Goal: Task Accomplishment & Management: Use online tool/utility

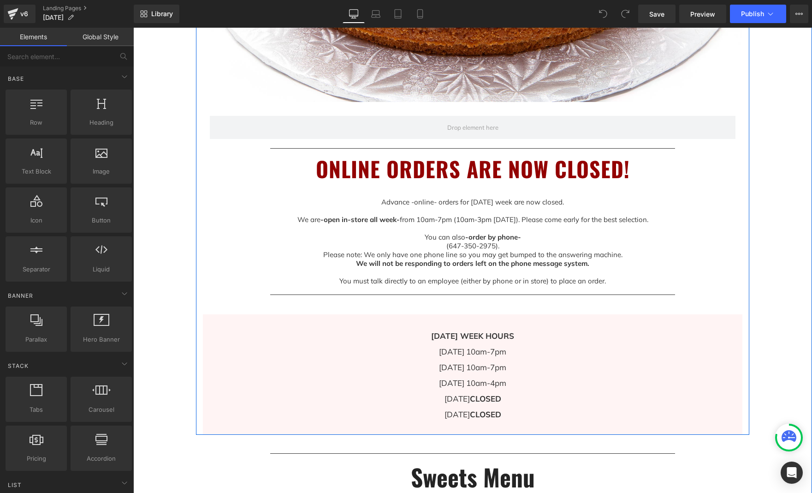
scroll to position [447, 0]
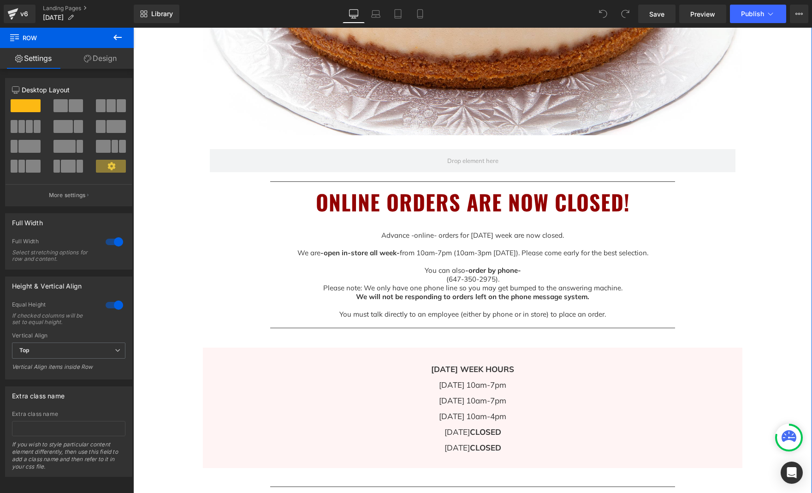
scroll to position [407, 0]
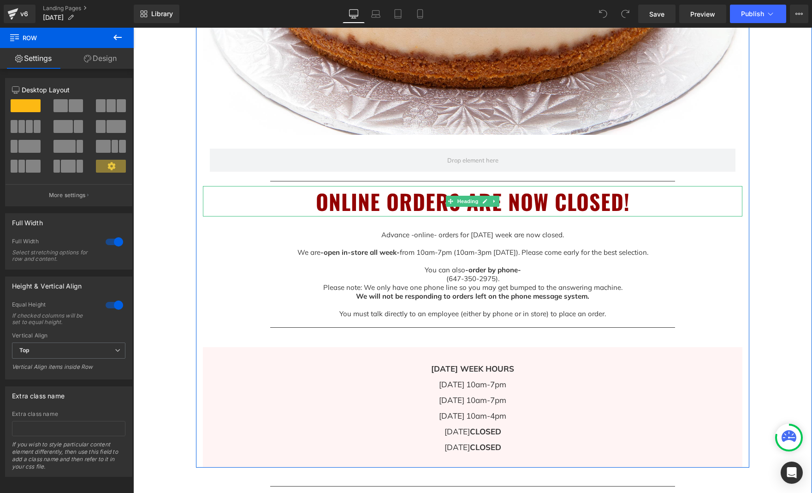
click at [585, 203] on h1 "ONLINE ORDERS ARE NOW CLOSED!" at bounding box center [473, 201] width 540 height 31
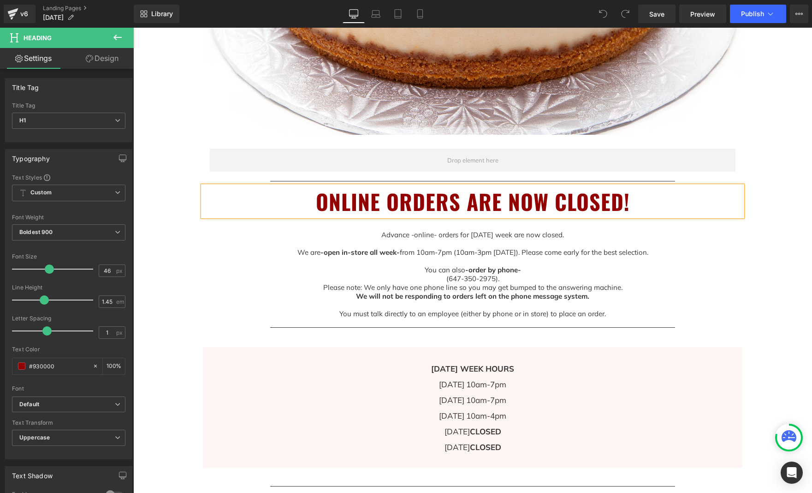
click at [622, 204] on h1 "ONLINE ORDERS ARE NOW CLOSED!" at bounding box center [473, 201] width 540 height 31
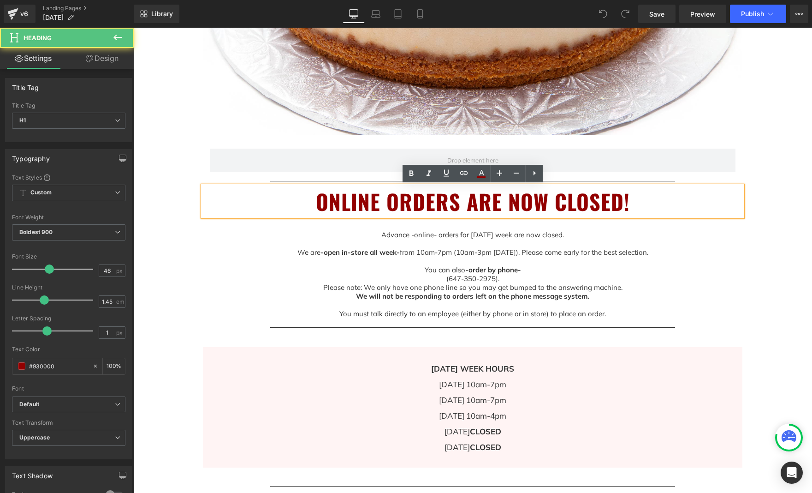
click at [744, 296] on div "Image Row Separator ONLINE ORDERS ARE NOW CLOSED! Heading Advance -online- orde…" at bounding box center [473, 115] width 554 height 706
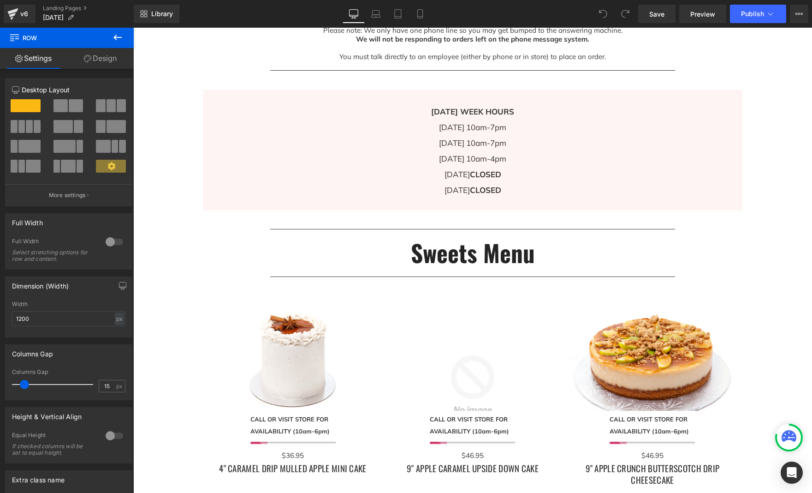
scroll to position [524, 0]
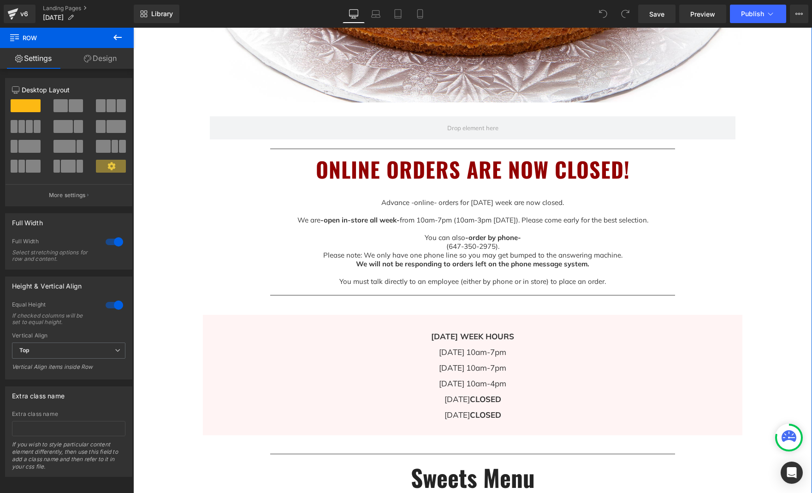
scroll to position [483, 0]
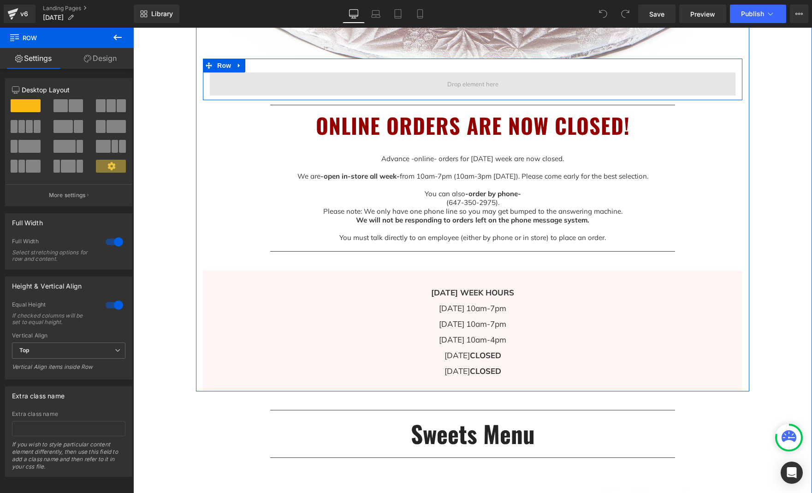
click at [535, 79] on span at bounding box center [473, 83] width 526 height 23
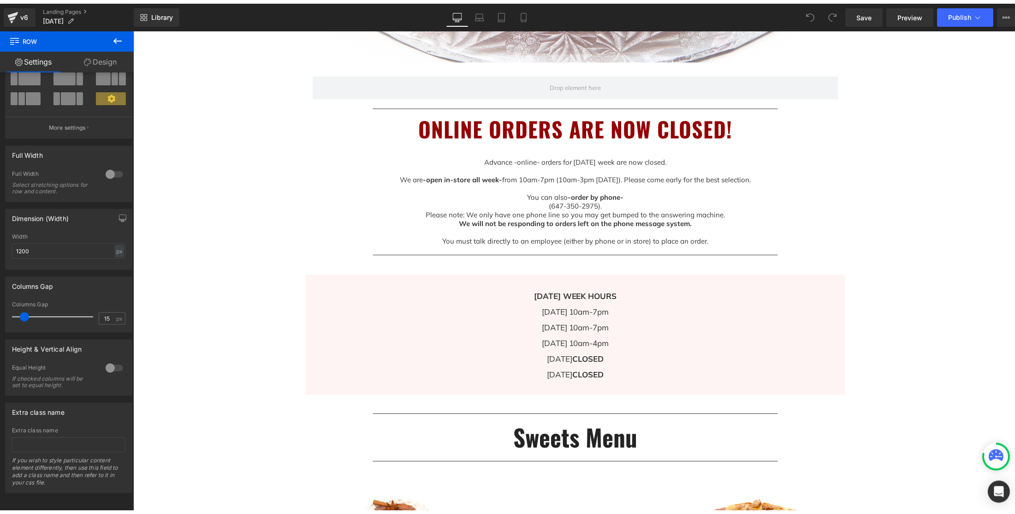
scroll to position [73, 0]
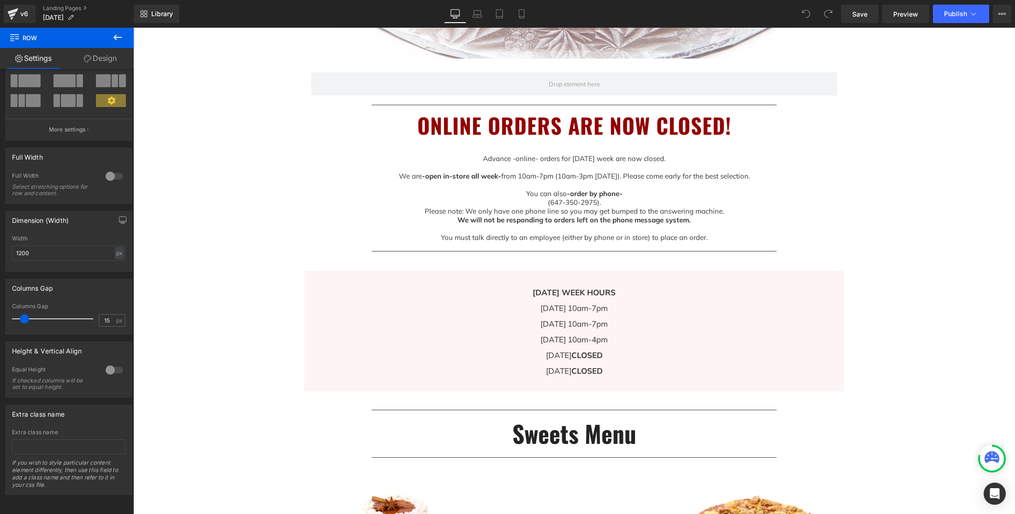
click at [119, 39] on icon at bounding box center [117, 37] width 11 height 11
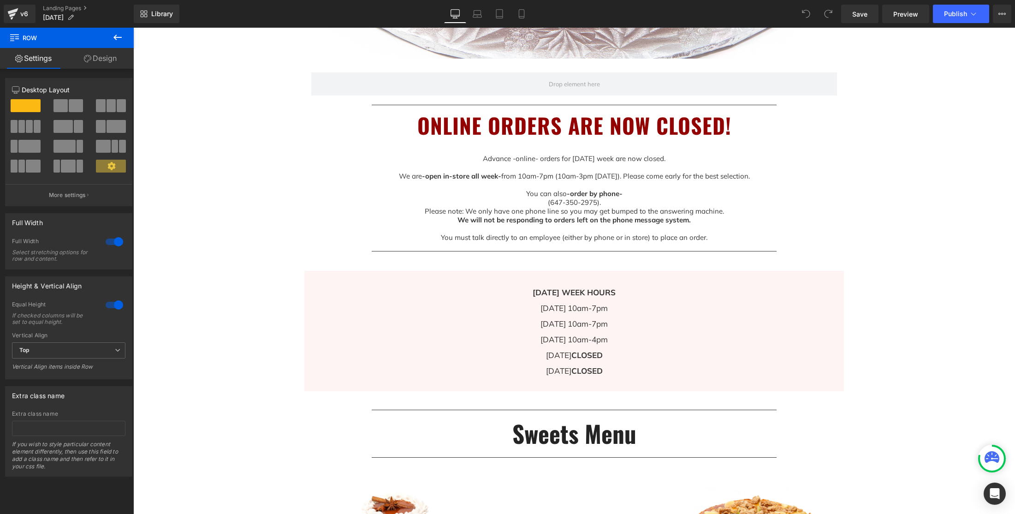
click at [121, 37] on icon at bounding box center [117, 38] width 8 height 6
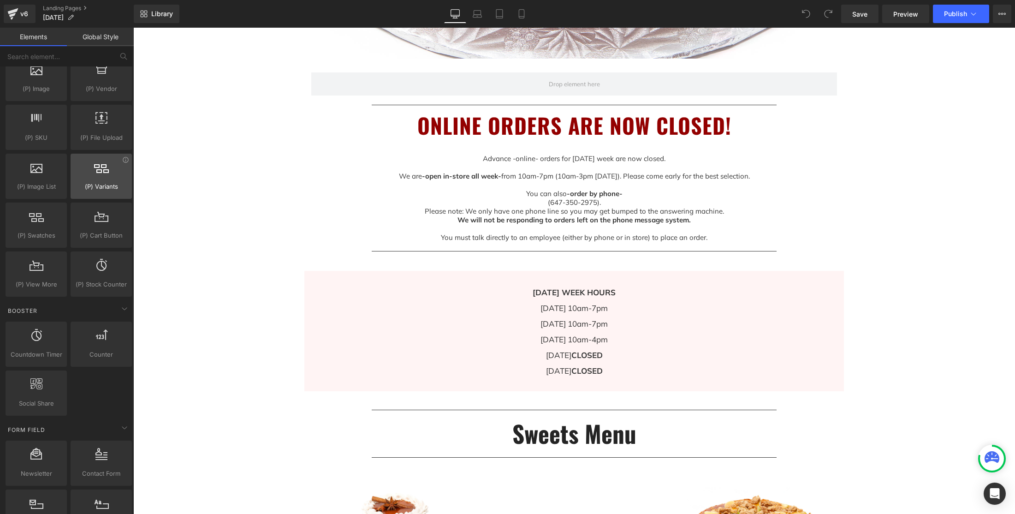
scroll to position [1031, 0]
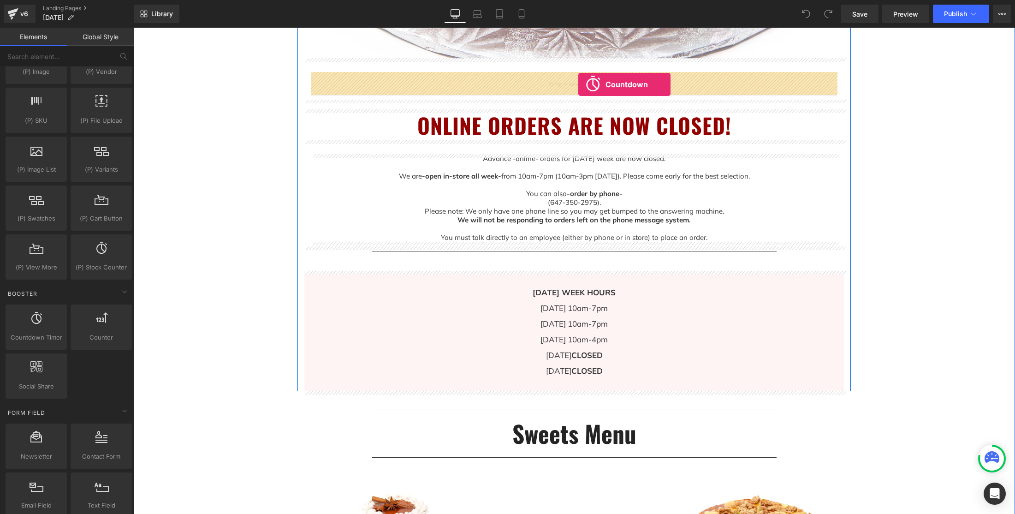
drag, startPoint x: 168, startPoint y: 343, endPoint x: 579, endPoint y: 84, distance: 484.7
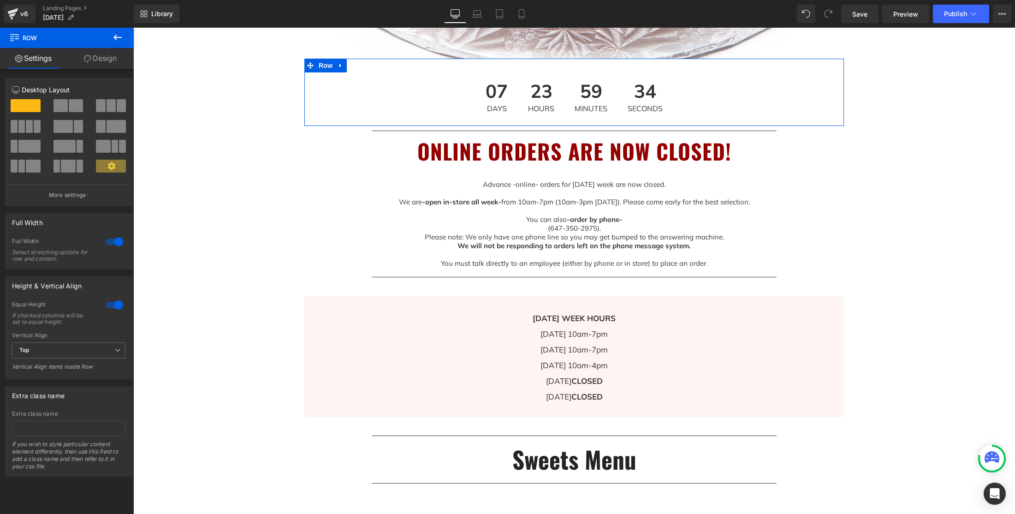
click at [545, 334] on p "[DATE] 10am-7pm [DATE] 10am-7pm [DATE] 10am-4pm [DATE] CLOSED [DATE] CLOSED" at bounding box center [574, 365] width 540 height 78
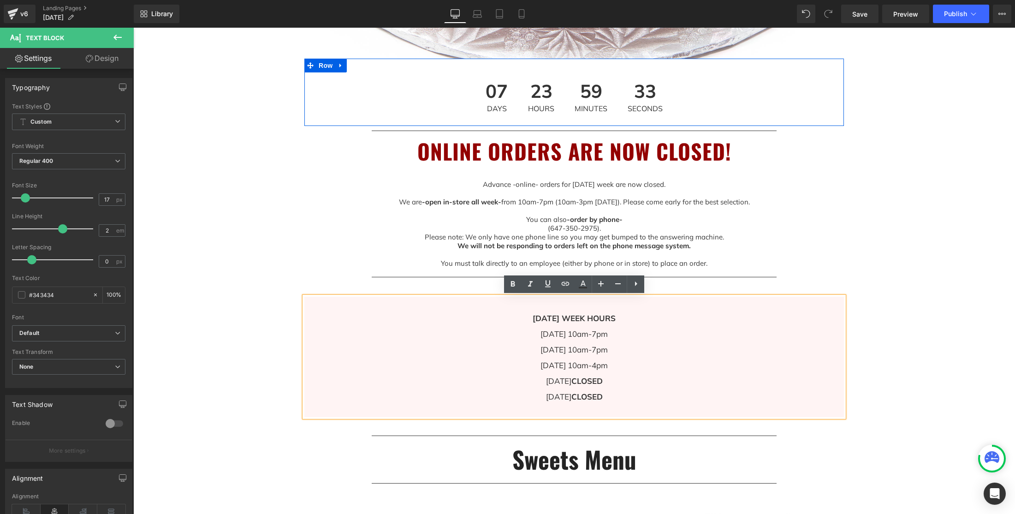
click at [559, 334] on p "[DATE] 10am-7pm [DATE] 10am-7pm [DATE] 10am-4pm [DATE] CLOSED [DATE] CLOSED" at bounding box center [574, 365] width 540 height 78
drag, startPoint x: 557, startPoint y: 333, endPoint x: 561, endPoint y: 340, distance: 8.3
click at [558, 334] on p "[DATE] 10am-7pm [DATE] 10am-7pm [DATE] 10am-4pm [DATE] CLOSED [DATE] CLOSED" at bounding box center [574, 365] width 540 height 78
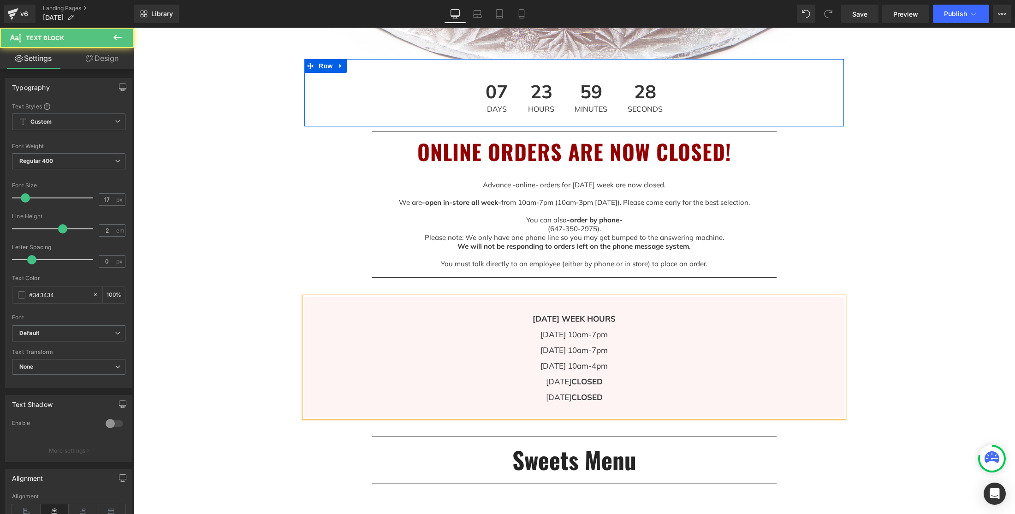
click at [544, 349] on p "[DATE] 10am-7pm [DATE] 10am-7pm [DATE] 10am-4pm [DATE] CLOSED [DATE] CLOSED" at bounding box center [574, 366] width 540 height 78
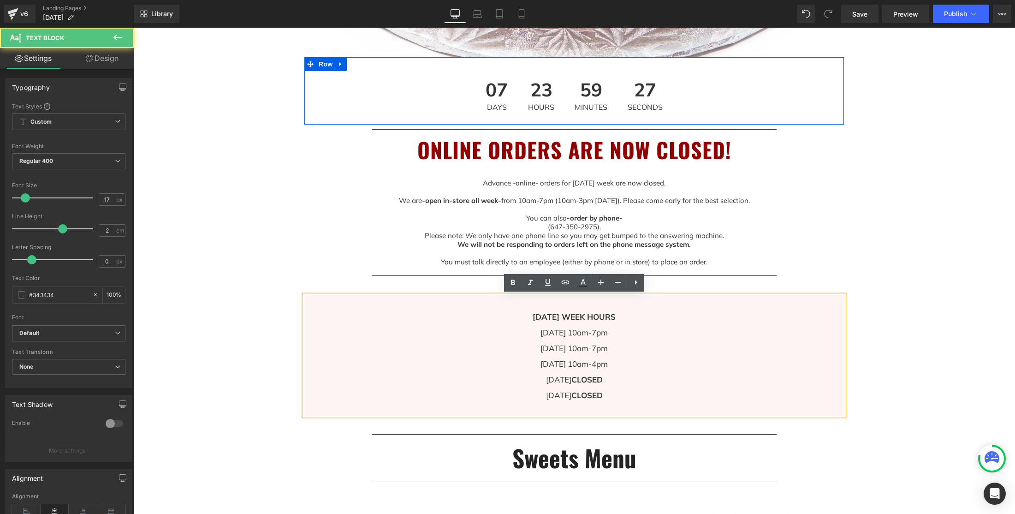
click at [562, 348] on p "[DATE] 10am-7pm [DATE] 10am-7pm [DATE] 10am-4pm [DATE] CLOSED [DATE] CLOSED" at bounding box center [574, 364] width 540 height 78
click at [564, 349] on p "[DATE] 10am-7pm [DATE] 10am-7pm [DATE] 10am-4pm [DATE] CLOSED [DATE] CLOSED" at bounding box center [574, 364] width 540 height 78
click at [562, 348] on p "[DATE] 10am-7pm [DATE] 10am-7pm [DATE] 10am-4pm [DATE] CLOSED [DATE] CLOSED" at bounding box center [574, 364] width 540 height 78
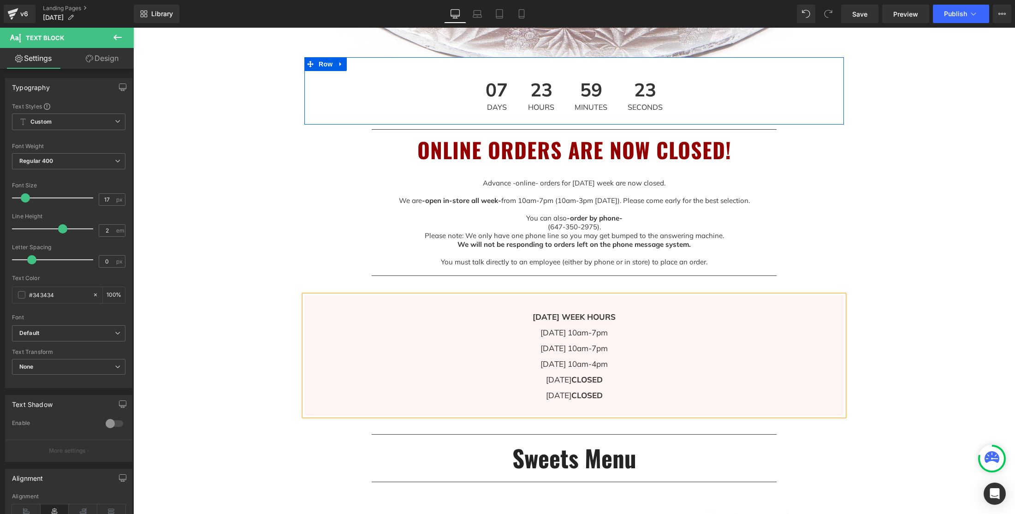
click at [555, 364] on p "[DATE] 10am-7pm [DATE] 10am-7pm [DATE] 10am-4pm [DATE] CLOSED [DATE] CLOSED" at bounding box center [574, 364] width 540 height 78
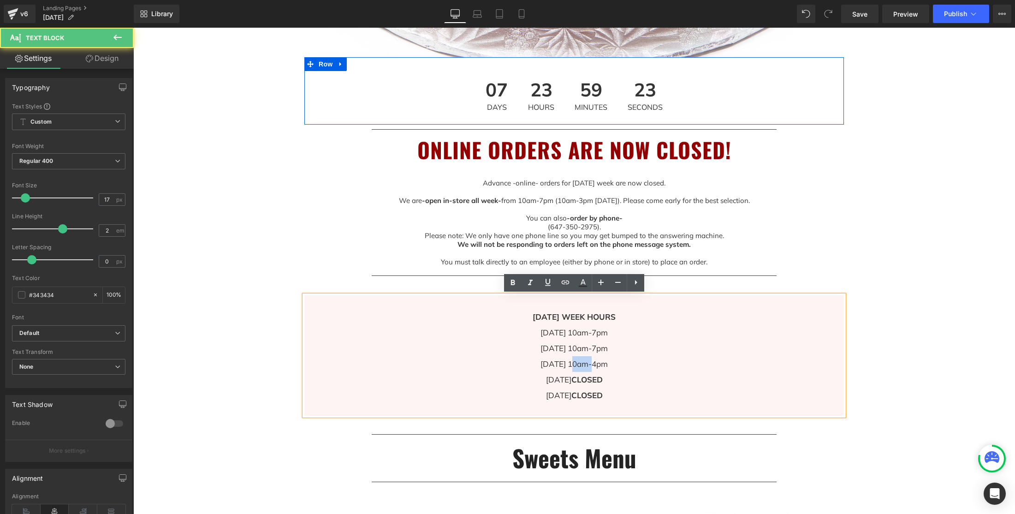
click at [555, 364] on p "[DATE] 10am-7pm [DATE] 10am-7pm [DATE] 10am-4pm [DATE] CLOSED [DATE] CLOSED" at bounding box center [574, 364] width 540 height 78
click at [559, 365] on p "[DATE] 10am-7pm [DATE] 10am-7pm [DATE] 10am-4pm [DATE] CLOSED [DATE] CLOSED" at bounding box center [574, 364] width 540 height 78
click at [560, 381] on p "[DATE] 10am-7pm [DATE] 10am-7pm [DATE] 10am-4pm [DATE] CLOSED [DATE] CLOSED" at bounding box center [574, 364] width 540 height 78
click at [561, 381] on p "[DATE] 10am-7pm [DATE] 10am-7pm [DATE] 10am-4pm [DATE] CLOSED [DATE] CLOSED" at bounding box center [574, 364] width 540 height 78
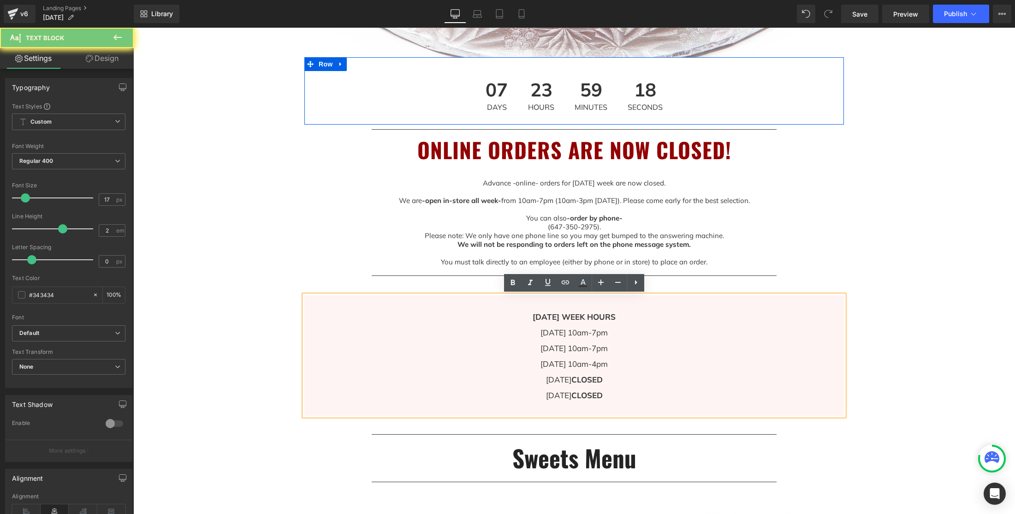
click at [561, 381] on p "[DATE] 10am-7pm [DATE] 10am-7pm [DATE] 10am-4pm [DATE] CLOSED [DATE] CLOSED" at bounding box center [574, 364] width 540 height 78
click at [564, 380] on p "[DATE] 10am-7pm [DATE] 10am-7pm [DATE] 10am-4pm [DATE] CLOSED [DATE] CLOSED" at bounding box center [574, 364] width 540 height 78
click at [565, 381] on p "[DATE] 10am-7pm [DATE] 10am-7pm [DATE] 10am-4pm [DATE] CLOSED [DATE] CLOSED" at bounding box center [574, 364] width 540 height 78
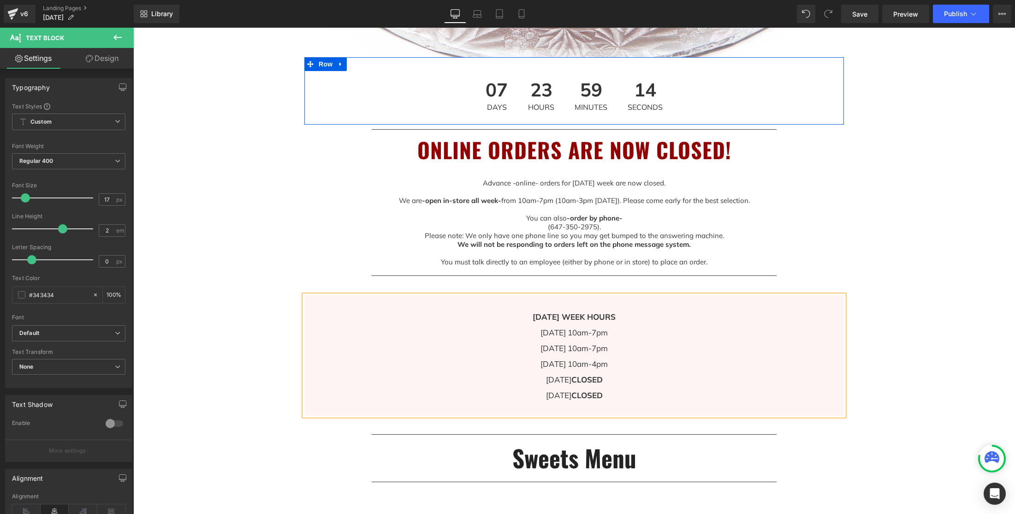
click at [564, 397] on p "[DATE] 10am-7pm [DATE] 10am-7pm [DATE] 10am-4pm [DATE] CLOSED [DATE] CLOSED" at bounding box center [574, 364] width 540 height 78
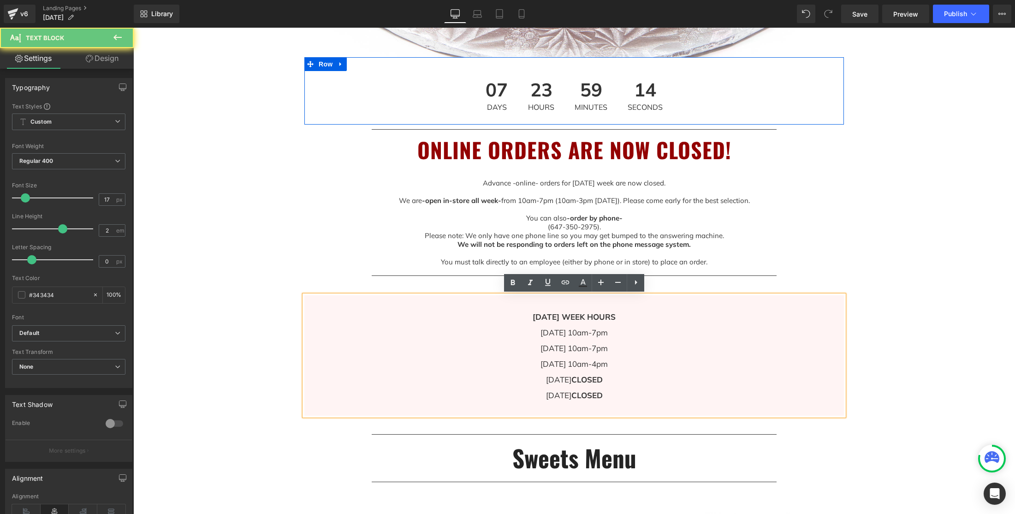
click at [564, 397] on p "[DATE] 10am-7pm [DATE] 10am-7pm [DATE] 10am-4pm [DATE] CLOSED [DATE] CLOSED" at bounding box center [574, 364] width 540 height 78
click at [566, 396] on p "[DATE] 10am-7pm [DATE] 10am-7pm [DATE] 10am-4pm [DATE] CLOSED [DATE] CLOSED" at bounding box center [574, 364] width 540 height 78
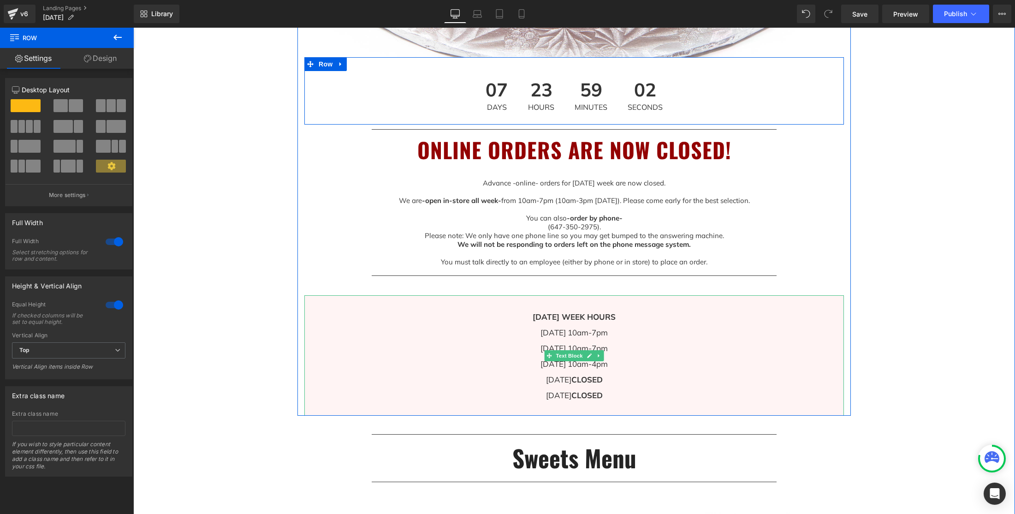
click at [658, 340] on p "[DATE] 10am-7pm [DATE] 10am-7pm [DATE] 10am-4pm [DATE] CLOSED [DATE] CLOSED" at bounding box center [574, 364] width 540 height 78
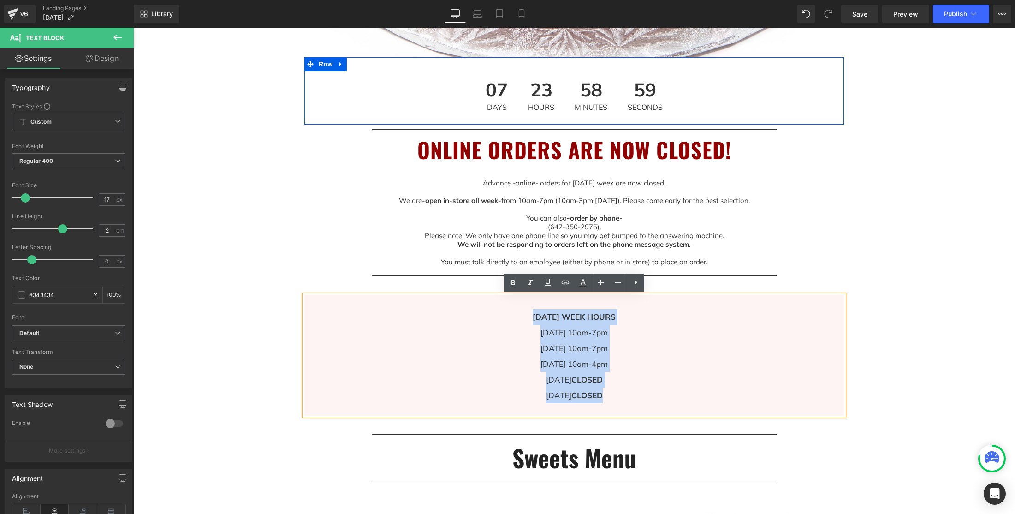
drag, startPoint x: 516, startPoint y: 316, endPoint x: 630, endPoint y: 398, distance: 140.1
click at [630, 398] on div "[DATE] WEEK HOURS [DATE] 10am-7pm [DATE] 10am-7pm [DATE] 10am-4pm [DATE] CLOSED…" at bounding box center [574, 355] width 540 height 120
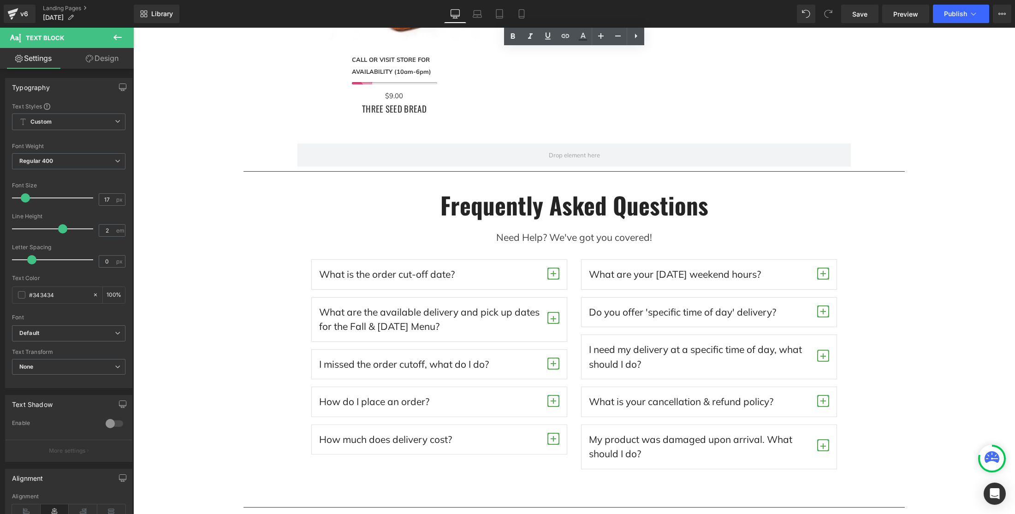
scroll to position [2809, 0]
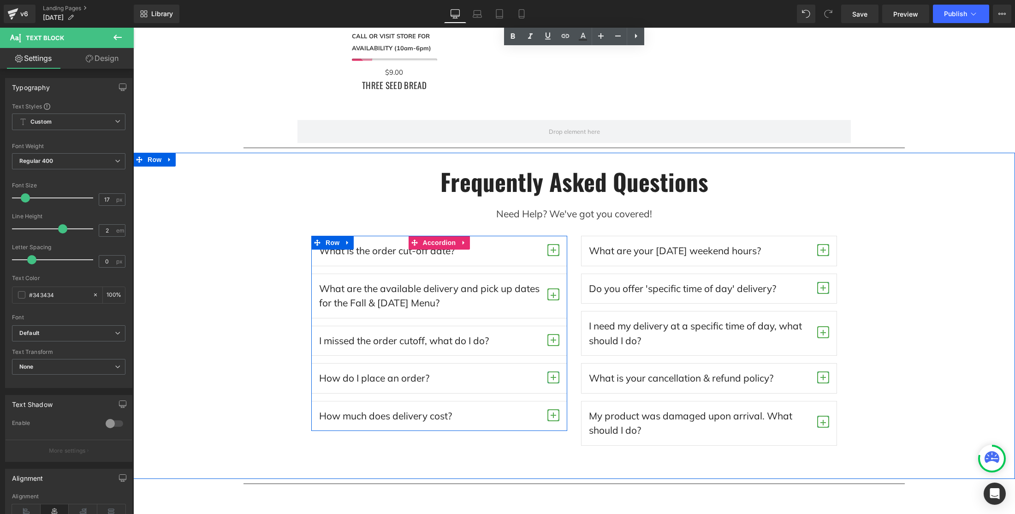
click at [556, 253] on span "button" at bounding box center [554, 250] width 12 height 12
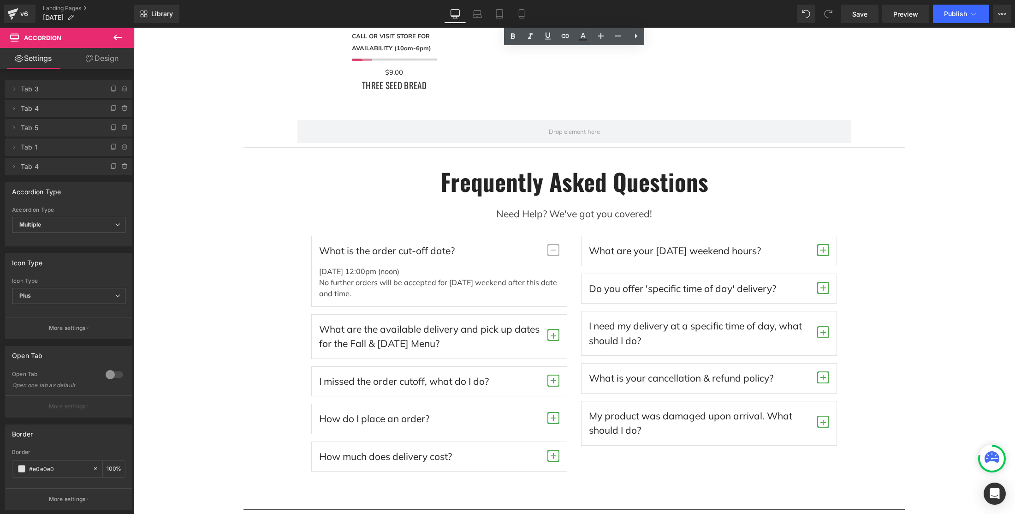
click at [384, 273] on p "[DATE] 12:00pm (noon) No further orders will be accepted for [DATE] weekend aft…" at bounding box center [439, 282] width 240 height 33
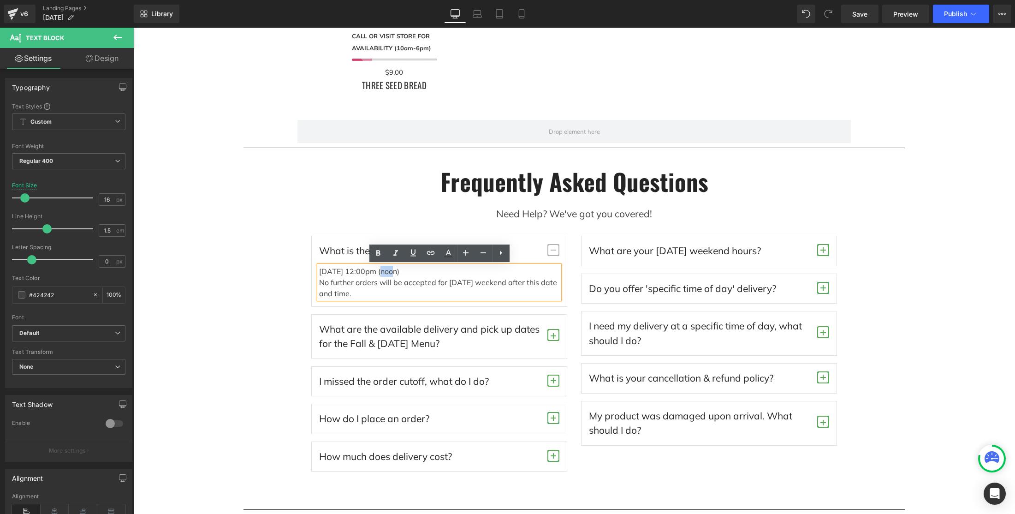
drag, startPoint x: 381, startPoint y: 270, endPoint x: 386, endPoint y: 279, distance: 10.3
click at [381, 270] on p "[DATE] 12:00pm (noon) No further orders will be accepted for [DATE] weekend aft…" at bounding box center [439, 282] width 240 height 33
click at [558, 335] on span "button" at bounding box center [554, 335] width 12 height 12
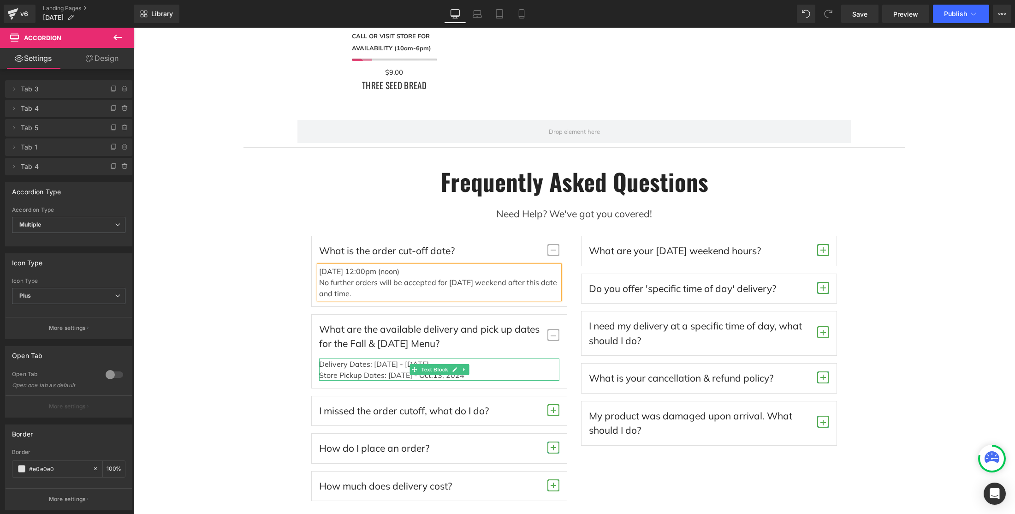
click at [394, 365] on p "Delivery Dates: [DATE] - [DATE] Store Pickup Dates: [DATE] - [DATE]" at bounding box center [439, 369] width 240 height 22
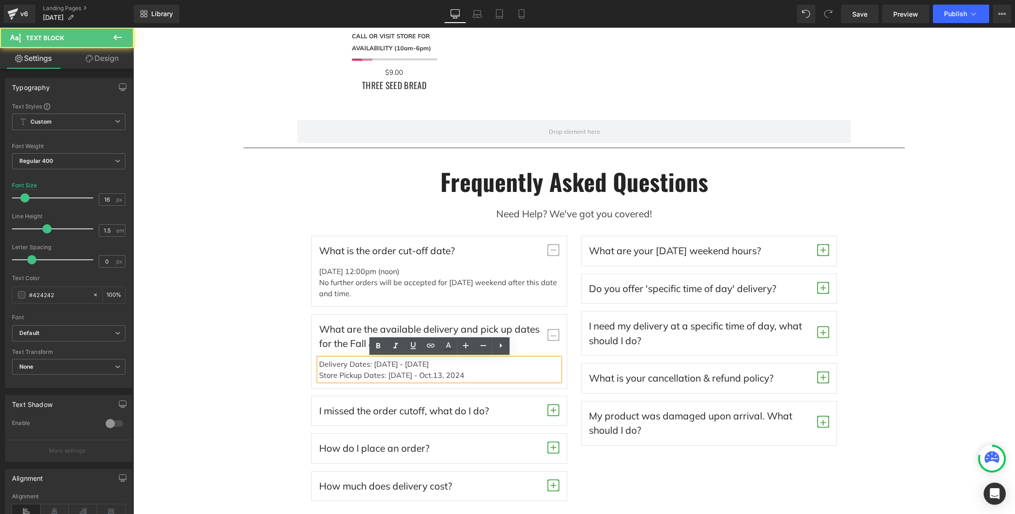
click at [395, 364] on p "Delivery Dates: [DATE] - [DATE] Store Pickup Dates: [DATE] - [DATE]" at bounding box center [439, 369] width 240 height 22
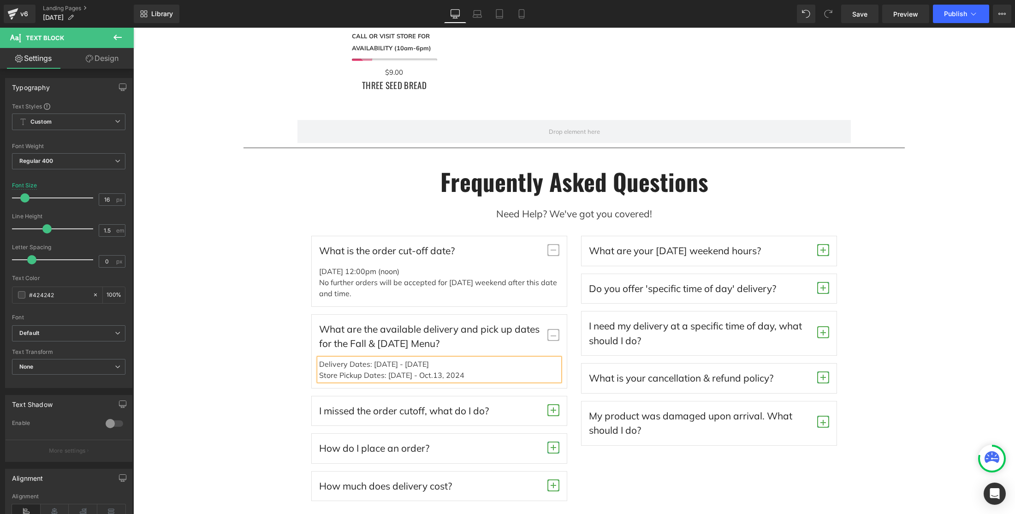
click at [416, 363] on p "Delivery Dates: [DATE] - [DATE] Store Pickup Dates: [DATE] - [DATE]" at bounding box center [439, 369] width 240 height 22
click at [469, 364] on p "Delivery Dates: [DATE] - [DATE] Store Pickup Dates: [DATE] - [DATE]" at bounding box center [439, 369] width 240 height 22
click at [443, 361] on p "Delivery Dates: [DATE] - [DATE] Store Pickup Dates: [DATE] - [DATE]" at bounding box center [439, 369] width 240 height 22
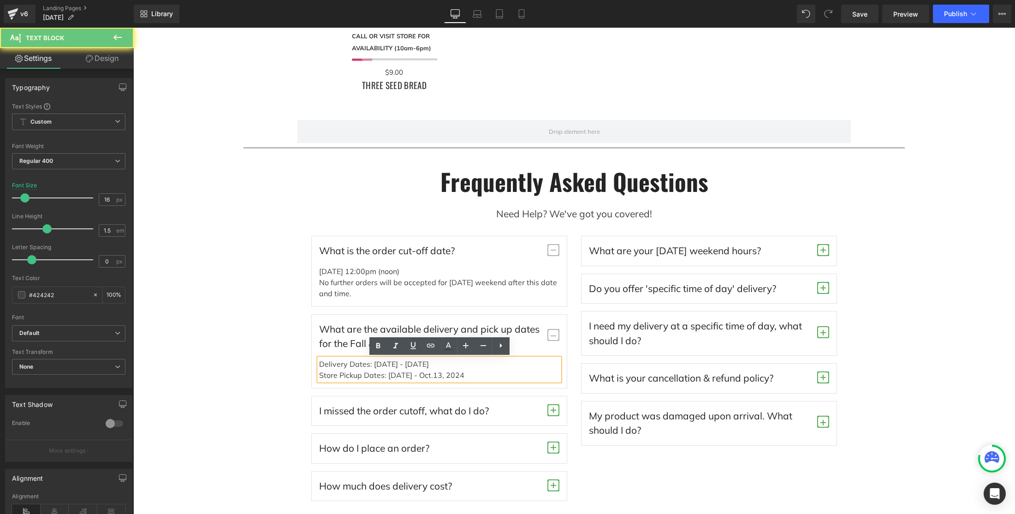
drag, startPoint x: 447, startPoint y: 363, endPoint x: 446, endPoint y: 370, distance: 7.4
click at [447, 364] on p "Delivery Dates: [DATE] - [DATE] Store Pickup Dates: [DATE] - [DATE]" at bounding box center [439, 369] width 240 height 22
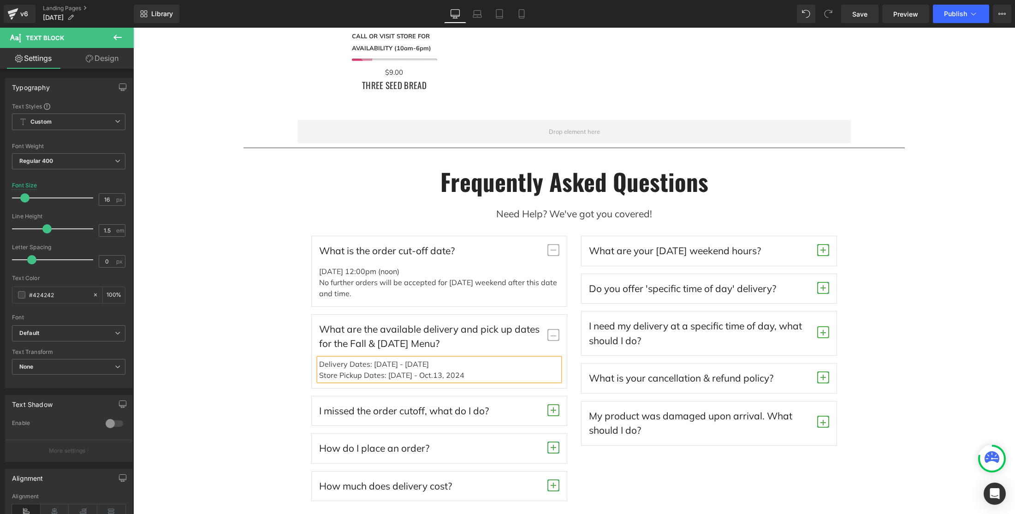
click at [409, 376] on p "Delivery Dates: [DATE] - [DATE] Store Pickup Dates: [DATE] - [DATE]" at bounding box center [439, 369] width 240 height 22
click at [463, 376] on span "13, 2024" at bounding box center [448, 374] width 31 height 9
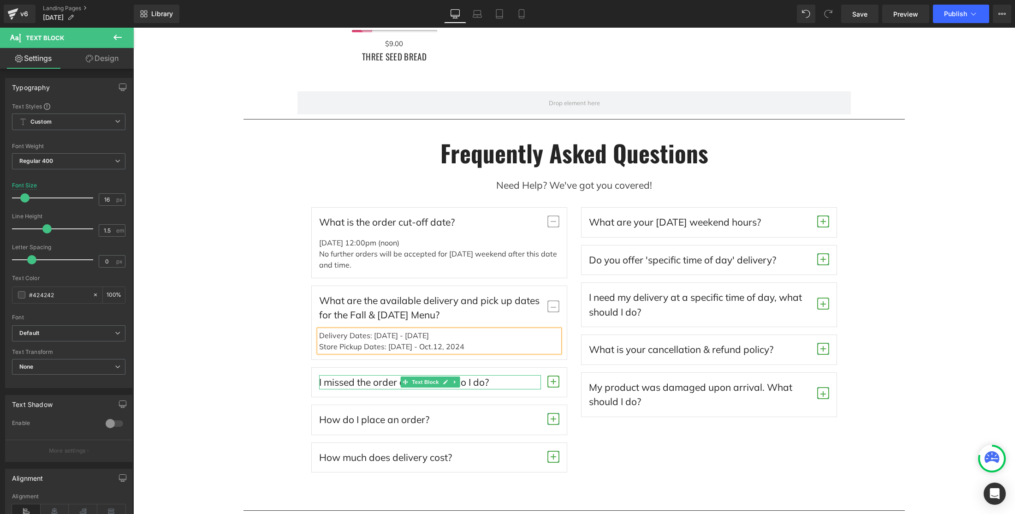
scroll to position [2839, 0]
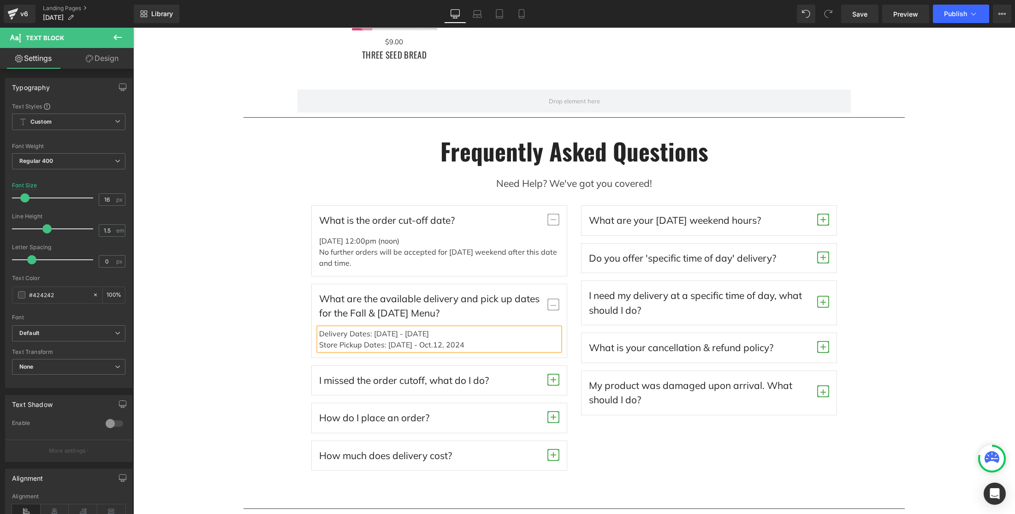
click at [559, 381] on span "button" at bounding box center [554, 380] width 12 height 12
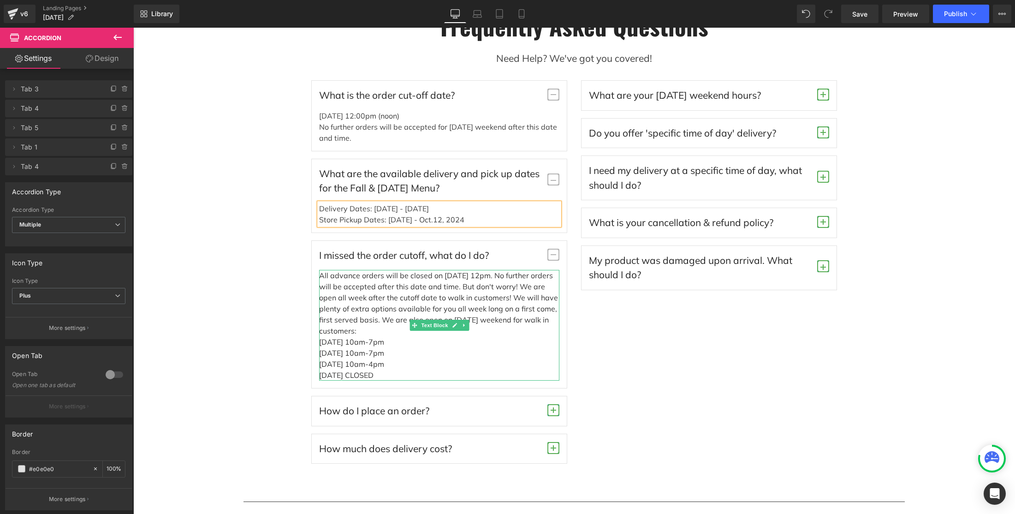
scroll to position [2969, 0]
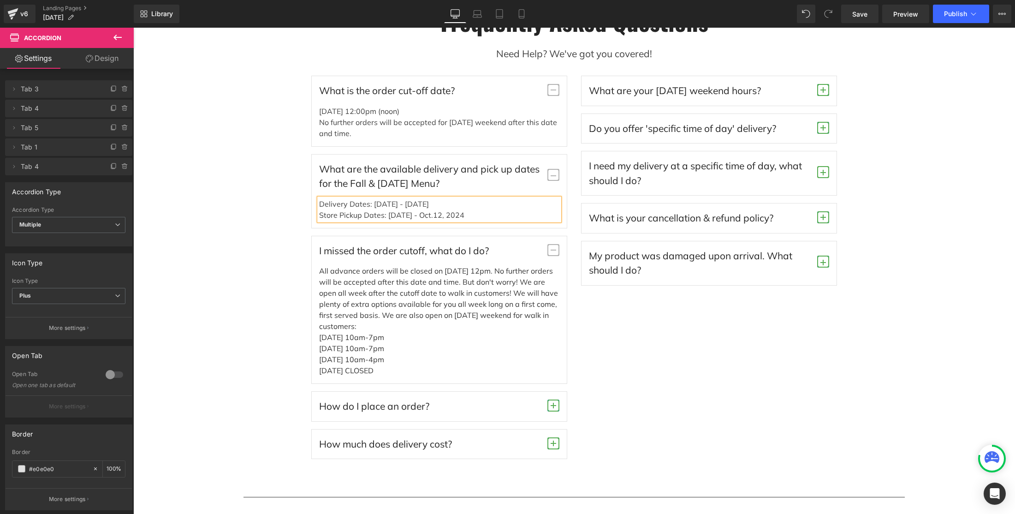
click at [469, 284] on p "All advance orders will be closed on [DATE] 12pm. No further orders will be acc…" at bounding box center [439, 298] width 240 height 66
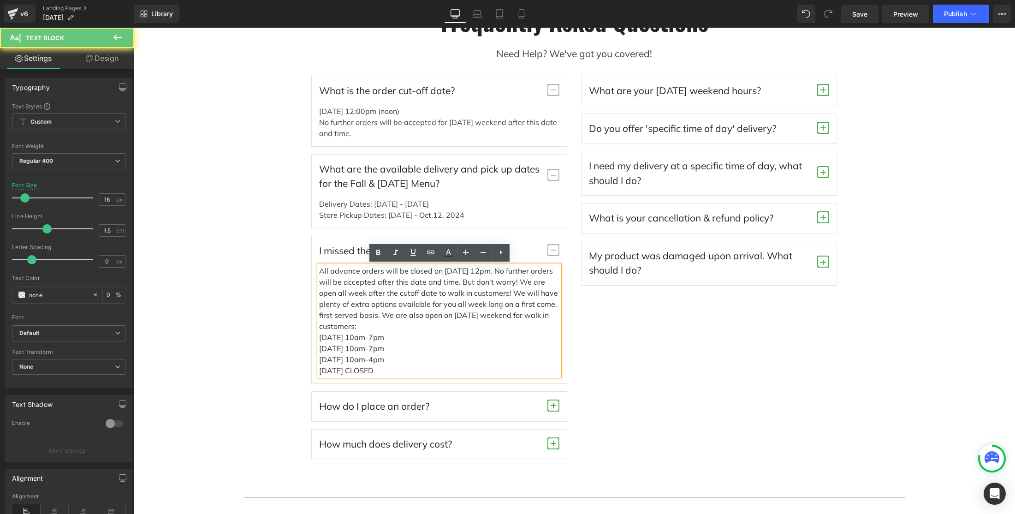
drag, startPoint x: 462, startPoint y: 269, endPoint x: 464, endPoint y: 279, distance: 10.0
click at [462, 269] on p "All advance orders will be closed on [DATE] 12pm. No further orders will be acc…" at bounding box center [439, 298] width 240 height 66
drag, startPoint x: 405, startPoint y: 315, endPoint x: 440, endPoint y: 314, distance: 35.1
click at [405, 315] on p "All advance orders will be closed on [DATE] 12pm. No further orders will be acc…" at bounding box center [439, 298] width 240 height 66
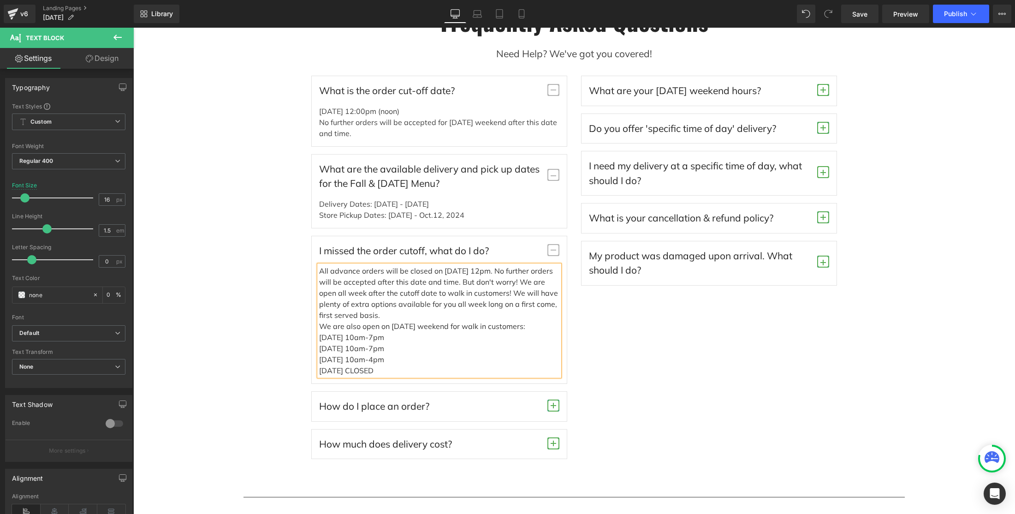
drag, startPoint x: 320, startPoint y: 327, endPoint x: 553, endPoint y: 323, distance: 233.0
click at [553, 323] on p "All advance orders will be closed on [DATE] 12pm. No further orders will be acc…" at bounding box center [439, 298] width 240 height 66
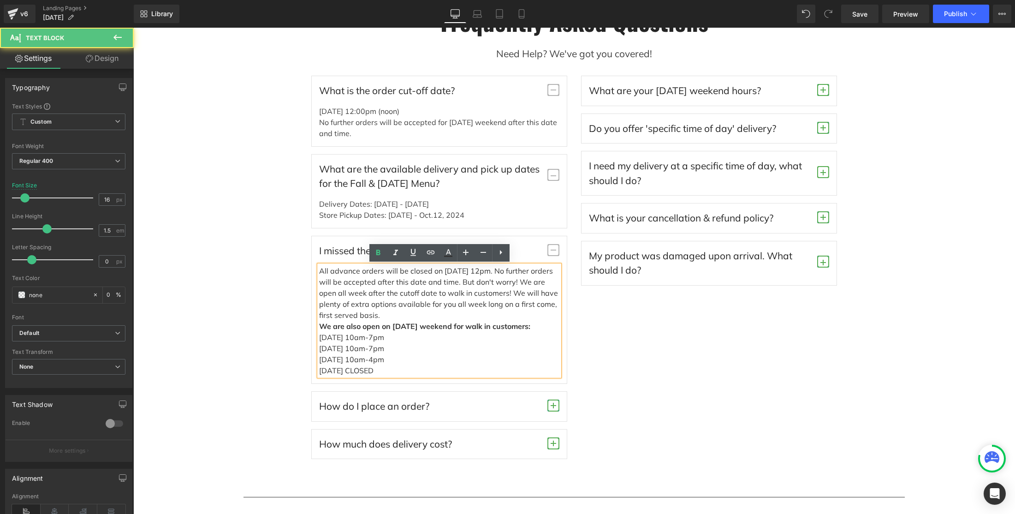
click at [354, 328] on strong "We are also open on [DATE] weekend for walk in customers:" at bounding box center [424, 326] width 211 height 9
drag, startPoint x: 361, startPoint y: 327, endPoint x: 346, endPoint y: 327, distance: 14.8
click at [346, 327] on strong "We are also open on [DATE] weekend for walk in customers:" at bounding box center [424, 326] width 211 height 9
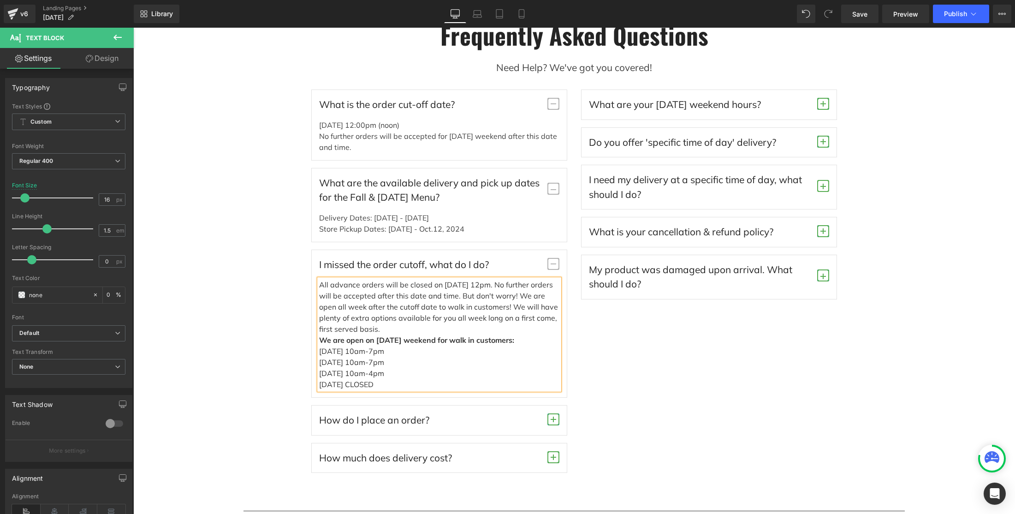
scroll to position [2993, 0]
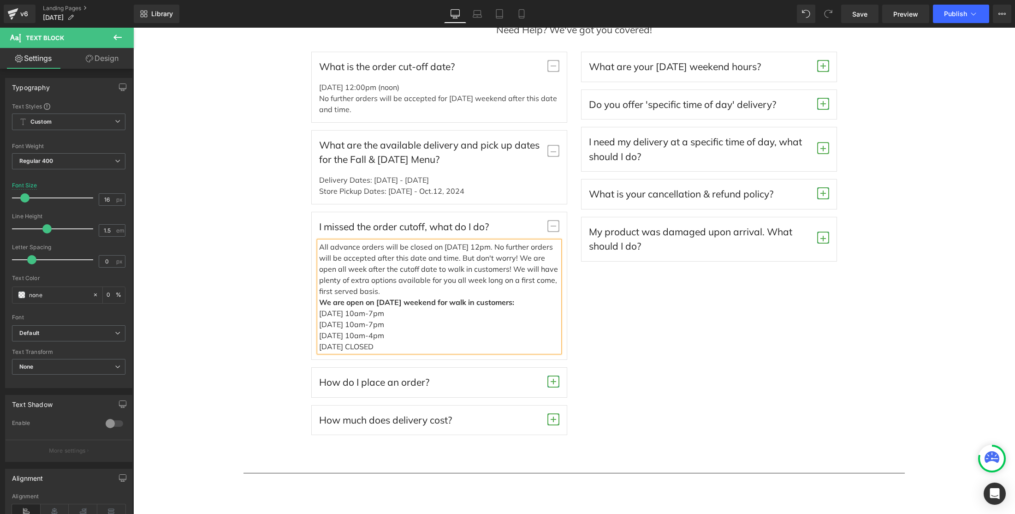
click at [346, 313] on p "[DATE] 10am-7pm" at bounding box center [439, 313] width 240 height 11
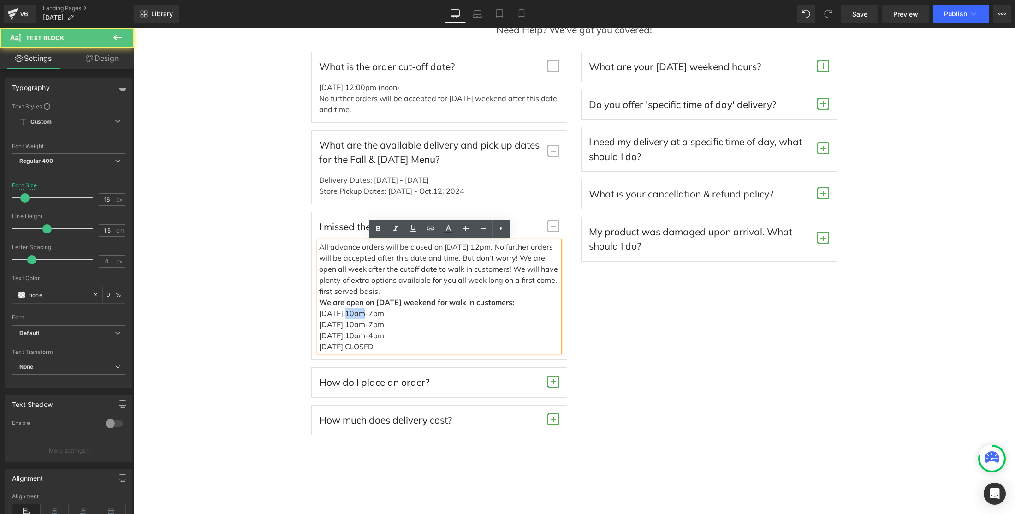
click at [346, 313] on p "[DATE] 10am-7pm" at bounding box center [439, 313] width 240 height 11
click at [348, 313] on p "[DATE] 10am-7pm" at bounding box center [439, 313] width 240 height 11
click at [348, 312] on p "[DATE] 10am-7pm" at bounding box center [439, 313] width 240 height 11
click at [345, 315] on p "[DATE] 10am-7pm" at bounding box center [439, 313] width 240 height 11
click at [359, 325] on p "[DATE] 10am-7pm" at bounding box center [439, 324] width 240 height 11
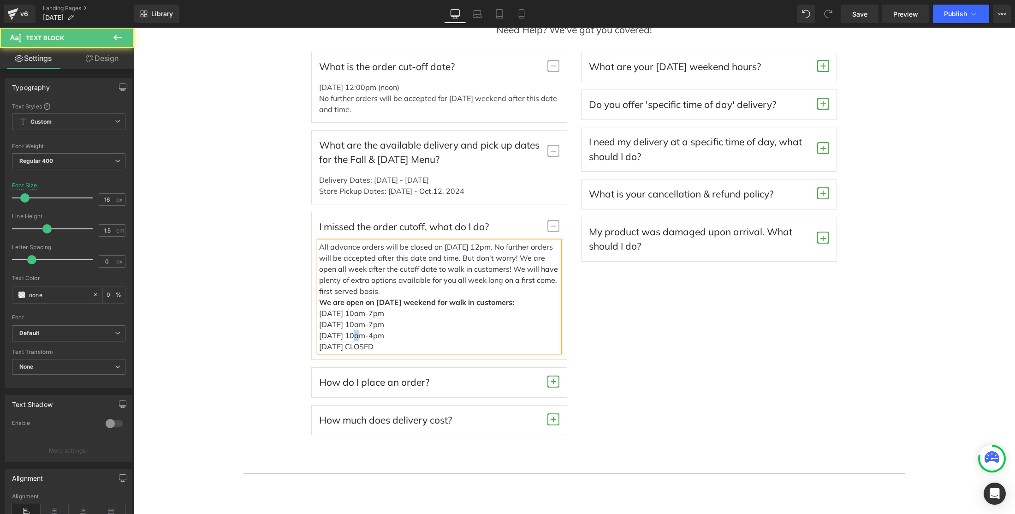
click at [354, 336] on p "[DATE] 10am-4pm" at bounding box center [439, 335] width 240 height 11
click at [356, 347] on p "[DATE] CLOSED" at bounding box center [439, 346] width 240 height 11
click at [625, 351] on div "What is the order cut-off date? Text Block [DATE] 12:00pm (noon) No further ord…" at bounding box center [574, 243] width 540 height 383
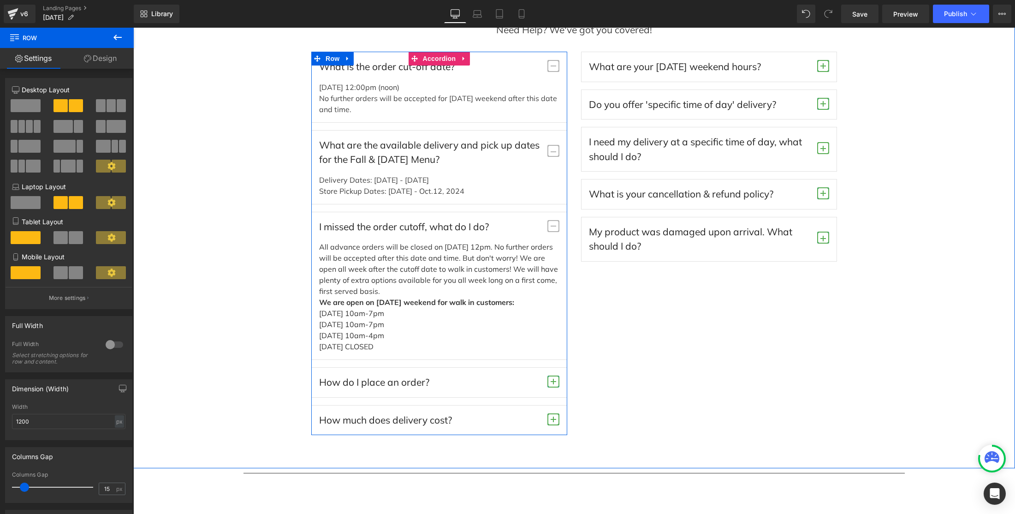
click at [552, 382] on span "button" at bounding box center [554, 382] width 12 height 12
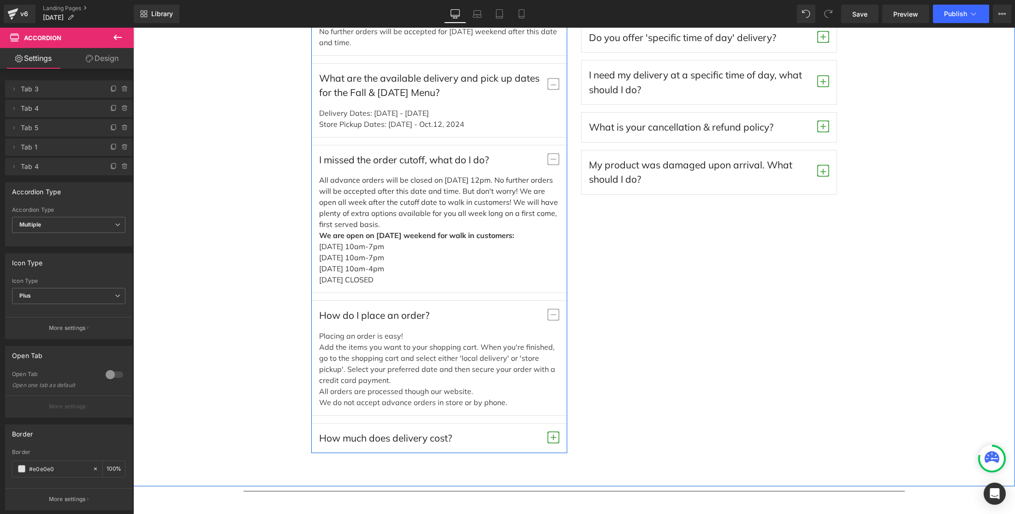
scroll to position [3089, 0]
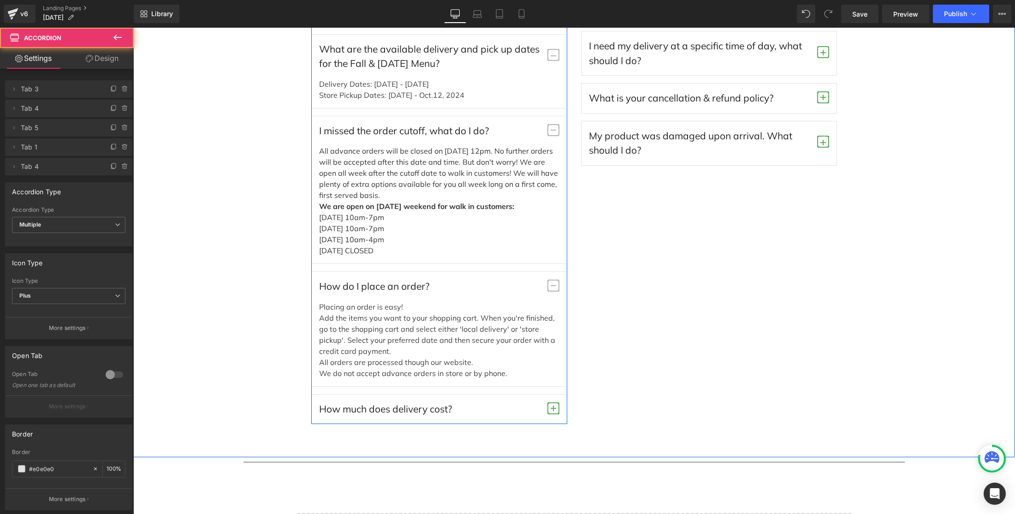
drag, startPoint x: 556, startPoint y: 409, endPoint x: 572, endPoint y: 402, distance: 16.7
click at [556, 409] on span "button" at bounding box center [554, 408] width 12 height 12
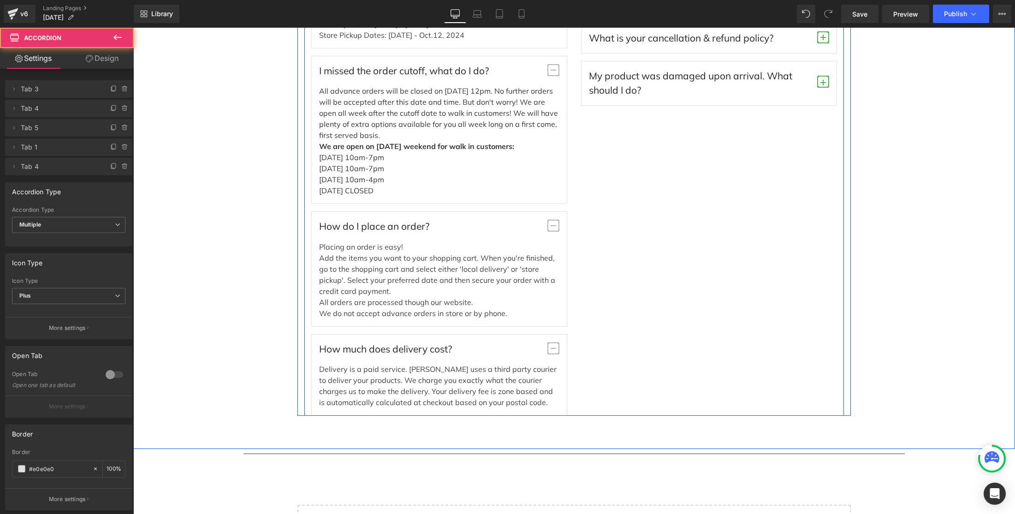
scroll to position [3153, 0]
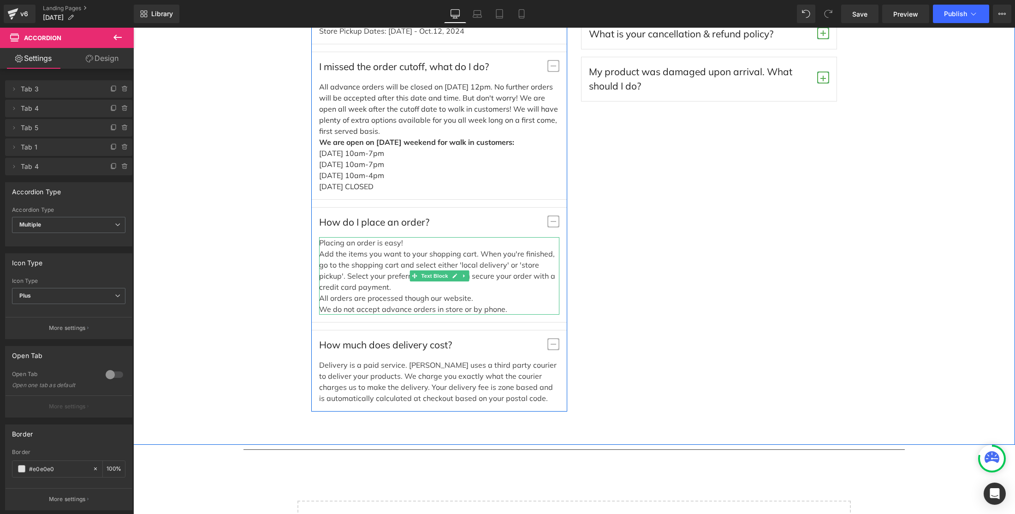
drag, startPoint x: 519, startPoint y: 310, endPoint x: 481, endPoint y: 308, distance: 38.4
click at [519, 310] on p "Placing an order is easy! Add the items you want to your shopping cart. When yo…" at bounding box center [439, 276] width 240 height 78
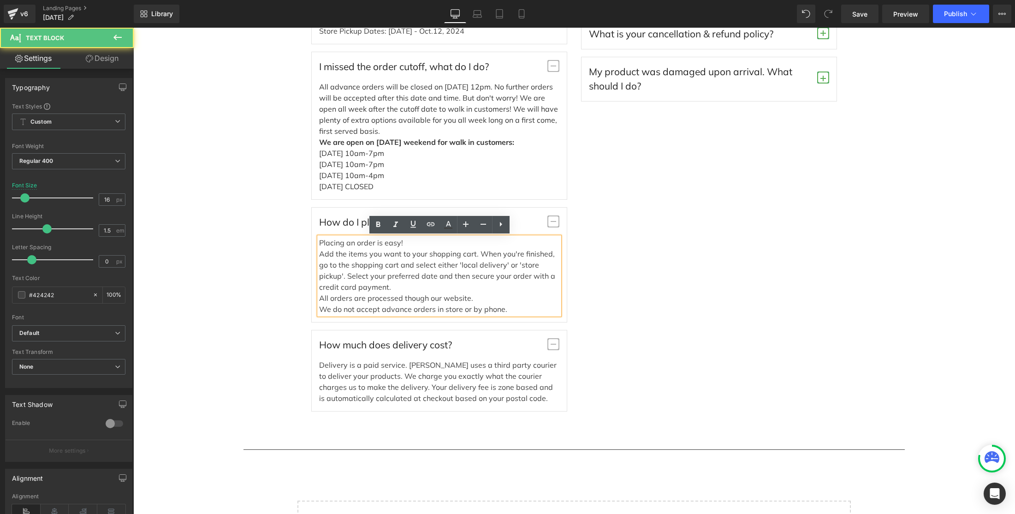
click at [515, 310] on p "Placing an order is easy! Add the items you want to your shopping cart. When yo…" at bounding box center [439, 276] width 240 height 78
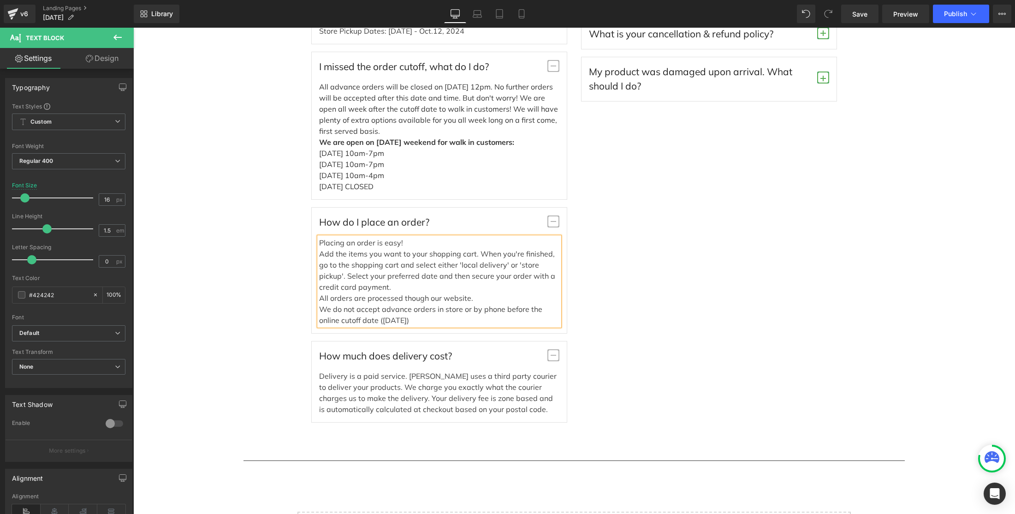
click at [741, 269] on div "What is the order cut-off date? Text Block [DATE] 12:00pm (noon) No further ord…" at bounding box center [574, 157] width 540 height 531
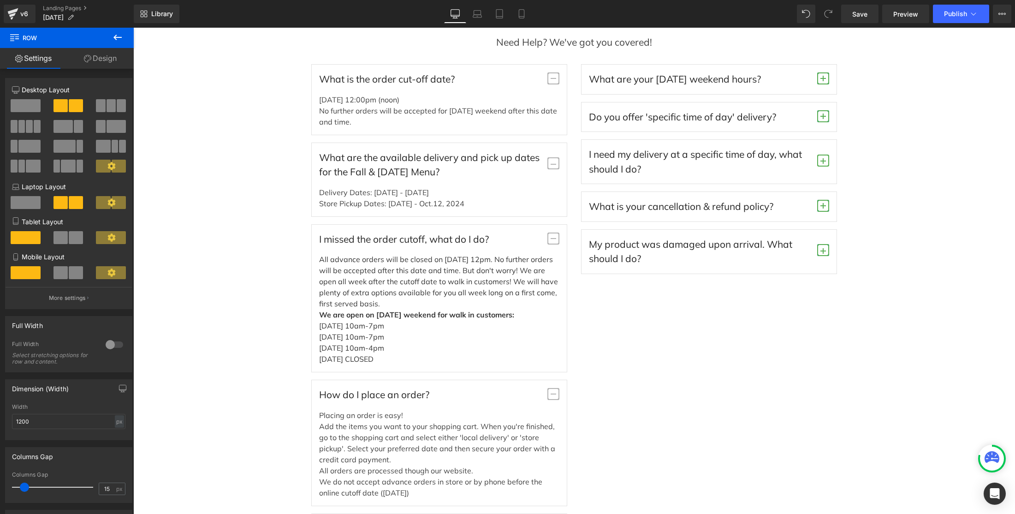
scroll to position [2967, 0]
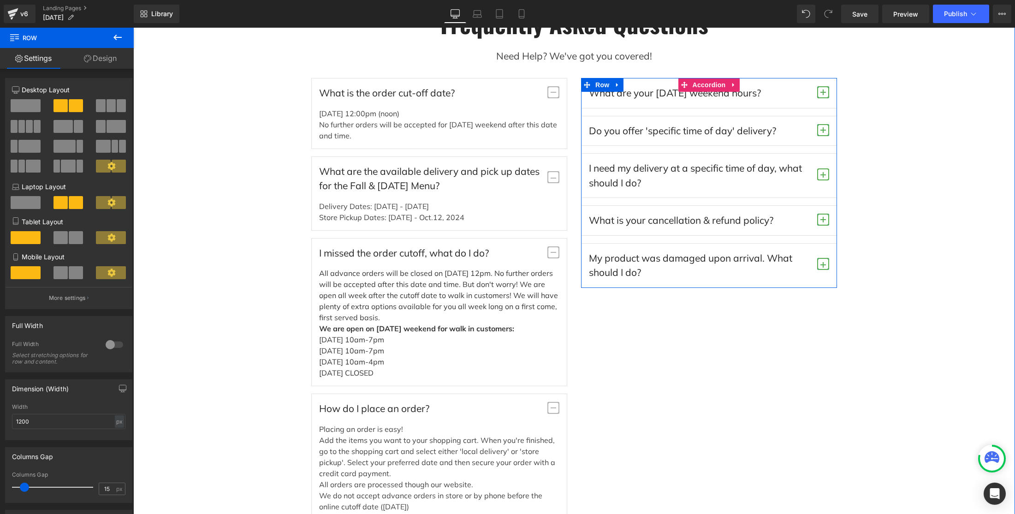
click at [812, 91] on div "What are your [DATE] weekend hours? Text Block [DATE] 10am-7pm [DATE] 10am-7pm …" at bounding box center [709, 93] width 256 height 30
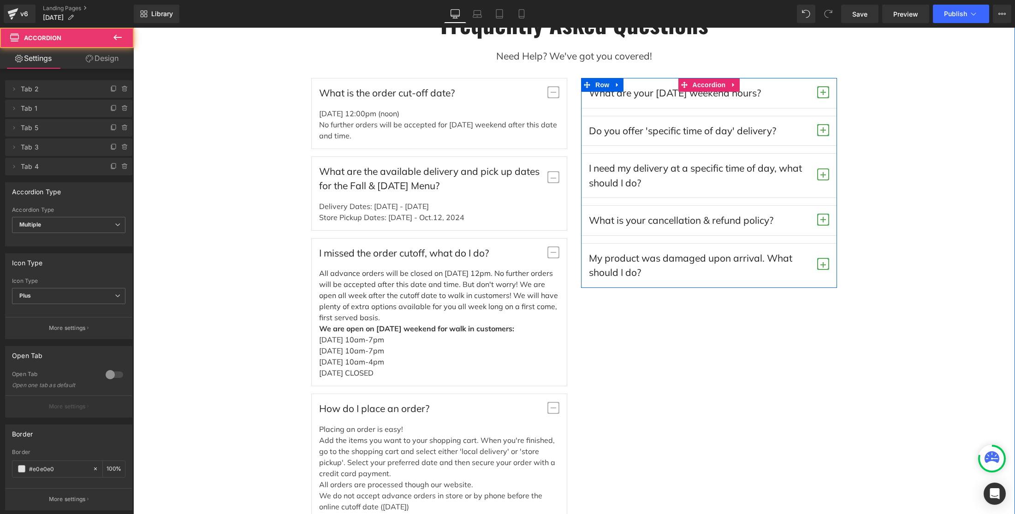
drag, startPoint x: 825, startPoint y: 92, endPoint x: 852, endPoint y: 112, distance: 33.3
click at [812, 95] on span "button" at bounding box center [823, 95] width 0 height 0
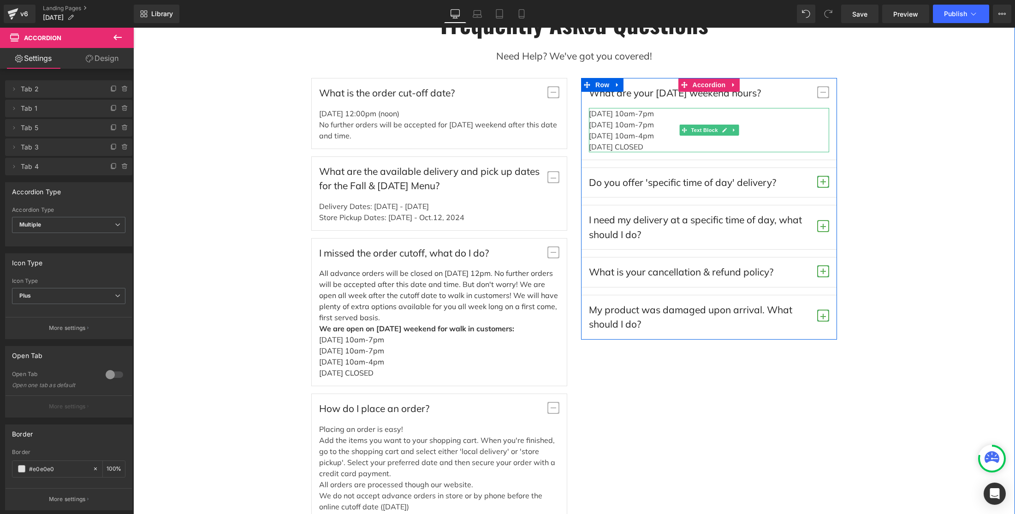
drag, startPoint x: 620, startPoint y: 113, endPoint x: 621, endPoint y: 126, distance: 13.9
click at [620, 113] on div "[DATE] 10am-7pm" at bounding box center [709, 113] width 240 height 11
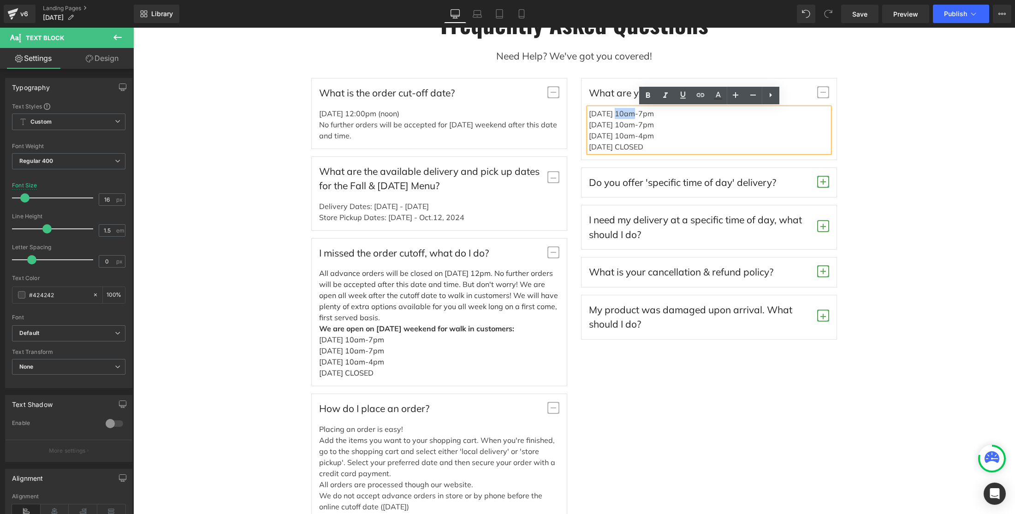
drag, startPoint x: 619, startPoint y: 114, endPoint x: 619, endPoint y: 120, distance: 5.6
click at [619, 115] on div "[DATE] 10am-7pm" at bounding box center [709, 113] width 240 height 11
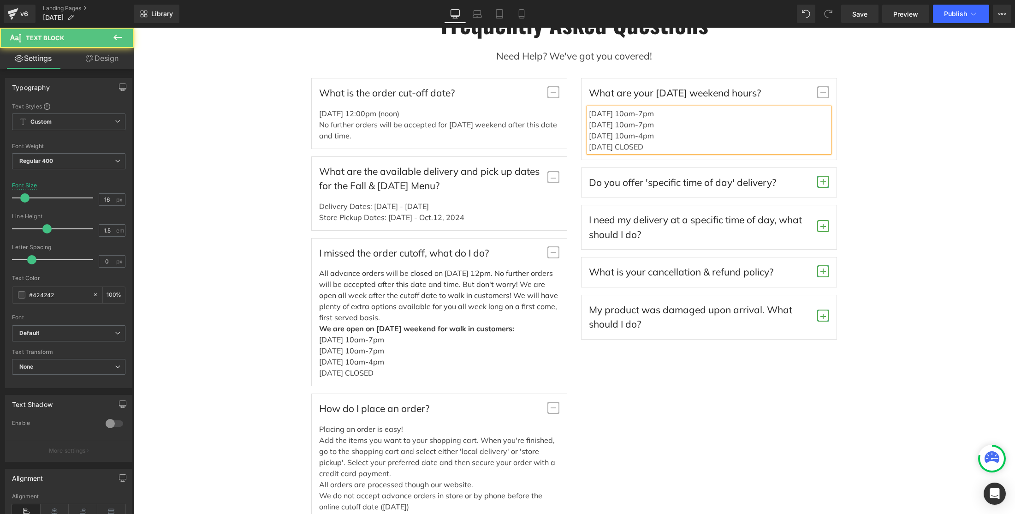
click at [632, 125] on div "[DATE] 10am-7pm" at bounding box center [709, 124] width 240 height 11
click at [627, 137] on div "[DATE] 10am-4pm" at bounding box center [709, 135] width 240 height 11
drag, startPoint x: 627, startPoint y: 147, endPoint x: 632, endPoint y: 149, distance: 5.4
click at [628, 147] on div "[DATE] CLOSED" at bounding box center [709, 146] width 240 height 11
click at [812, 256] on div "Frequently Asked Questions Heading Need Help? We've got you covered! Text Block…" at bounding box center [574, 310] width 882 height 600
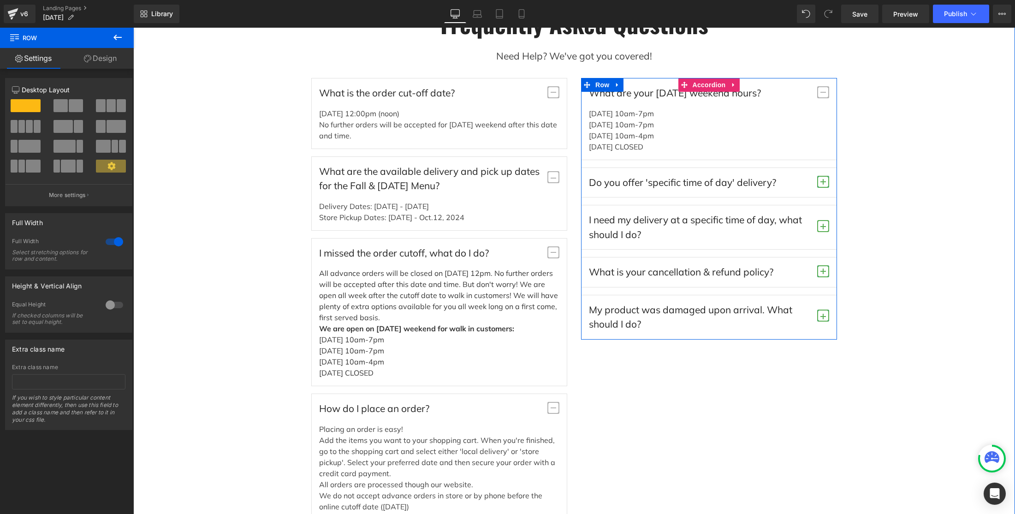
click at [812, 182] on span "button" at bounding box center [823, 182] width 12 height 12
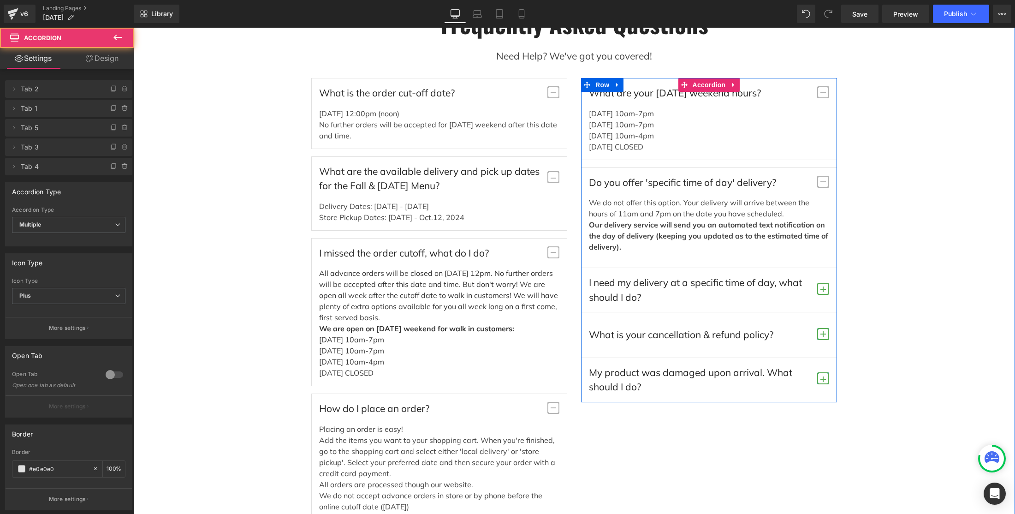
click at [812, 292] on span "button" at bounding box center [823, 292] width 0 height 0
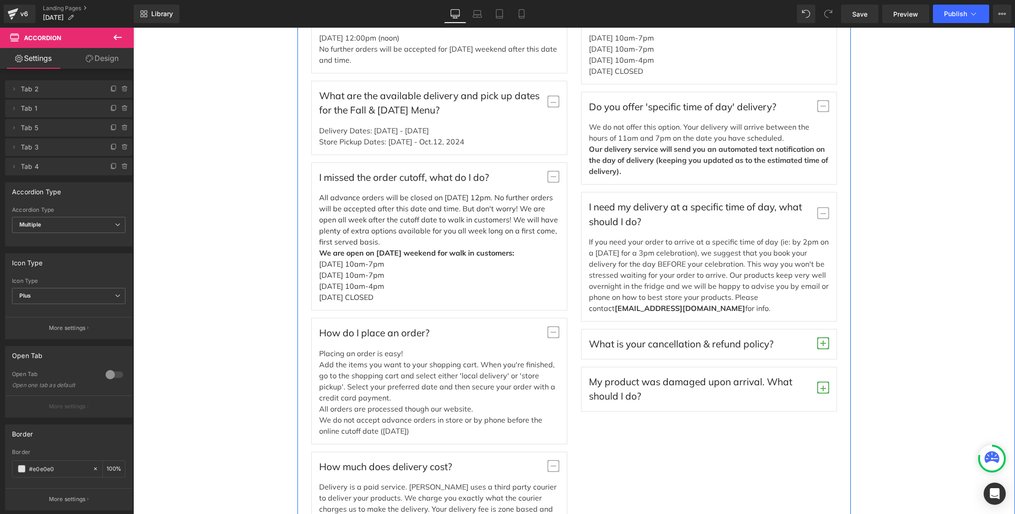
scroll to position [3048, 0]
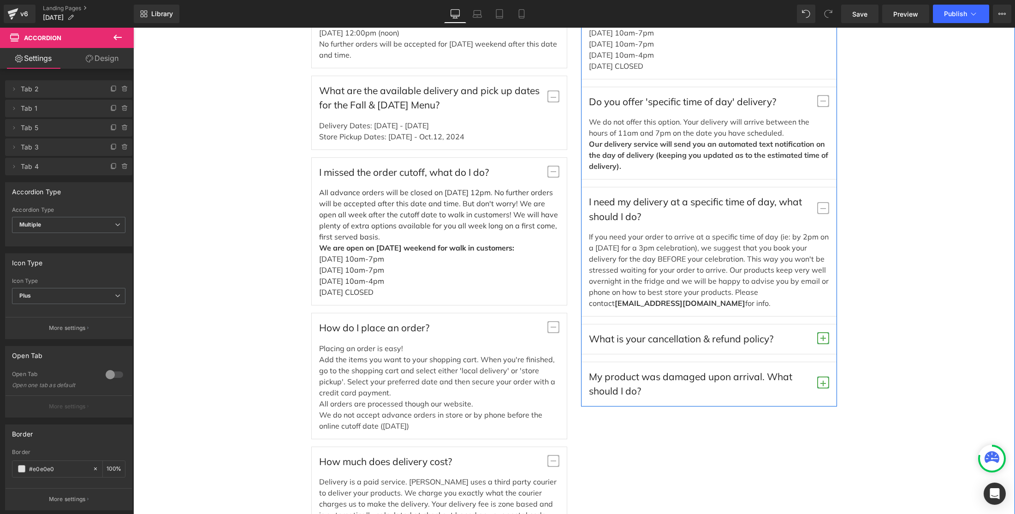
click at [812, 341] on span "button" at bounding box center [823, 341] width 0 height 0
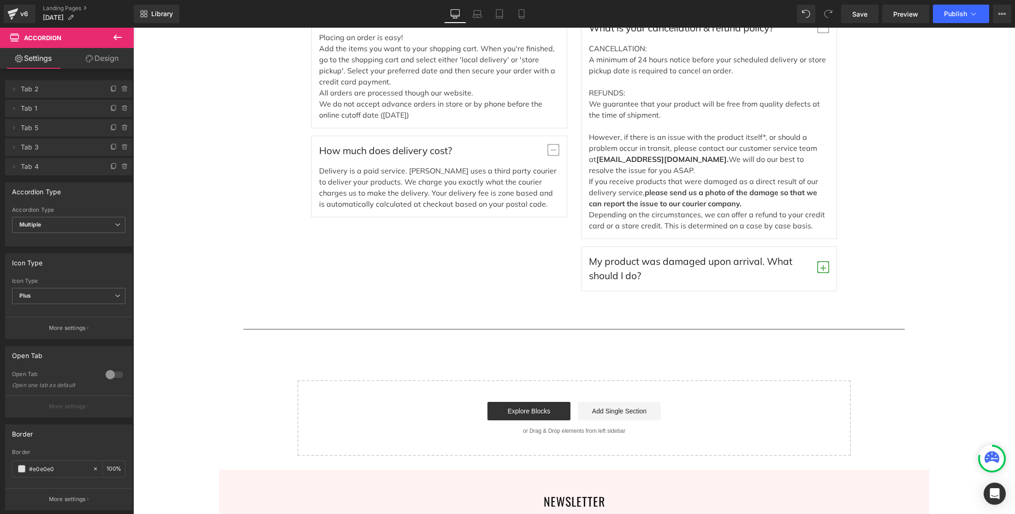
scroll to position [3360, 0]
click at [812, 266] on span "button" at bounding box center [823, 266] width 12 height 12
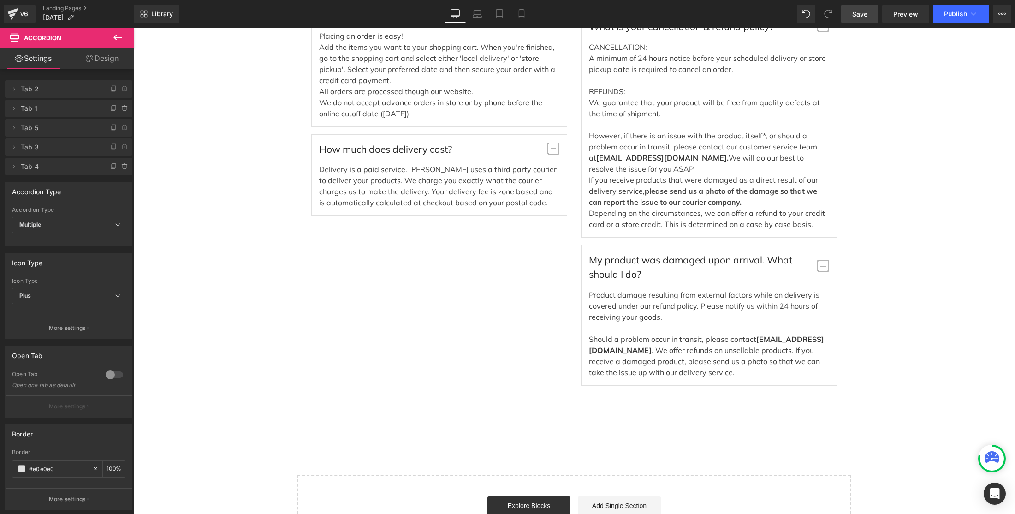
click at [812, 19] on link "Save" at bounding box center [859, 14] width 37 height 18
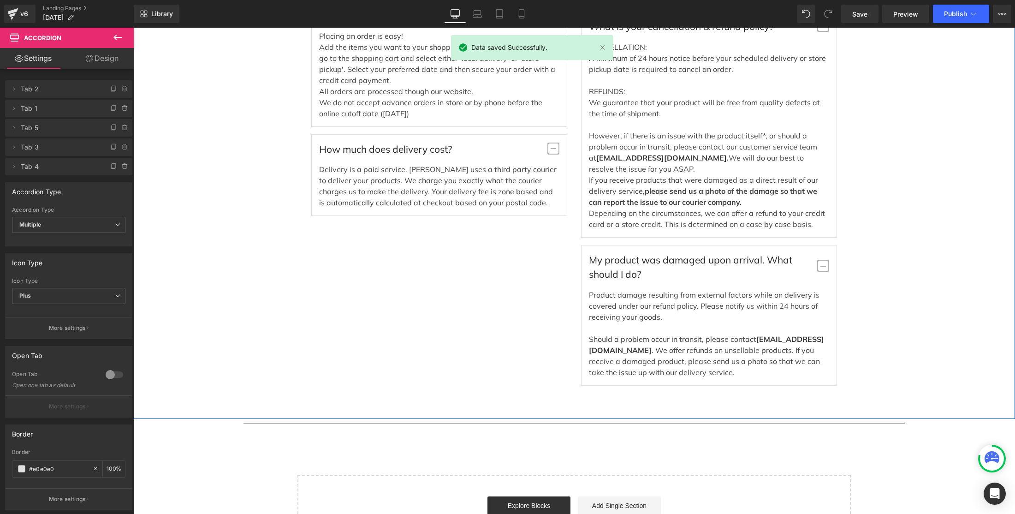
click at [812, 316] on div "Frequently Asked Questions Heading Need Help? We've got you covered! Text Block…" at bounding box center [574, 1] width 882 height 769
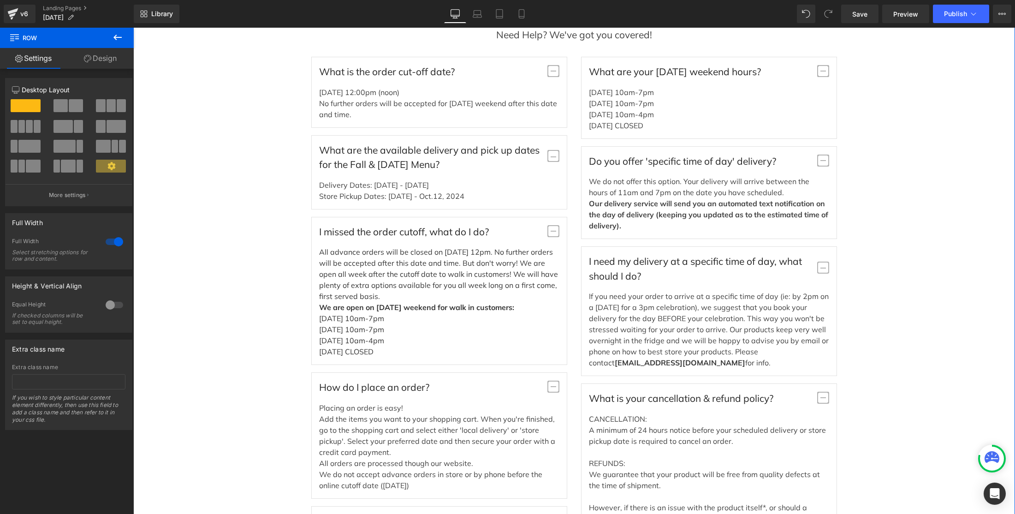
scroll to position [2995, 0]
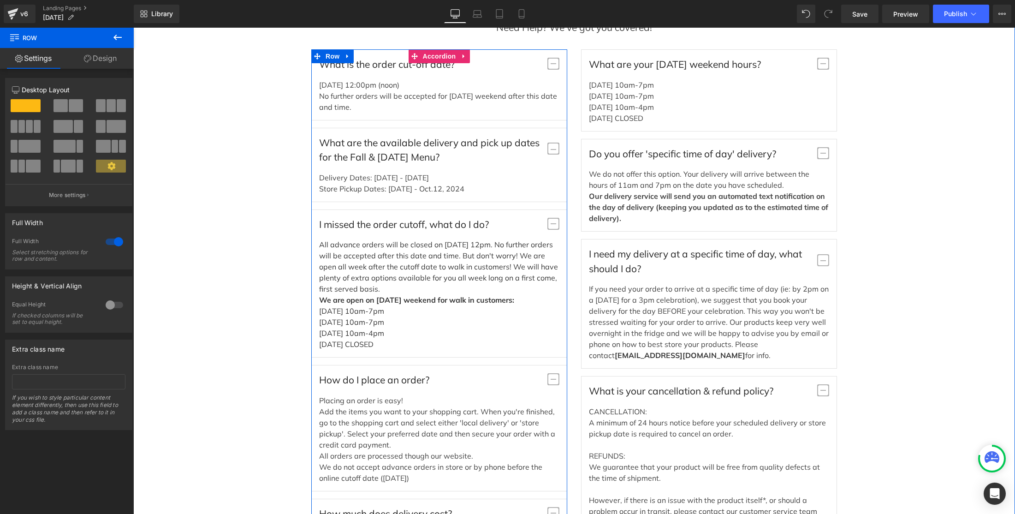
click at [555, 65] on span "button" at bounding box center [554, 64] width 12 height 12
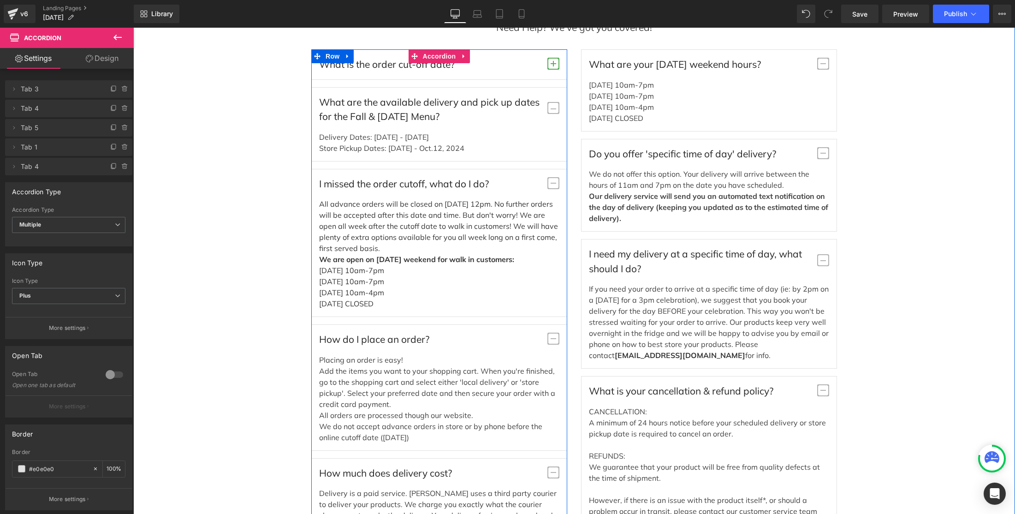
click at [554, 112] on span "button" at bounding box center [554, 112] width 0 height 0
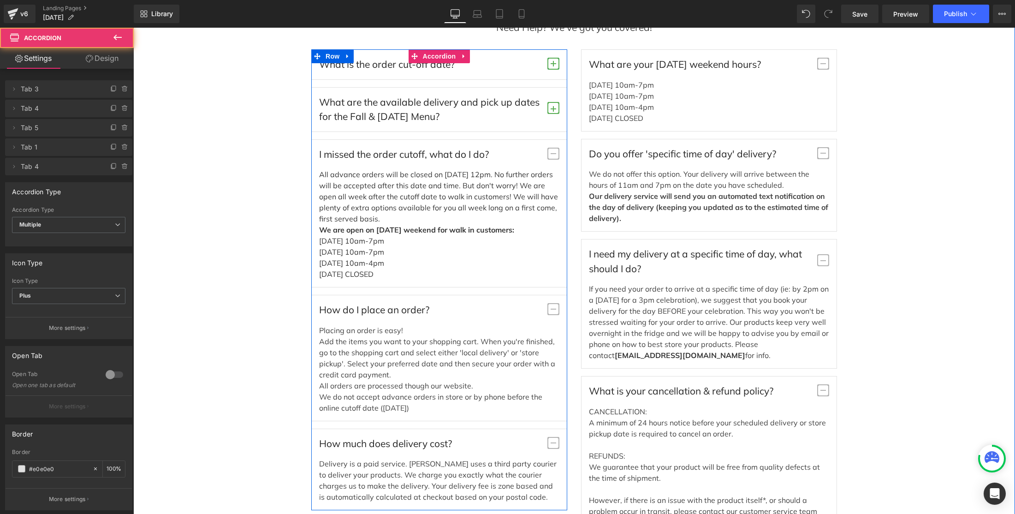
drag, startPoint x: 553, startPoint y: 154, endPoint x: 557, endPoint y: 176, distance: 23.1
click at [553, 154] on span "button" at bounding box center [554, 154] width 12 height 12
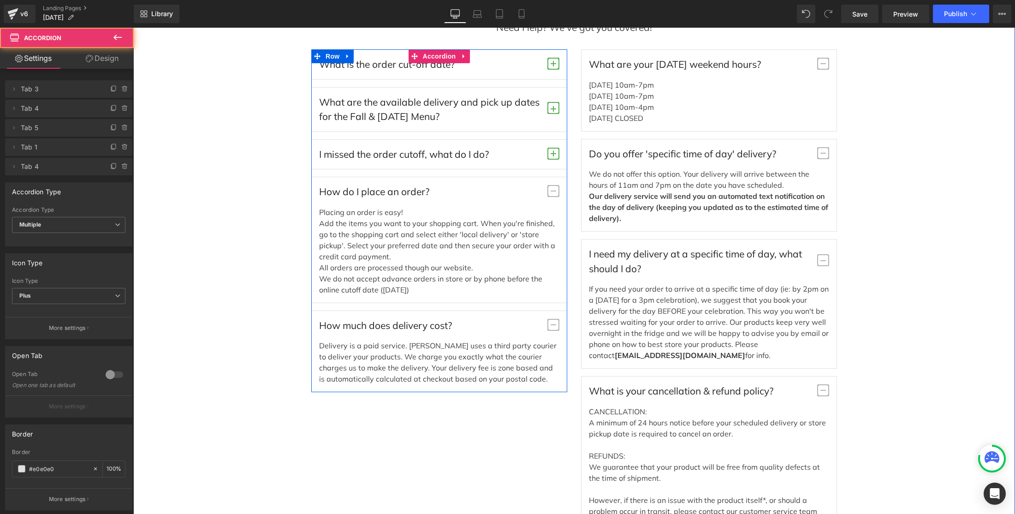
drag, startPoint x: 554, startPoint y: 192, endPoint x: 557, endPoint y: 244, distance: 52.2
click at [554, 192] on span "button" at bounding box center [554, 191] width 12 height 12
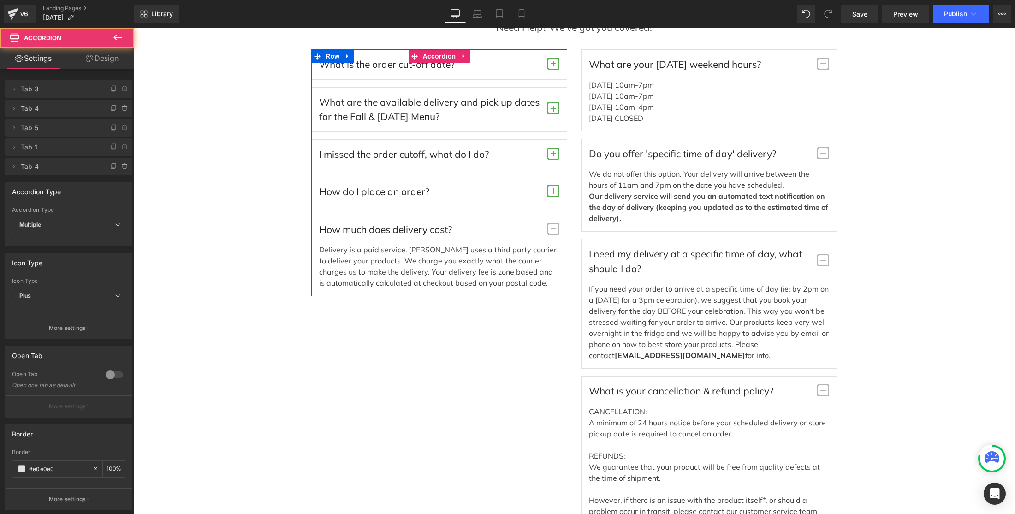
click at [554, 227] on span "button" at bounding box center [554, 229] width 12 height 12
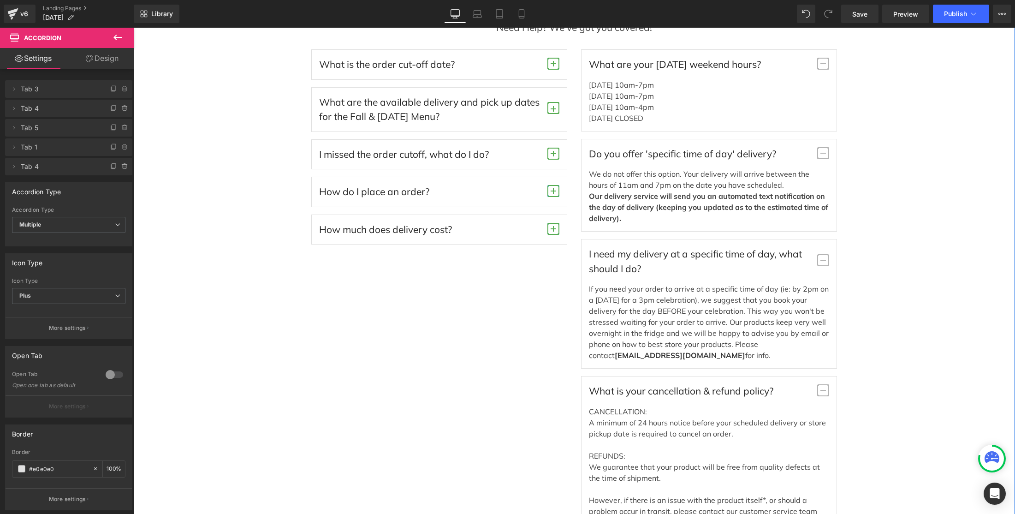
click at [812, 67] on span "button" at bounding box center [823, 67] width 0 height 0
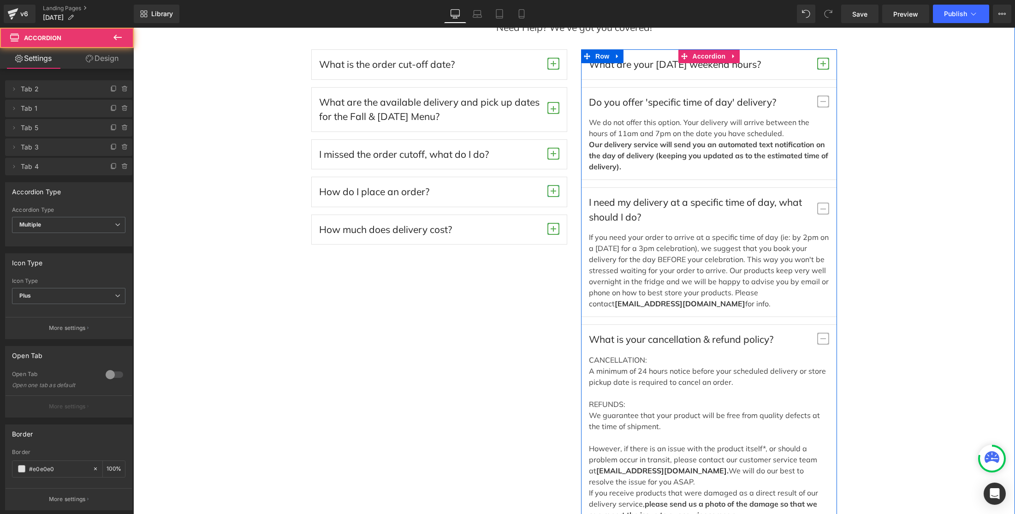
click at [812, 102] on span "button" at bounding box center [823, 101] width 12 height 12
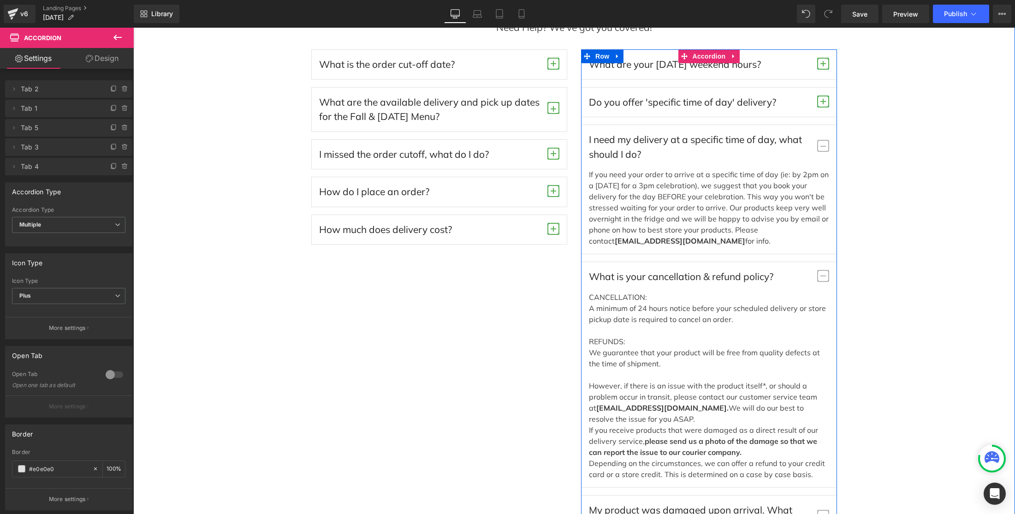
click at [812, 148] on span "button" at bounding box center [823, 146] width 12 height 12
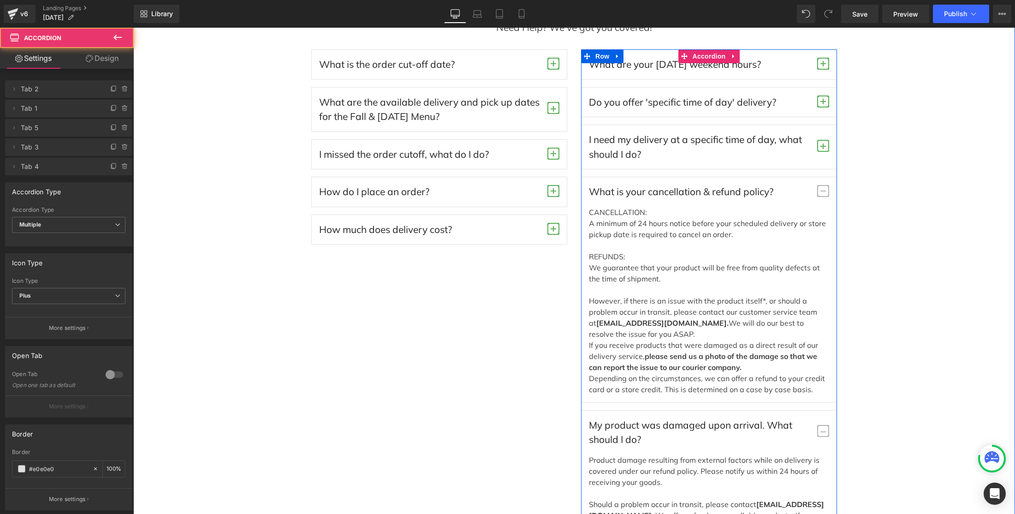
click at [812, 190] on span "button" at bounding box center [823, 191] width 12 height 12
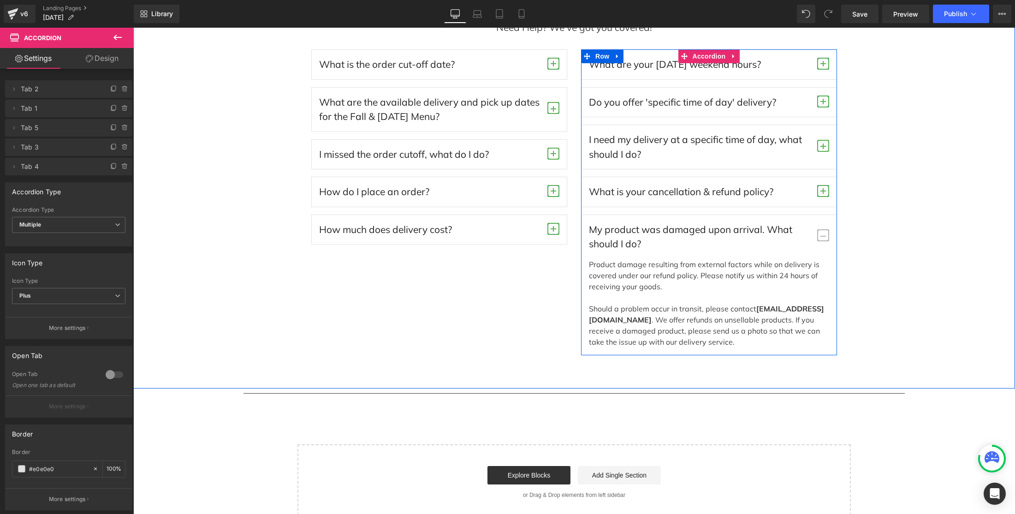
click at [812, 235] on span "button" at bounding box center [823, 235] width 12 height 12
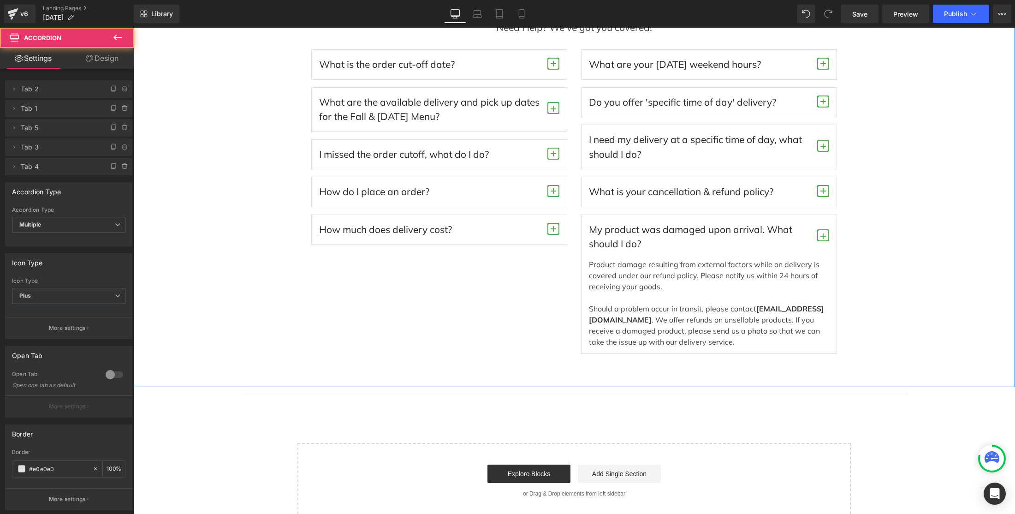
click at [812, 230] on div "Frequently Asked Questions Heading Need Help? We've got you covered! Text Block…" at bounding box center [574, 167] width 882 height 373
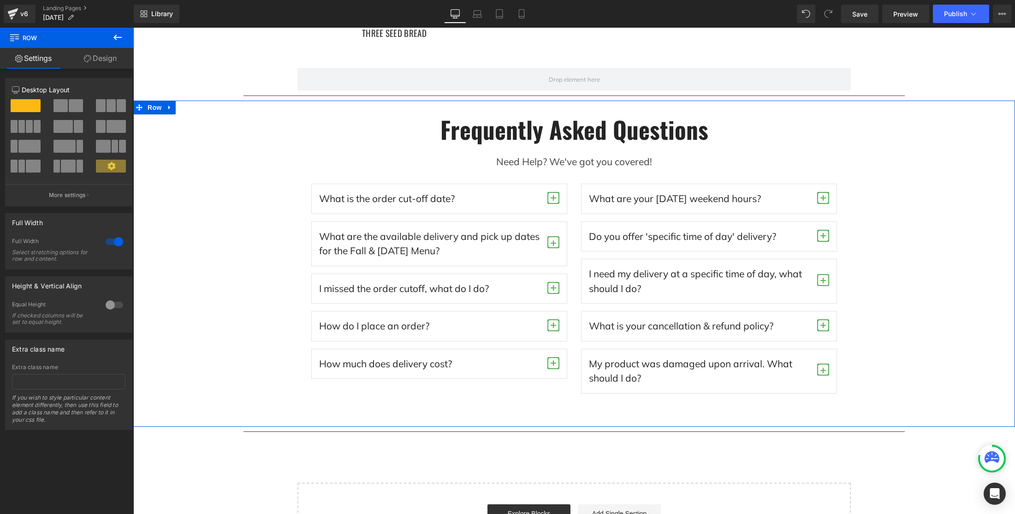
scroll to position [2860, 0]
click at [194, 107] on div "Frequently Asked Questions Heading Need Help? We've got you covered! Text Block…" at bounding box center [574, 265] width 882 height 326
click at [106, 58] on link "Design" at bounding box center [100, 58] width 67 height 21
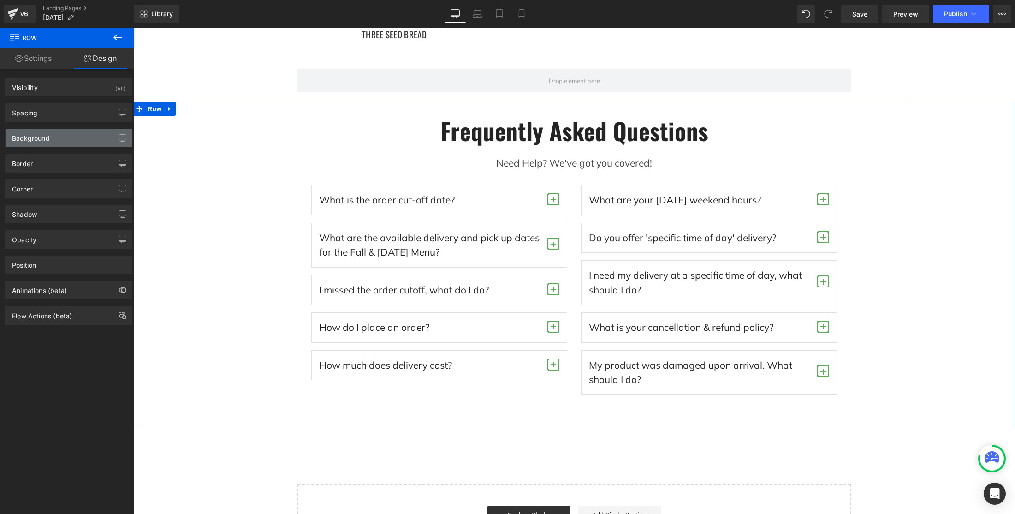
type input "#ffffff"
type input "100"
click at [50, 145] on div "Background" at bounding box center [69, 138] width 126 height 18
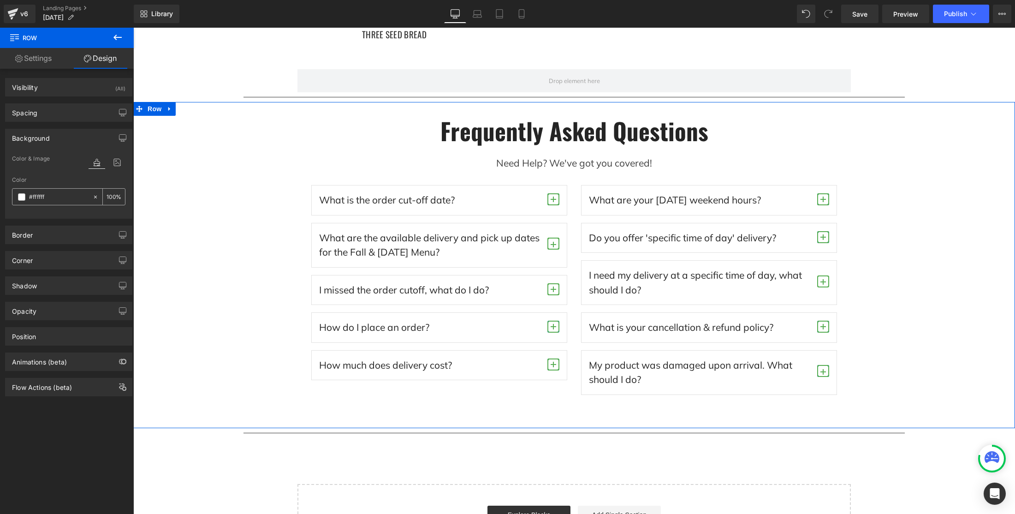
click at [21, 197] on span at bounding box center [21, 196] width 7 height 7
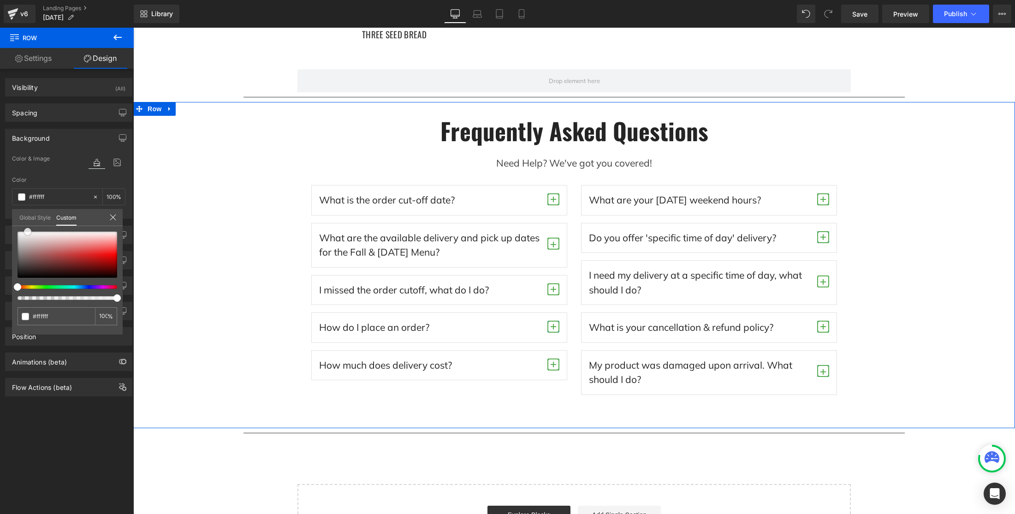
drag, startPoint x: 18, startPoint y: 231, endPoint x: 28, endPoint y: 230, distance: 10.2
click at [28, 230] on span at bounding box center [27, 231] width 7 height 7
type input "#fcfcfc"
type input "#eae5e5"
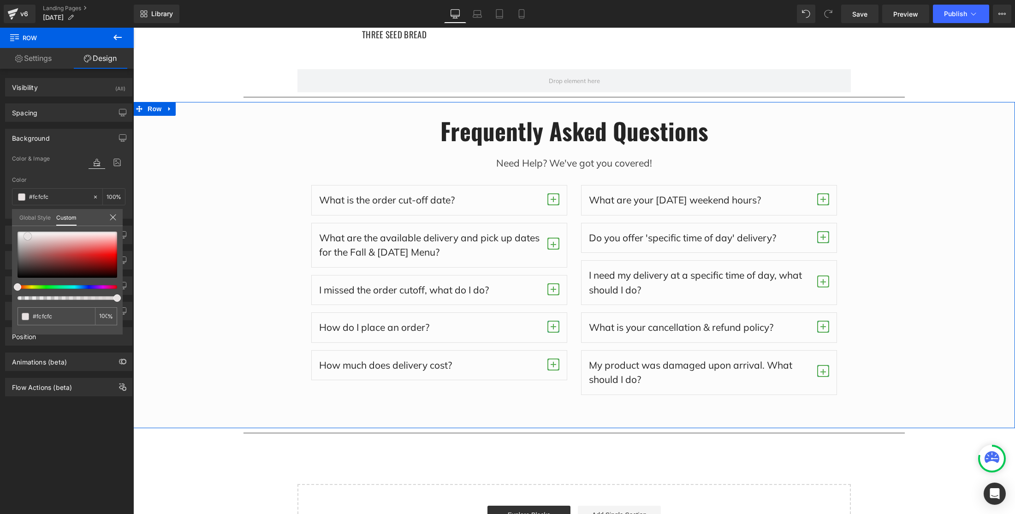
type input "#eae5e5"
type input "#e4dcdc"
type input "#e1dada"
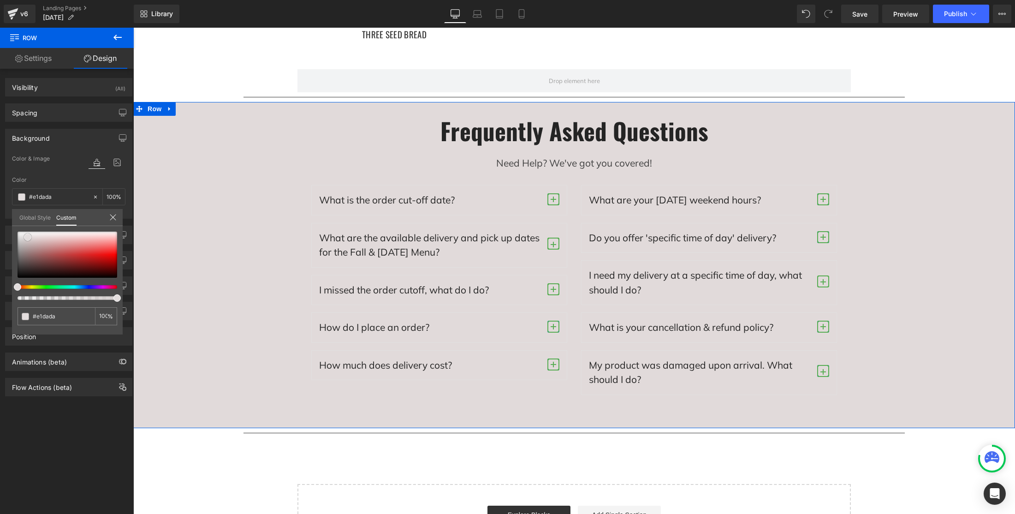
type input "#e3dddd"
type input "#eadbdb"
type input "#f7d8d8"
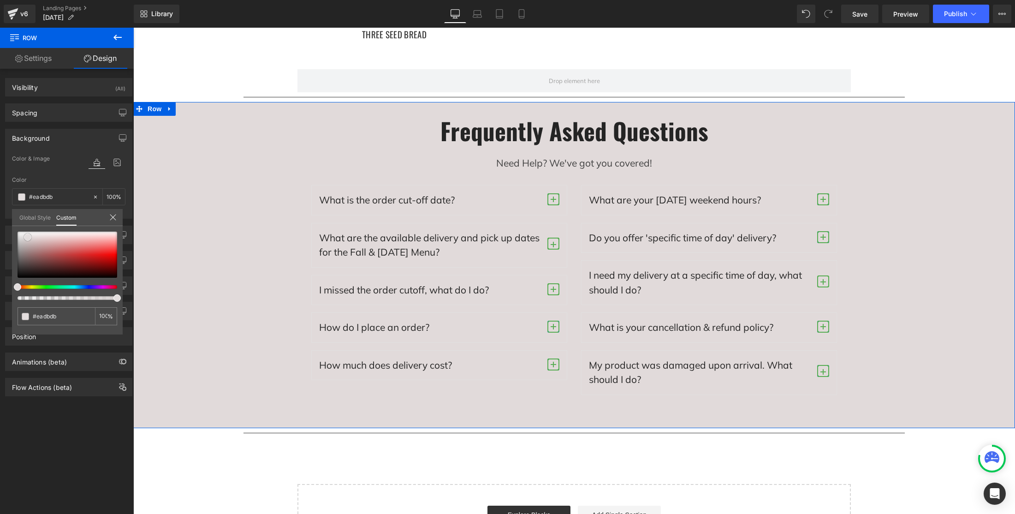
type input "#f7d8d8"
type input "#fedcdc"
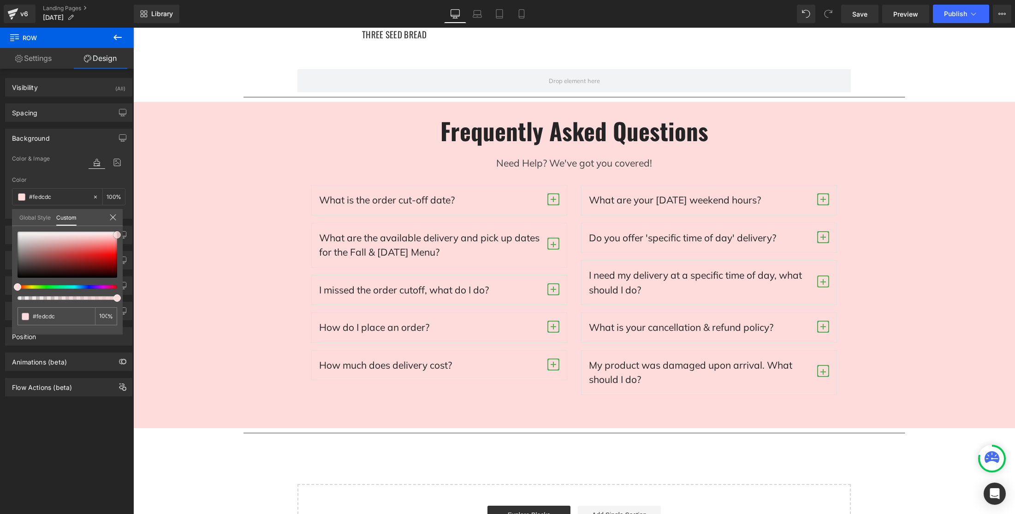
drag, startPoint x: 163, startPoint y: 260, endPoint x: 174, endPoint y: 237, distance: 25.4
type input "#ffe0e0"
type input "#ffefef"
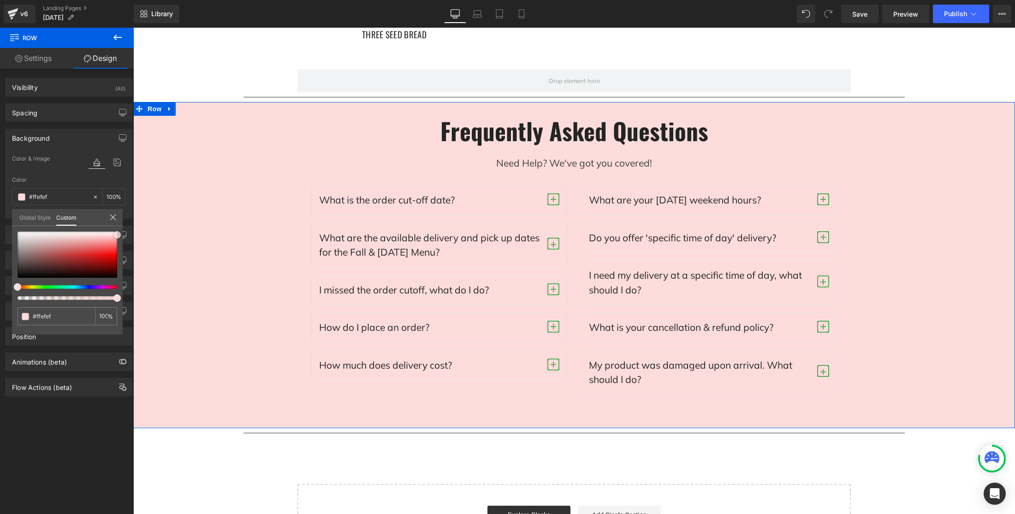
type input "#fff9f9"
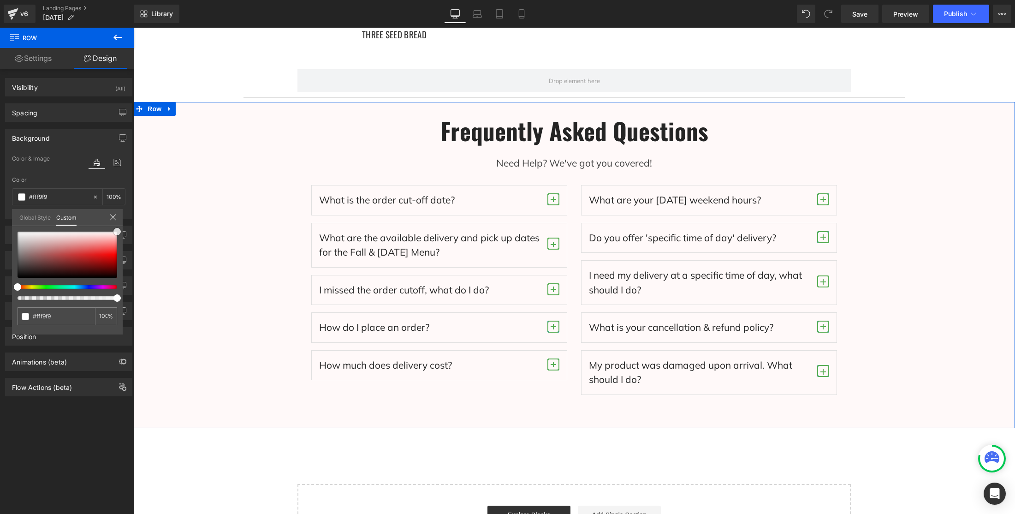
type input "#ffffff"
drag, startPoint x: 120, startPoint y: 235, endPoint x: 127, endPoint y: 230, distance: 8.3
click at [126, 219] on div "Background Color & Image color rgba(255, 255, 255, 1) Color #ffffff 100 % Image…" at bounding box center [69, 170] width 138 height 97
type input "#fff9f9"
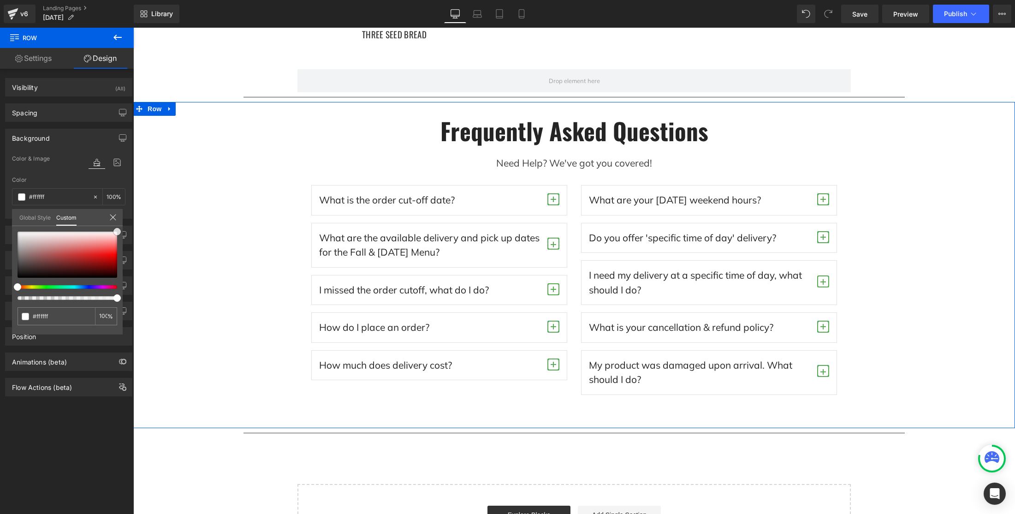
type input "#fff9f9"
type input "#fff4f4"
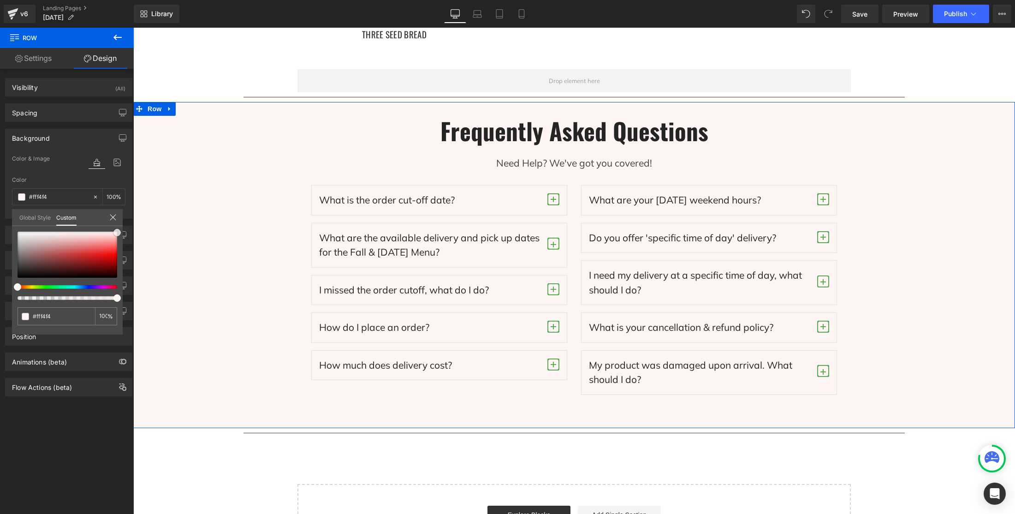
drag, startPoint x: 116, startPoint y: 231, endPoint x: 248, endPoint y: 149, distance: 155.6
click at [120, 232] on span at bounding box center [116, 232] width 7 height 7
click at [812, 16] on link "Save" at bounding box center [859, 14] width 37 height 18
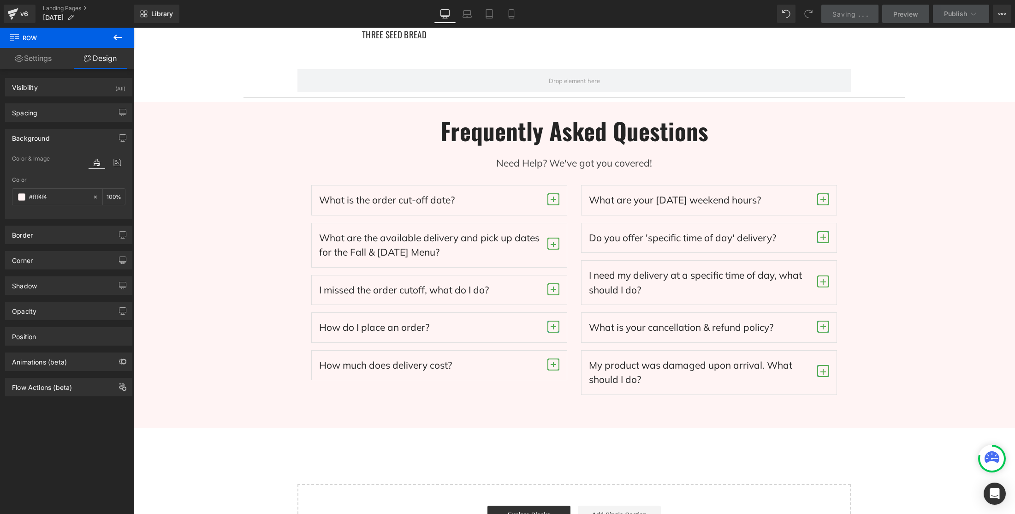
click at [812, 89] on div at bounding box center [574, 271] width 882 height 486
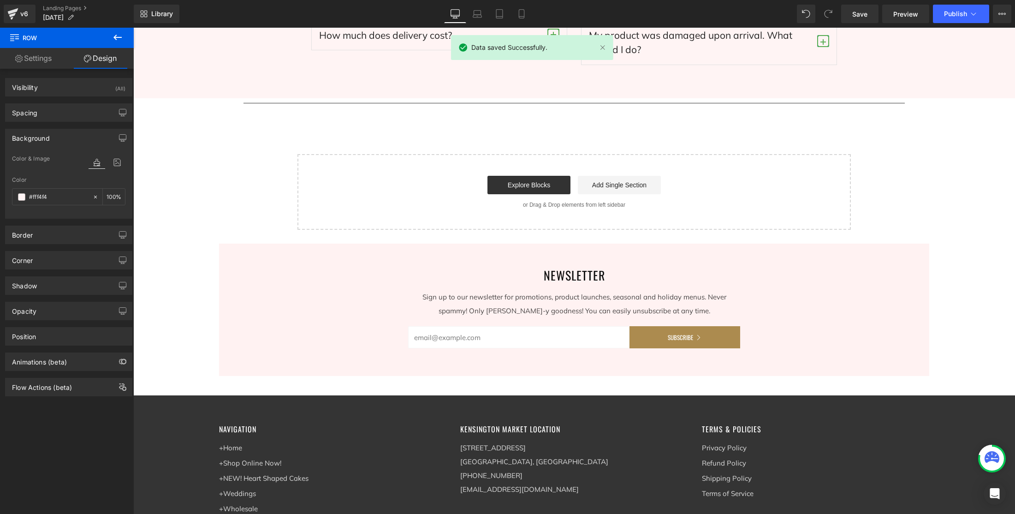
scroll to position [2904, 0]
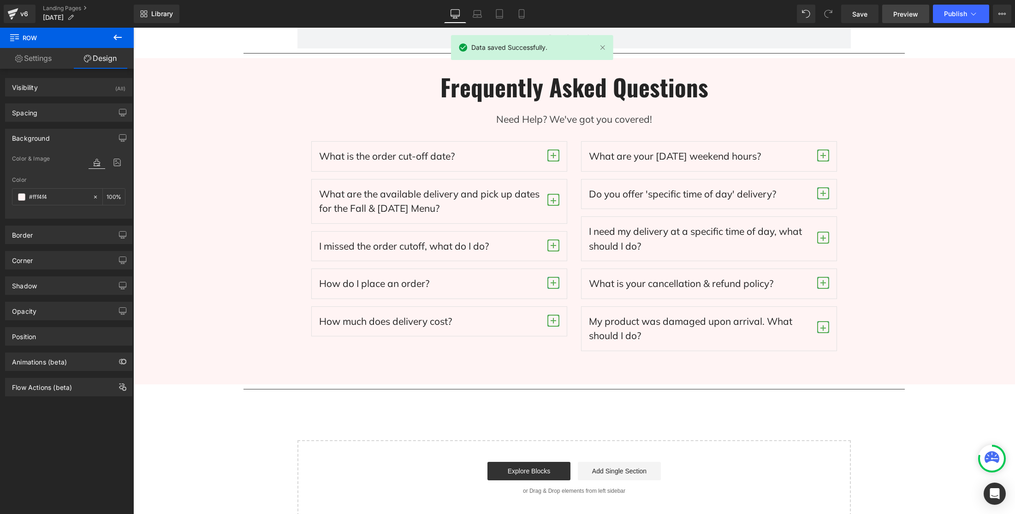
click at [812, 12] on span "Preview" at bounding box center [906, 14] width 25 height 10
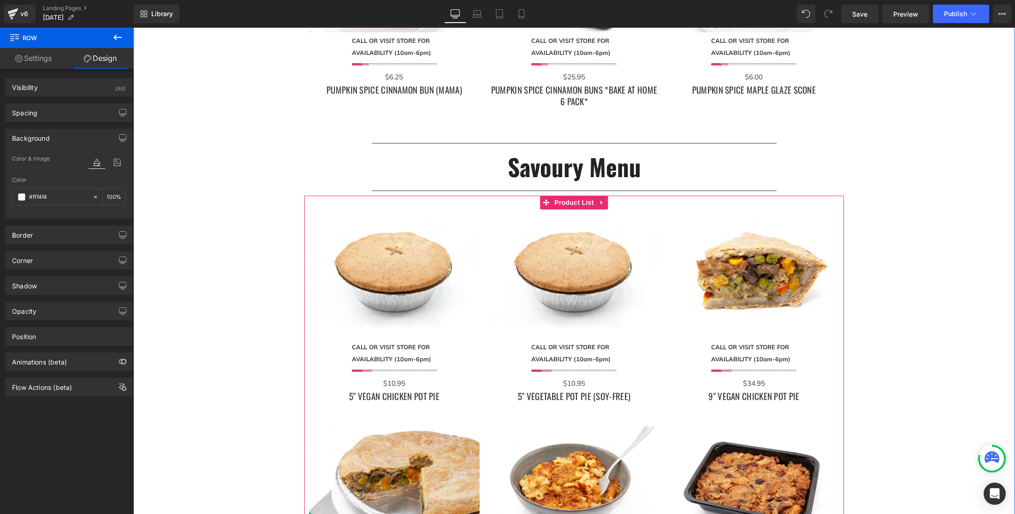
scroll to position [1838, 0]
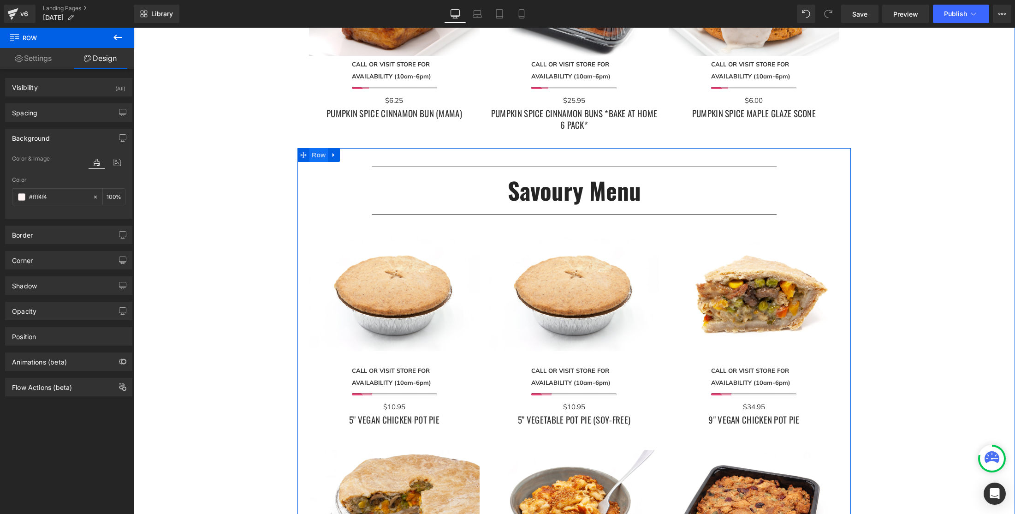
click at [318, 155] on span "Row" at bounding box center [319, 155] width 18 height 14
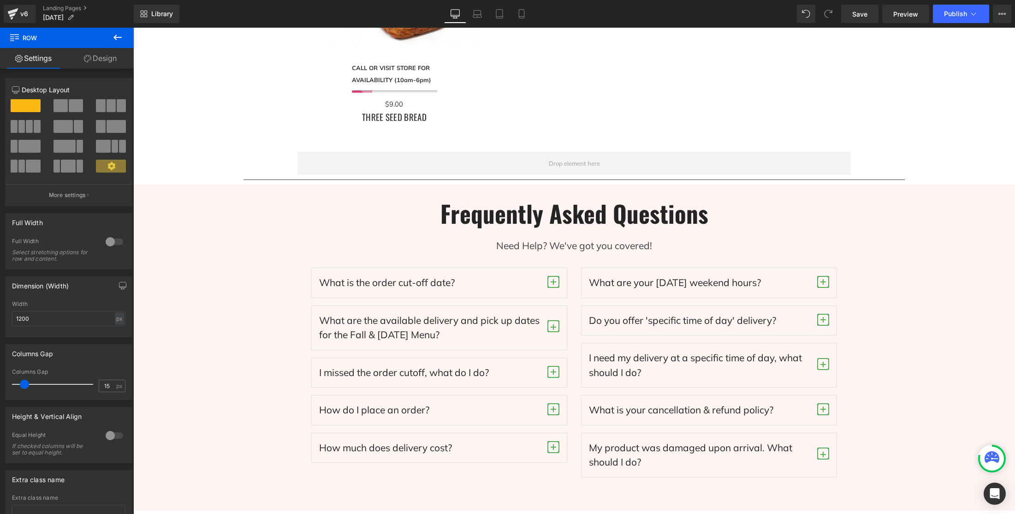
scroll to position [2807, 0]
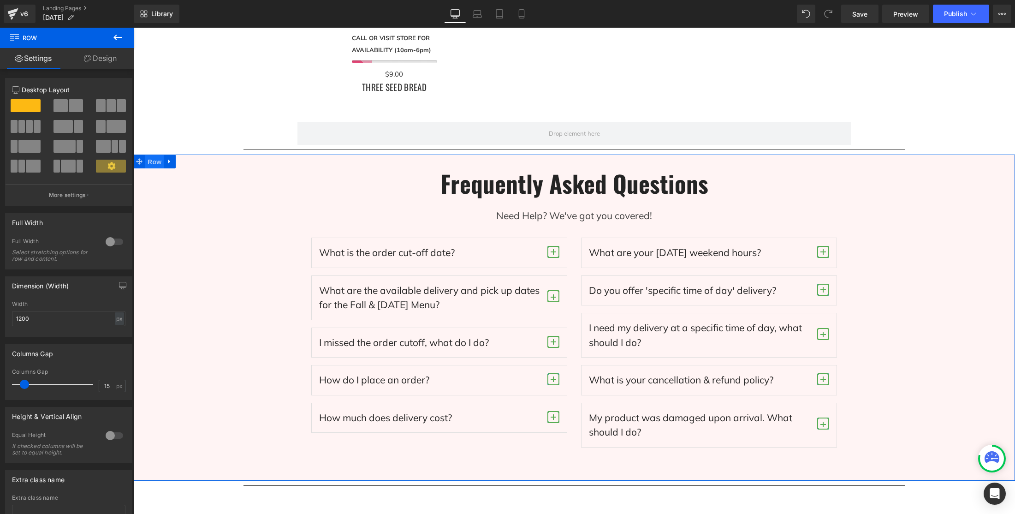
click at [157, 162] on span "Row" at bounding box center [154, 162] width 18 height 14
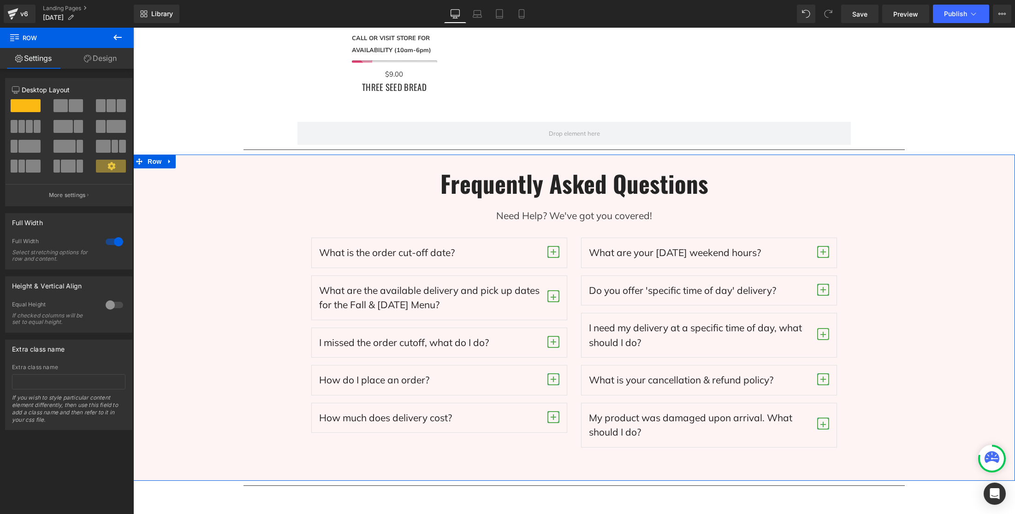
click at [113, 241] on div at bounding box center [114, 241] width 22 height 15
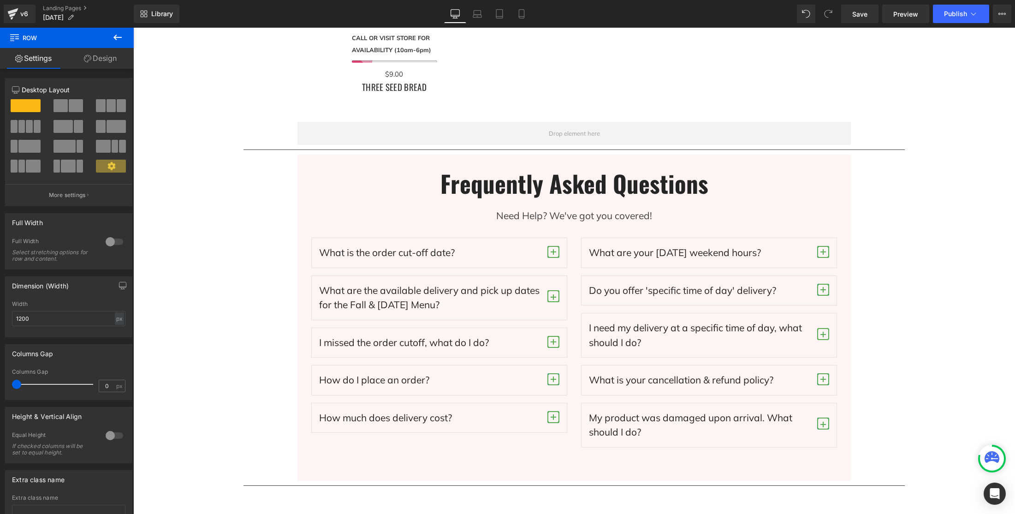
drag, startPoint x: 859, startPoint y: 8, endPoint x: 871, endPoint y: 26, distance: 21.6
click at [812, 8] on link "Save" at bounding box center [859, 14] width 37 height 18
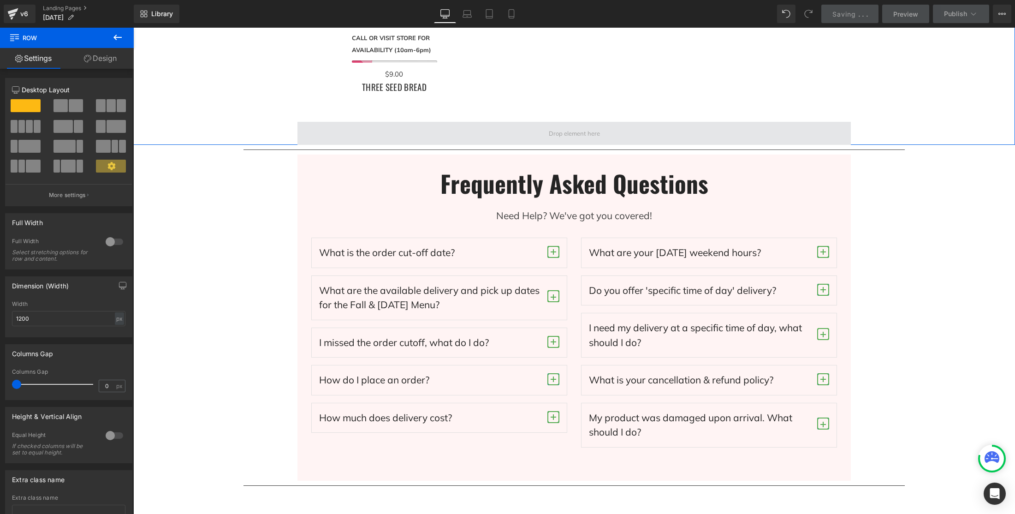
click at [716, 129] on span at bounding box center [575, 133] width 554 height 23
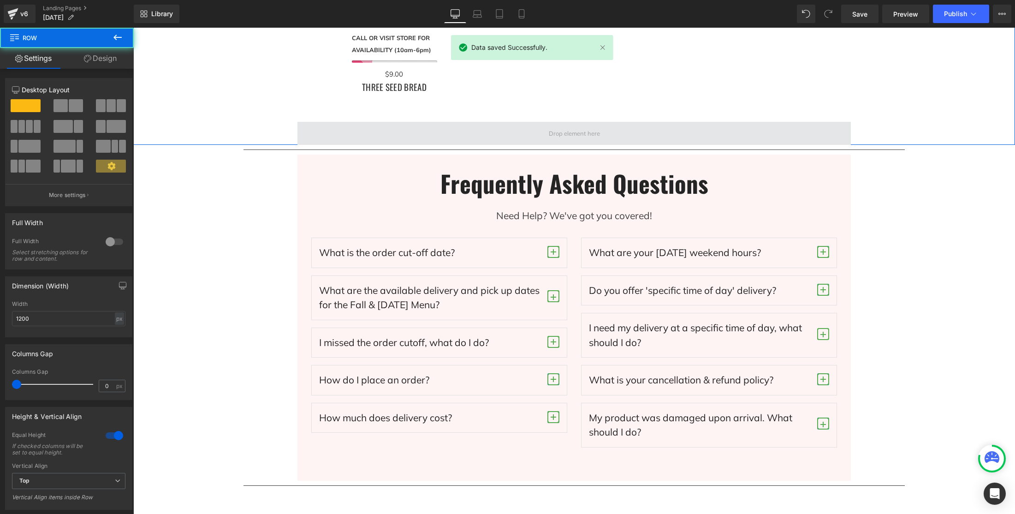
click at [613, 132] on span at bounding box center [575, 133] width 554 height 23
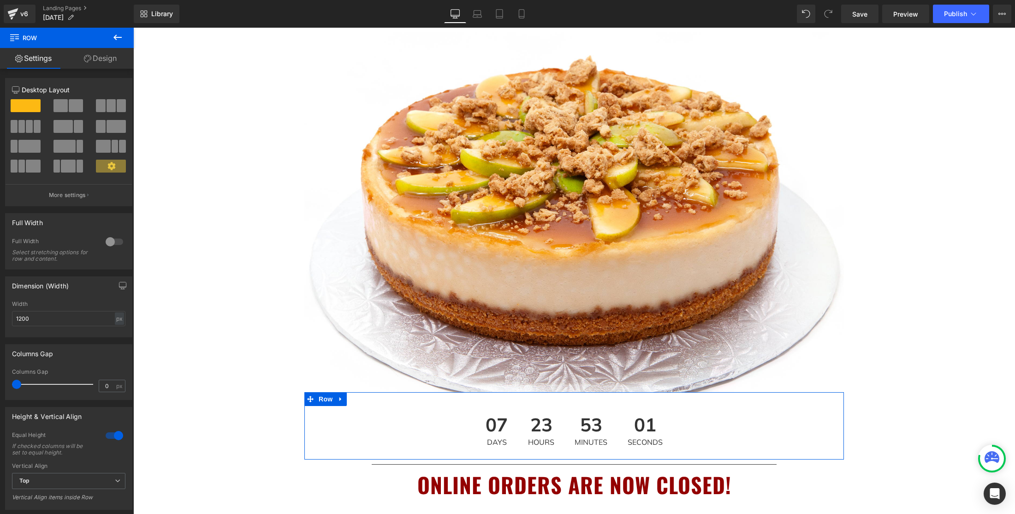
scroll to position [304, 0]
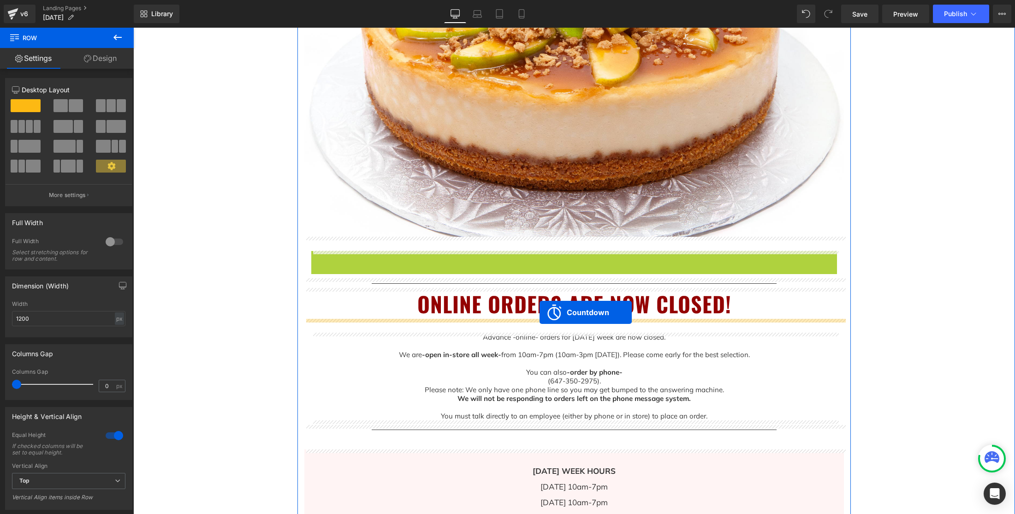
drag, startPoint x: 537, startPoint y: 257, endPoint x: 736, endPoint y: 373, distance: 230.1
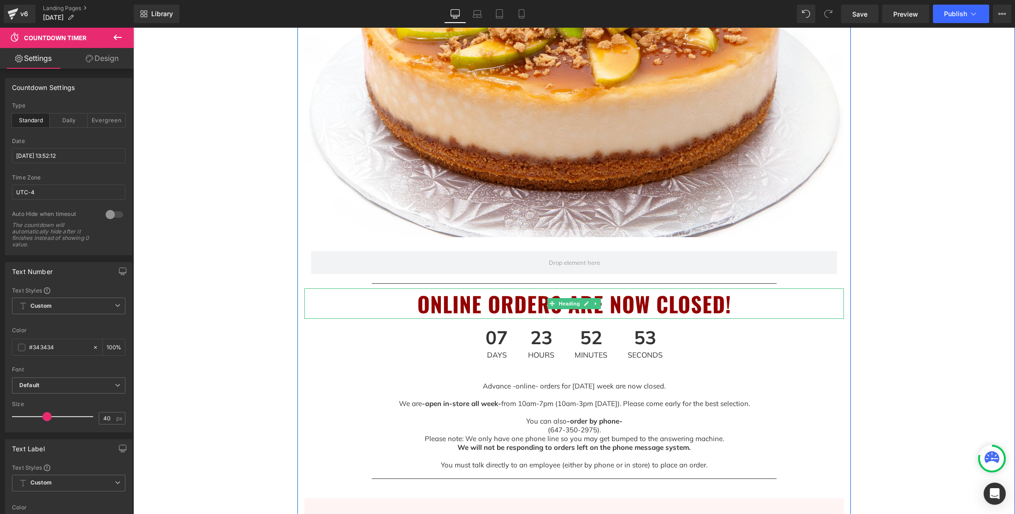
drag, startPoint x: 712, startPoint y: 305, endPoint x: 733, endPoint y: 305, distance: 20.3
click at [712, 305] on h1 "ONLINE ORDERS ARE NOW CLOSED!" at bounding box center [574, 303] width 540 height 31
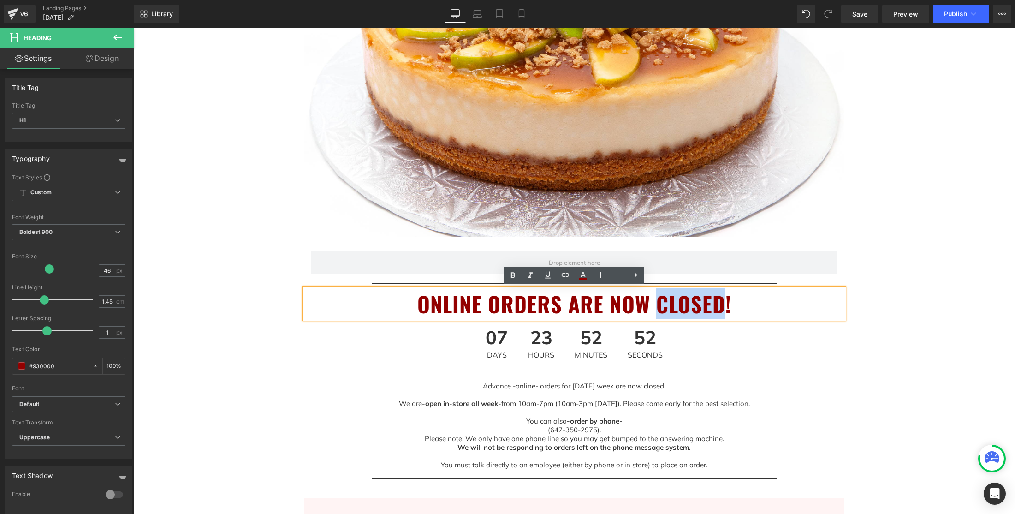
click at [731, 305] on h1 "ONLINE ORDERS ARE NOW CLOSED!" at bounding box center [574, 303] width 540 height 31
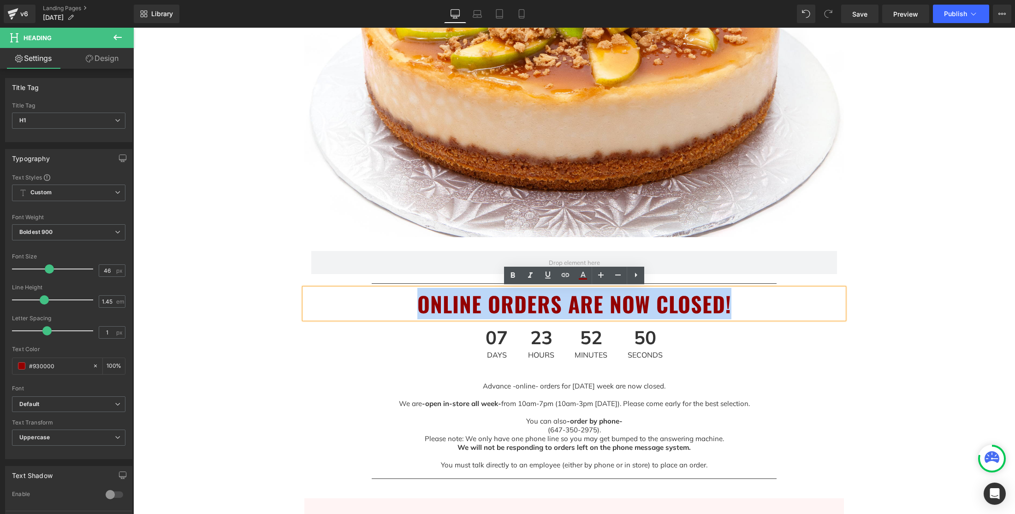
drag, startPoint x: 728, startPoint y: 304, endPoint x: 405, endPoint y: 298, distance: 323.9
click at [405, 298] on h1 "ONLINE ORDERS ARE NOW CLOSED!" at bounding box center [574, 303] width 540 height 31
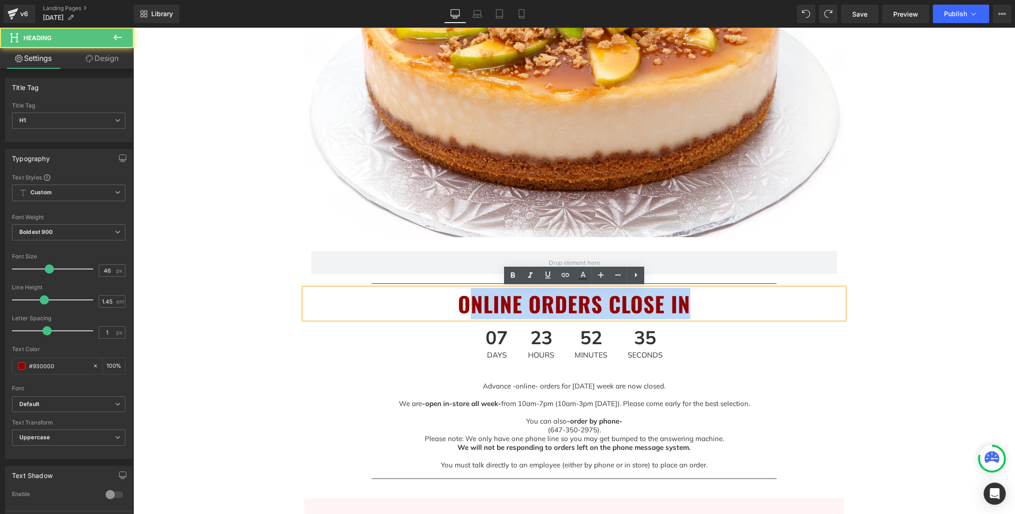
drag, startPoint x: 471, startPoint y: 306, endPoint x: 711, endPoint y: 299, distance: 240.4
click at [710, 299] on h1 "ONLINE ORDERS CLOSE IN" at bounding box center [574, 303] width 540 height 31
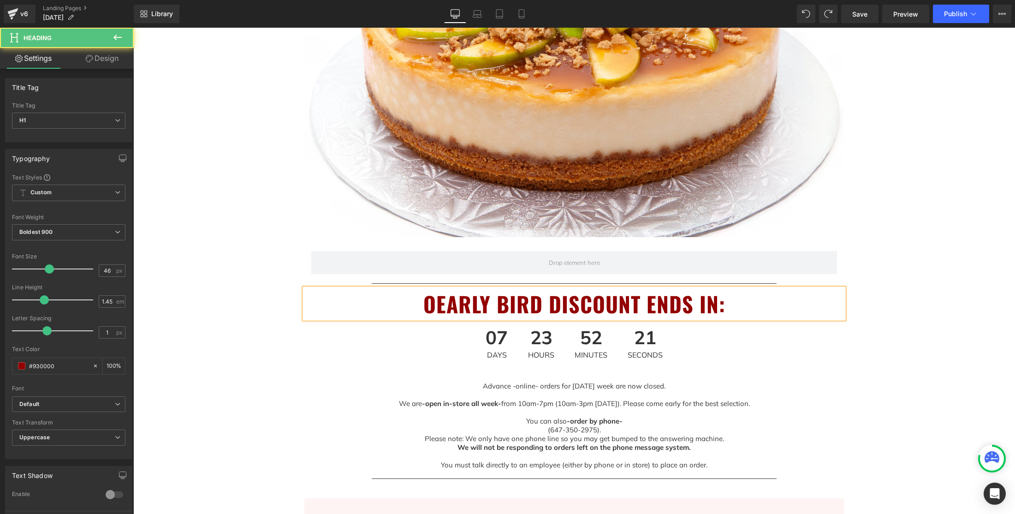
click at [437, 306] on h1 "OEARLY BIRD DISCOUNT ENDS IN:" at bounding box center [574, 303] width 540 height 31
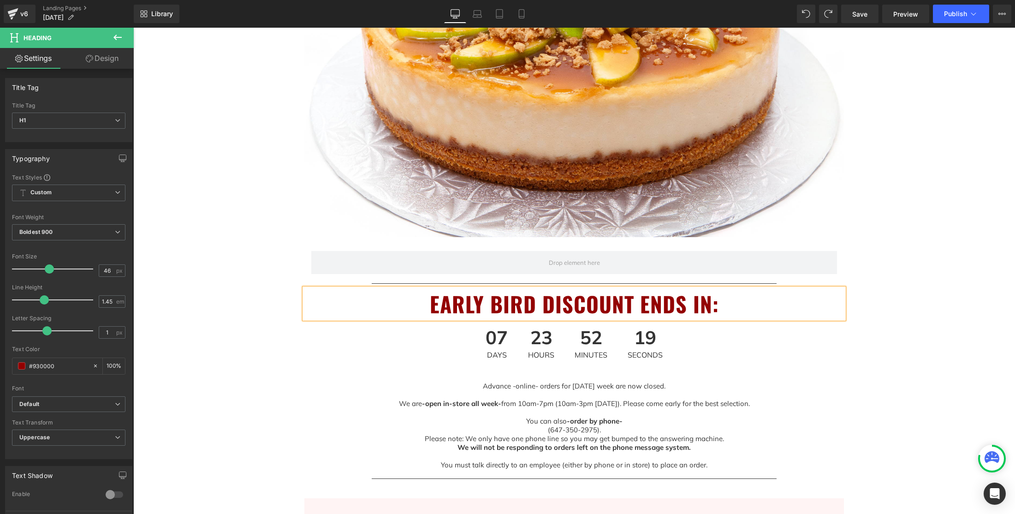
click at [632, 337] on span "19" at bounding box center [645, 339] width 35 height 23
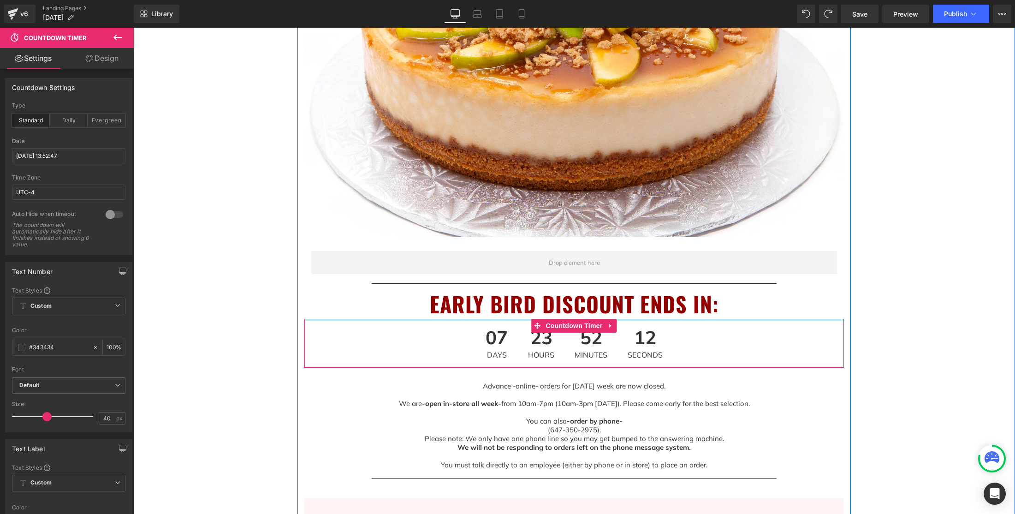
scroll to position [305, 0]
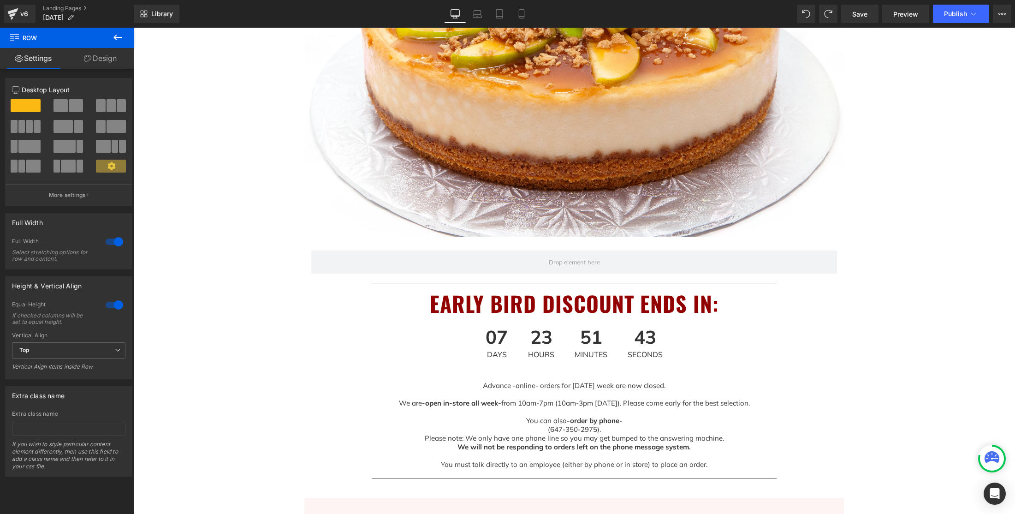
click at [653, 341] on span "43" at bounding box center [645, 339] width 35 height 23
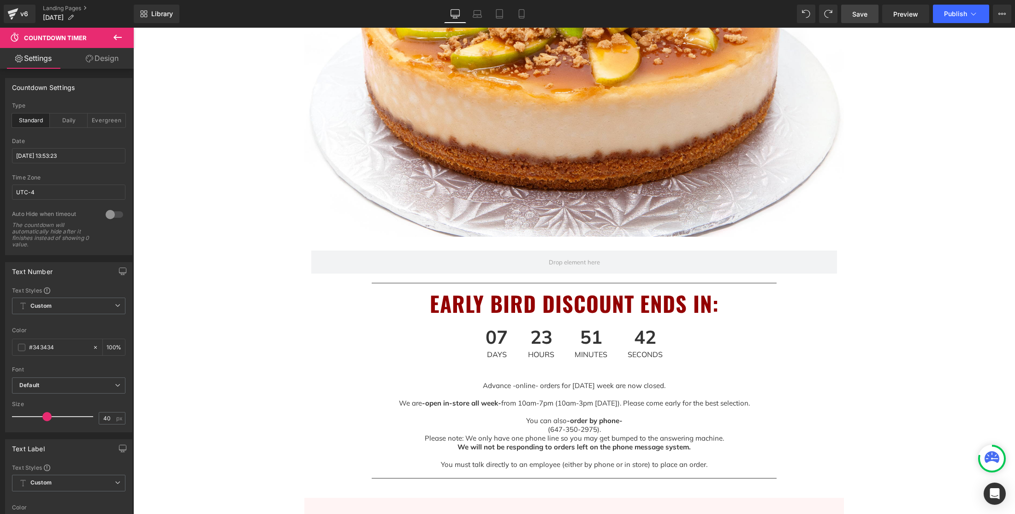
click at [812, 15] on link "Save" at bounding box center [859, 14] width 37 height 18
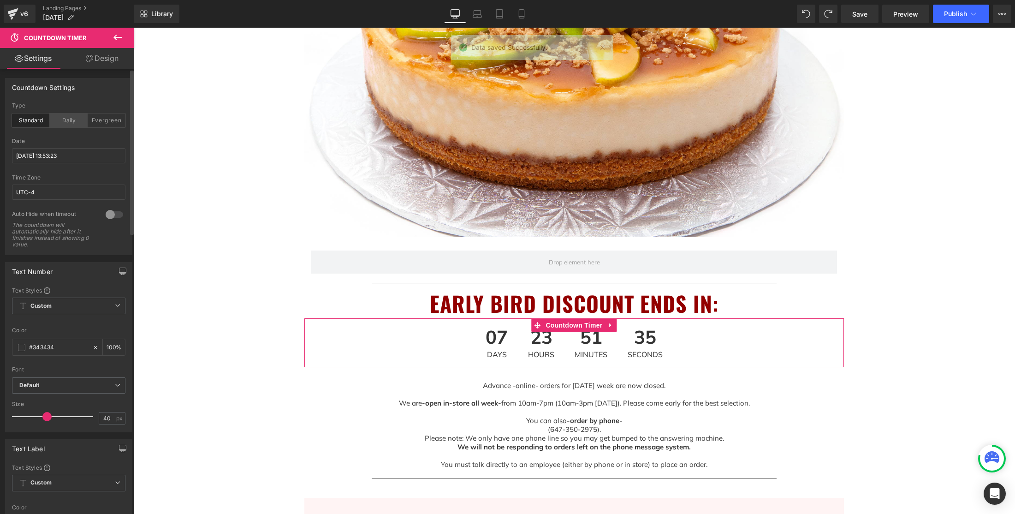
click at [72, 120] on div "Daily" at bounding box center [69, 120] width 38 height 14
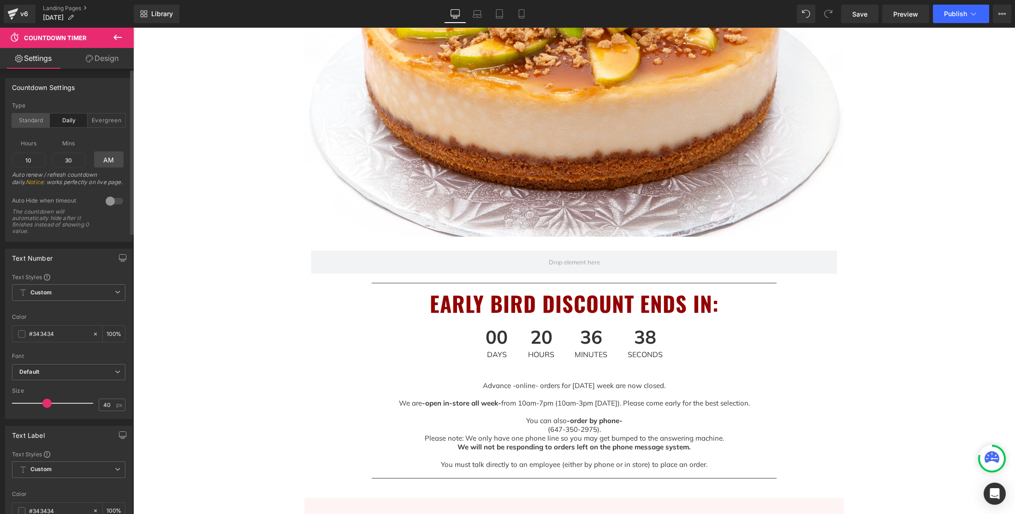
click at [24, 122] on div "Standard" at bounding box center [31, 120] width 38 height 14
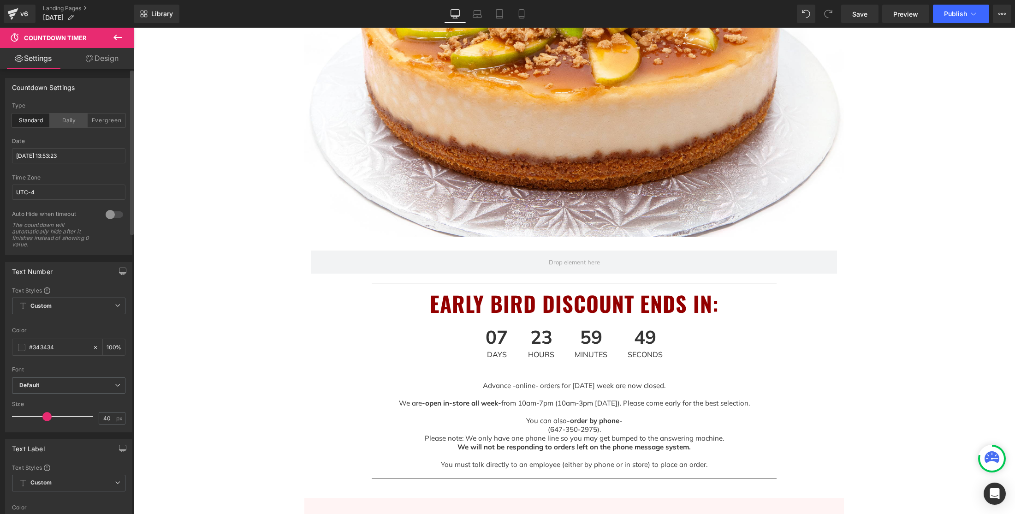
click at [72, 122] on div "Daily" at bounding box center [69, 120] width 38 height 14
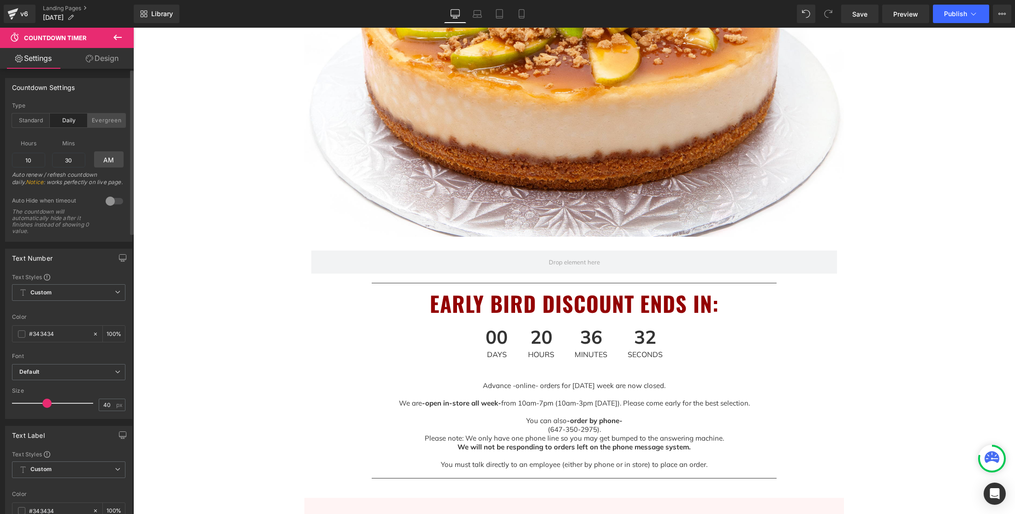
click at [95, 122] on div "Evergreen" at bounding box center [107, 120] width 38 height 14
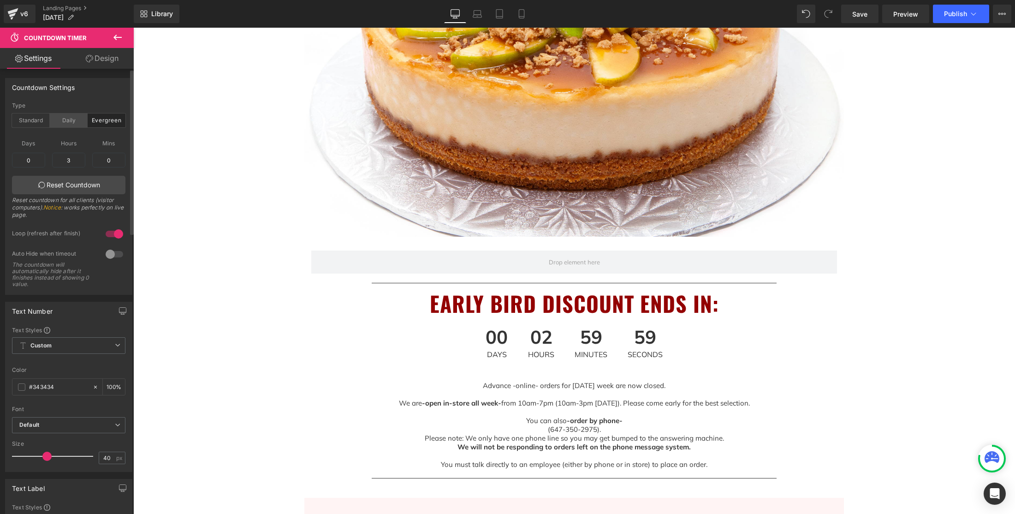
click at [72, 122] on div "Daily" at bounding box center [69, 120] width 38 height 14
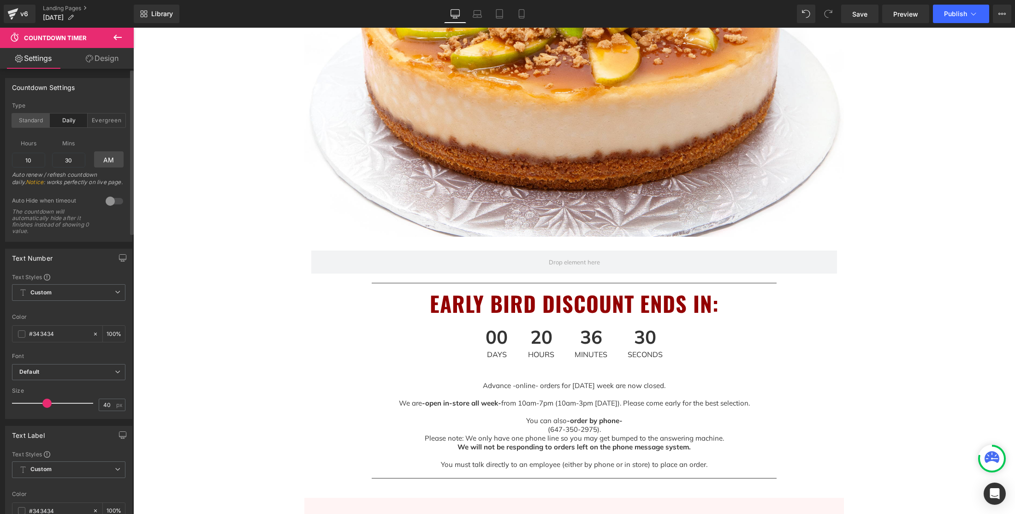
click at [35, 119] on div "Standard" at bounding box center [31, 120] width 38 height 14
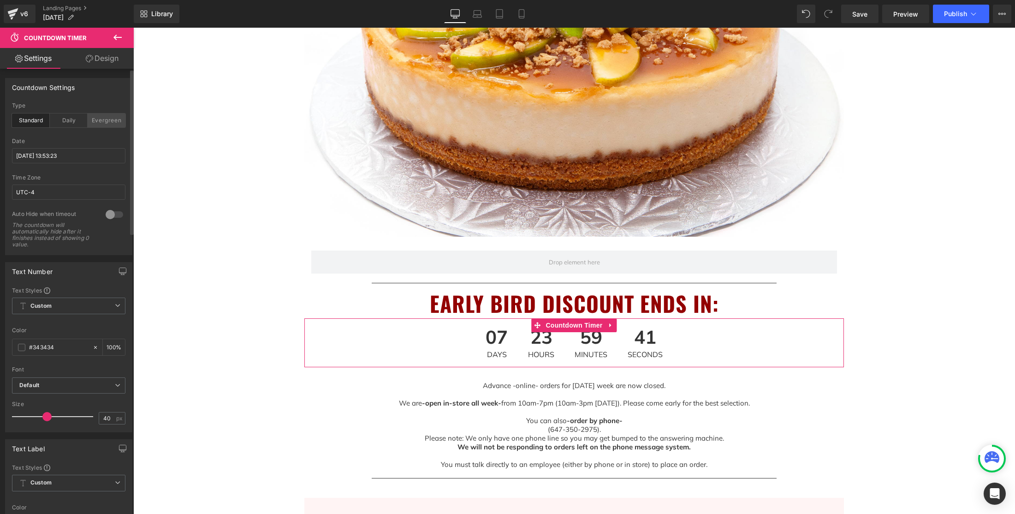
click at [113, 120] on div "Evergreen" at bounding box center [107, 120] width 38 height 14
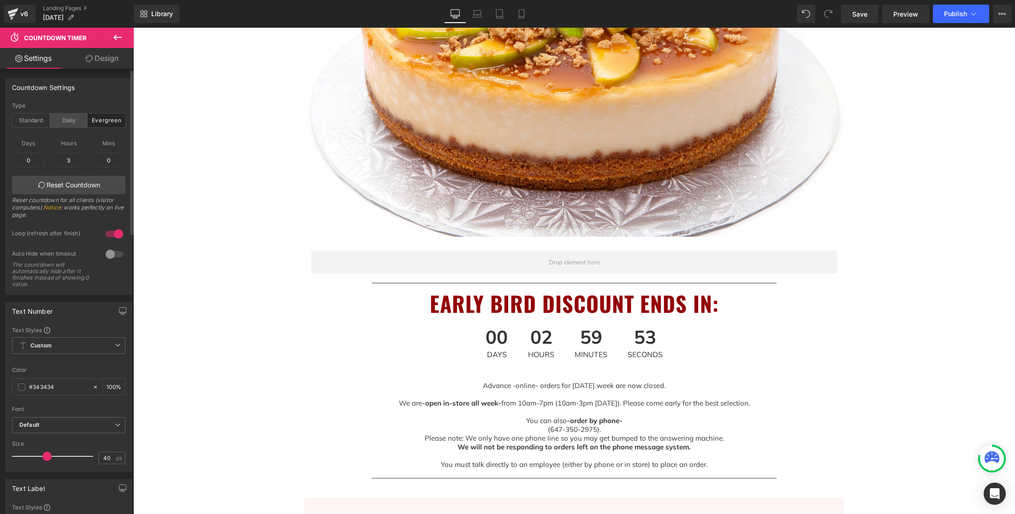
click at [64, 122] on div "Daily" at bounding box center [69, 120] width 38 height 14
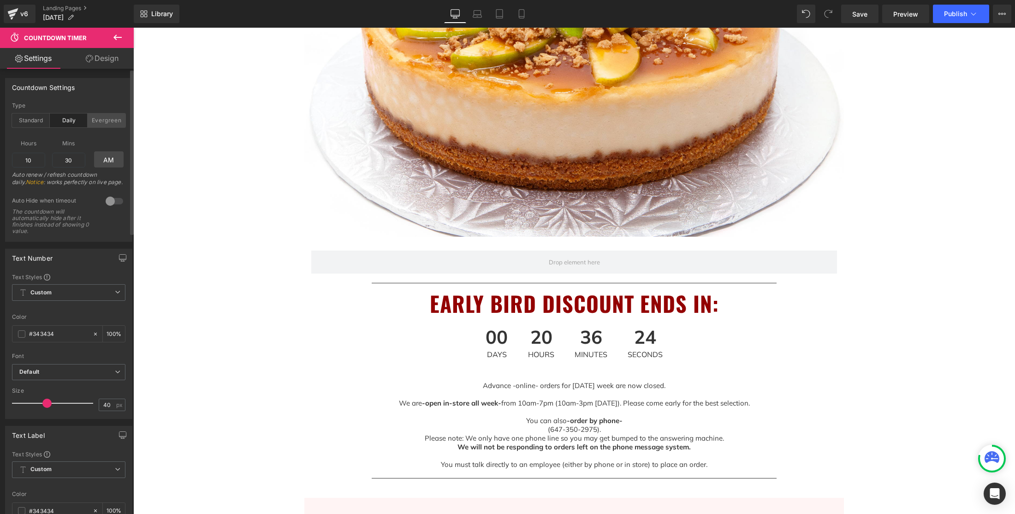
click at [105, 123] on div "Evergreen" at bounding box center [107, 120] width 38 height 14
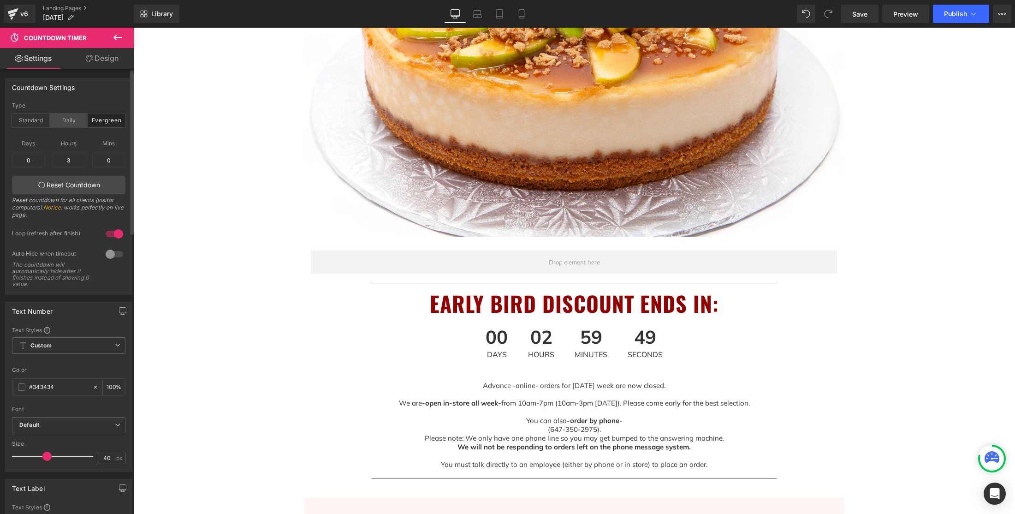
click at [62, 122] on div "Daily" at bounding box center [69, 120] width 38 height 14
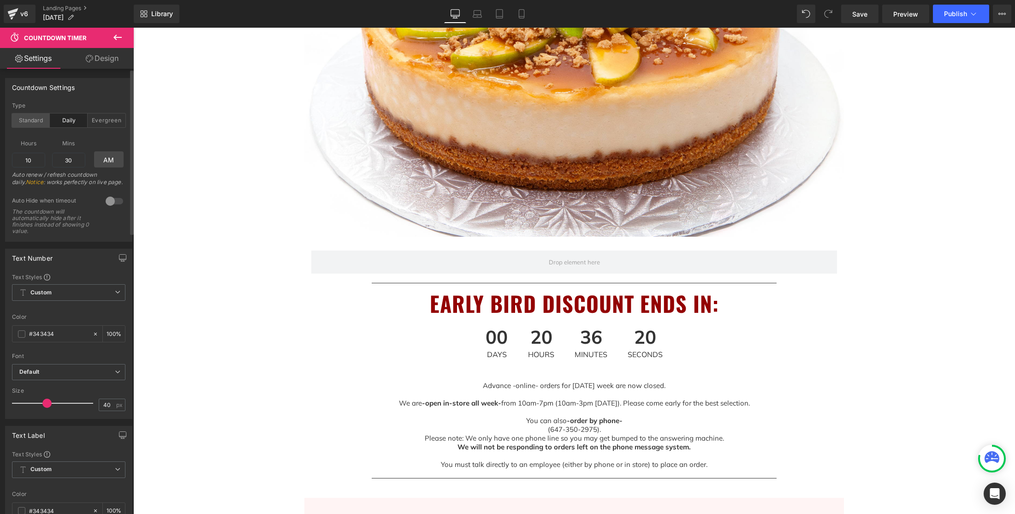
click at [29, 122] on div "Standard" at bounding box center [31, 120] width 38 height 14
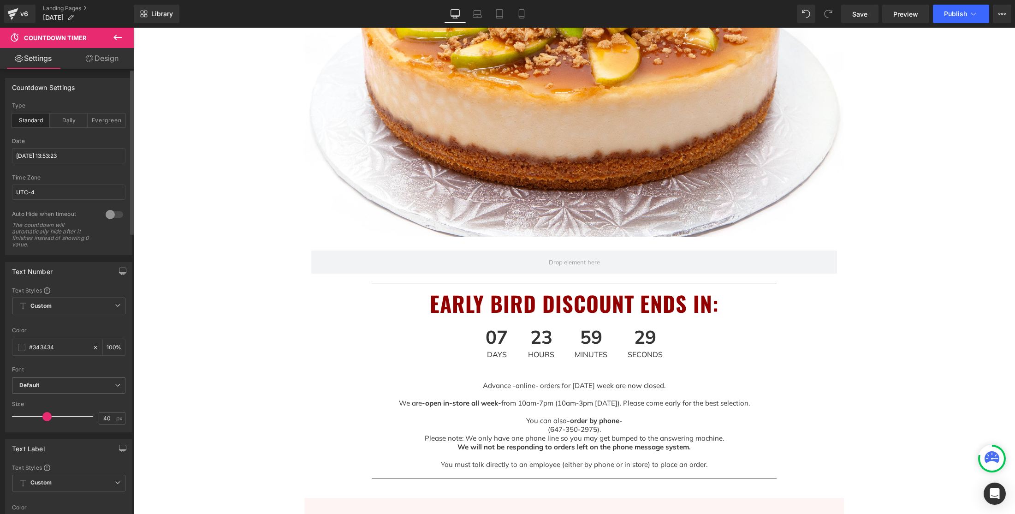
click at [46, 122] on div "Standard" at bounding box center [31, 120] width 38 height 14
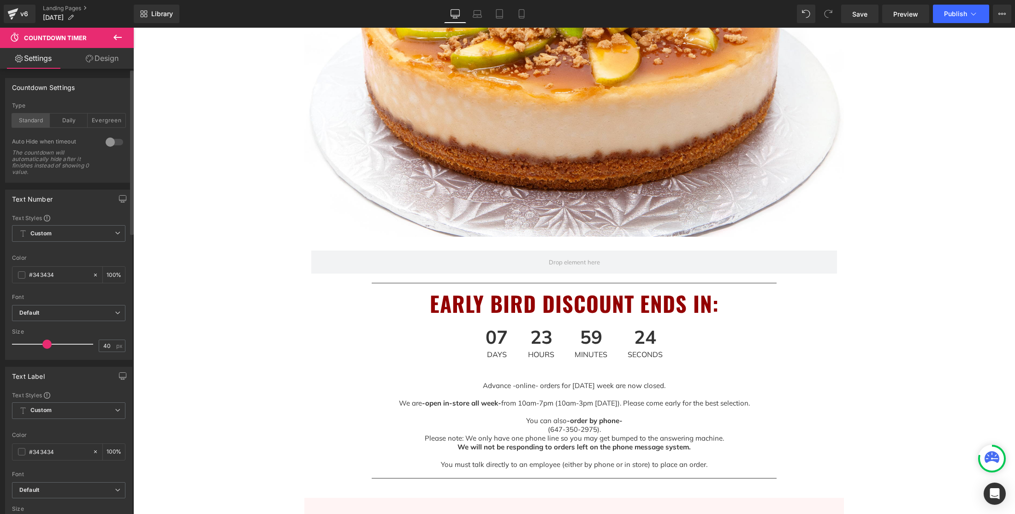
click at [29, 124] on div "Standard" at bounding box center [31, 120] width 38 height 14
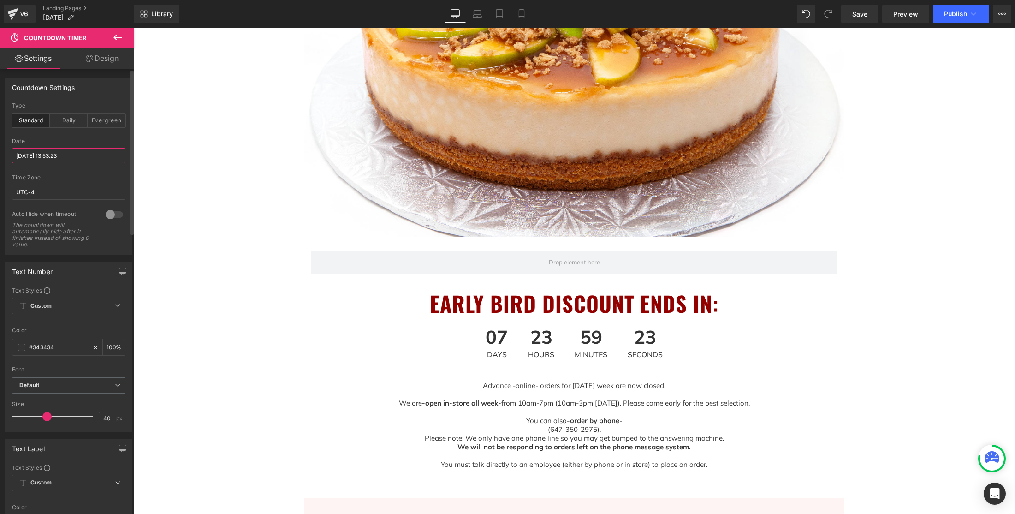
click at [78, 153] on input "[DATE] 13:53:23" at bounding box center [68, 155] width 113 height 15
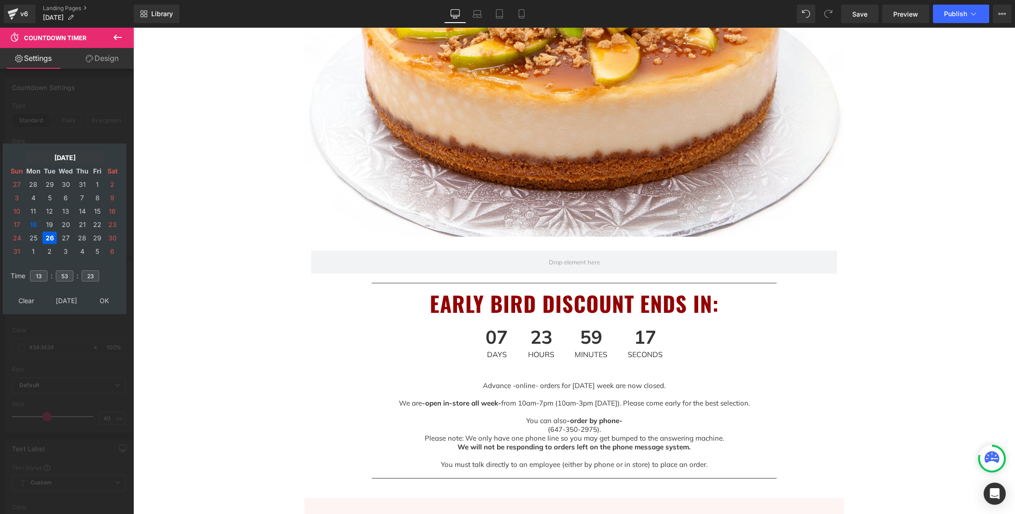
click at [54, 157] on td "[DATE]" at bounding box center [64, 157] width 79 height 12
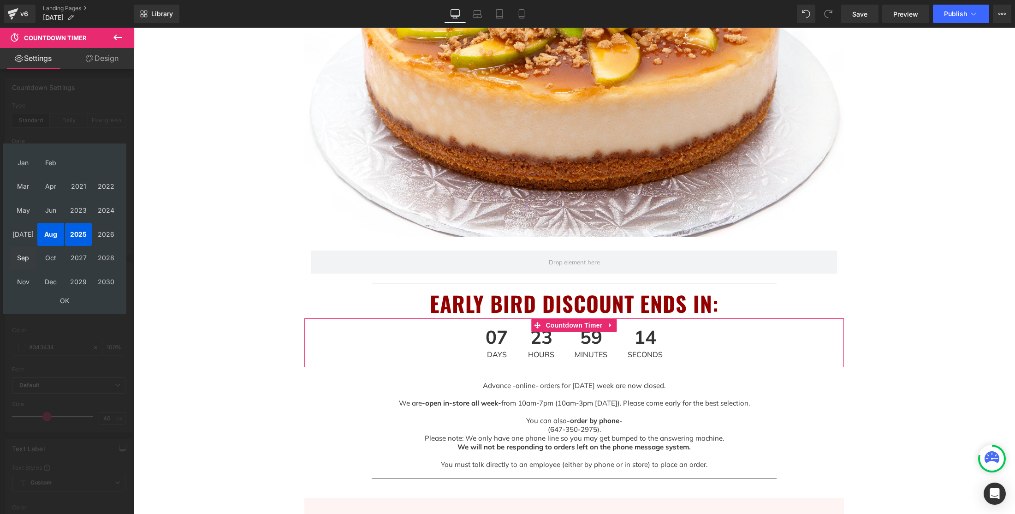
click at [27, 256] on td "Sep" at bounding box center [23, 258] width 27 height 23
click at [67, 302] on td "OK" at bounding box center [65, 300] width 110 height 12
click at [19, 198] on td "7" at bounding box center [17, 197] width 15 height 12
click at [42, 277] on input "13" at bounding box center [39, 275] width 18 height 11
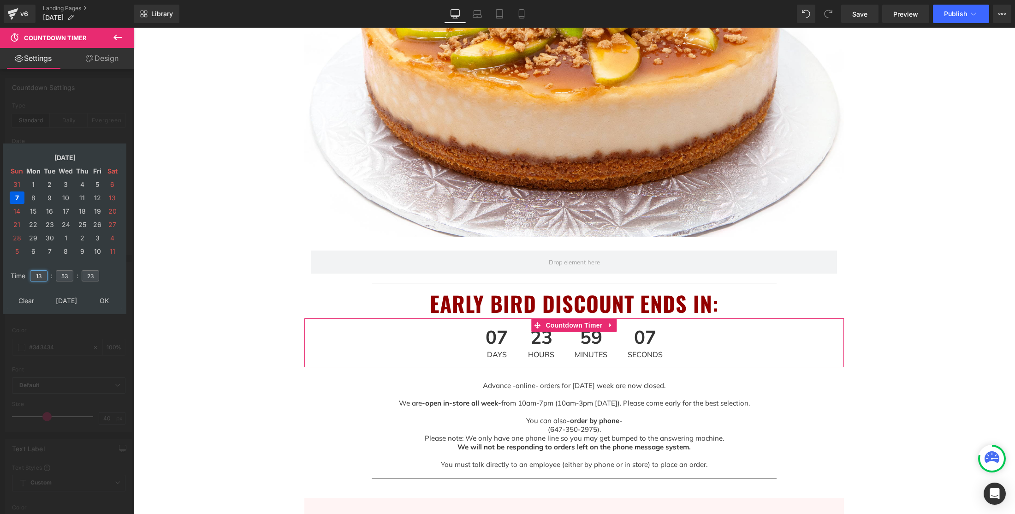
click at [42, 277] on input "13" at bounding box center [39, 275] width 18 height 11
type input "11"
click at [69, 276] on input "53" at bounding box center [65, 275] width 18 height 11
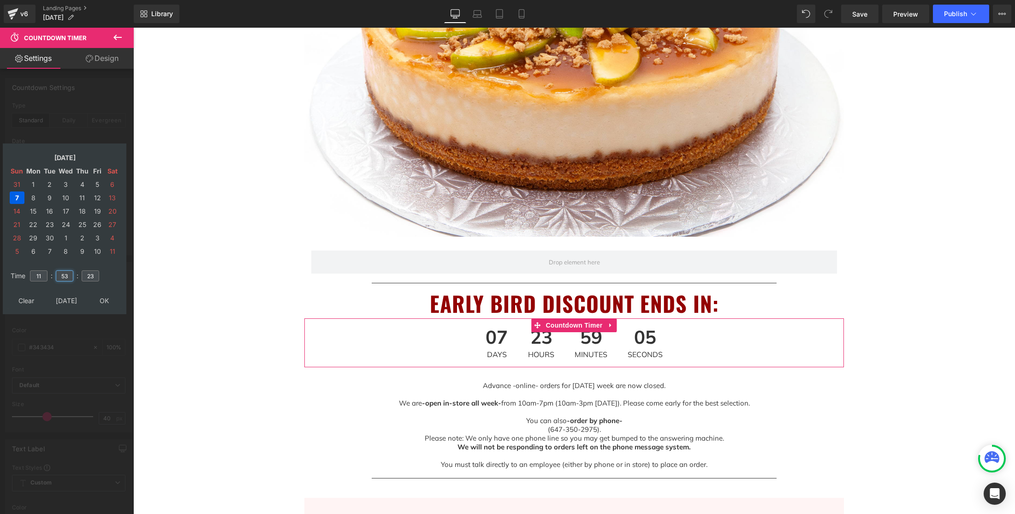
click at [69, 276] on input "53" at bounding box center [65, 275] width 18 height 11
type input "59"
click at [91, 276] on input "23" at bounding box center [91, 275] width 18 height 11
click at [94, 276] on input "23" at bounding box center [91, 275] width 18 height 11
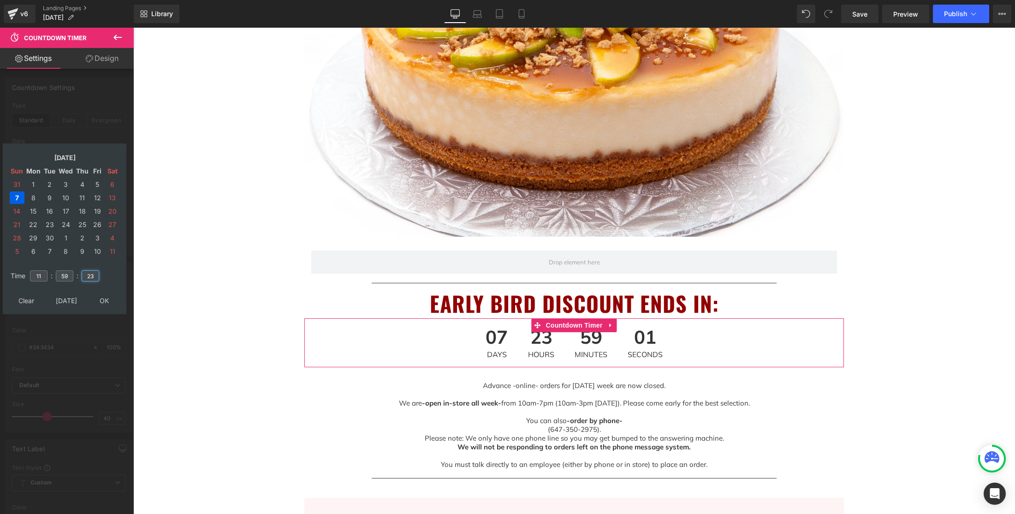
click at [94, 276] on input "23" at bounding box center [91, 275] width 18 height 11
drag, startPoint x: 104, startPoint y: 301, endPoint x: 80, endPoint y: 271, distance: 38.4
click at [109, 274] on form "[DATE] Sun Mon Tue Wed Thu Fri Sat 31 1 2 3 4 5 6 7 8 9 10 11 12 13 14 15 16 17…" at bounding box center [64, 229] width 114 height 160
type input "04"
click at [42, 276] on input "11" at bounding box center [39, 275] width 18 height 11
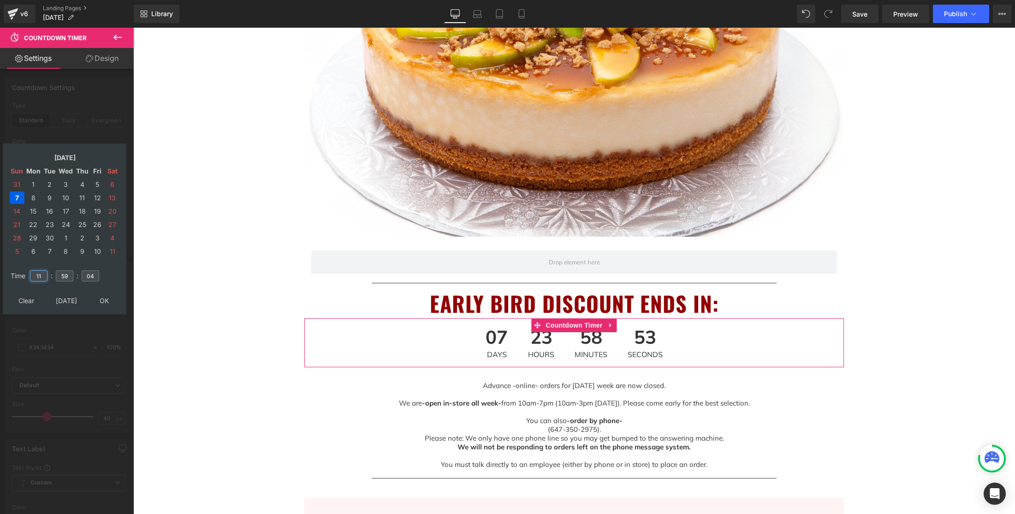
drag, startPoint x: 42, startPoint y: 276, endPoint x: 11, endPoint y: 273, distance: 31.5
click at [11, 273] on tr "Time 11 : 59 : 04" at bounding box center [64, 270] width 113 height 10
type input "23"
type input "[DATE] 23:59:04"
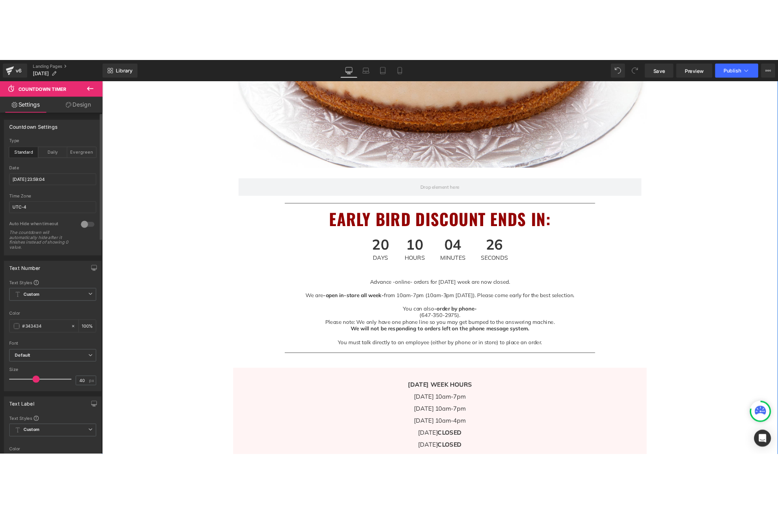
scroll to position [402, 0]
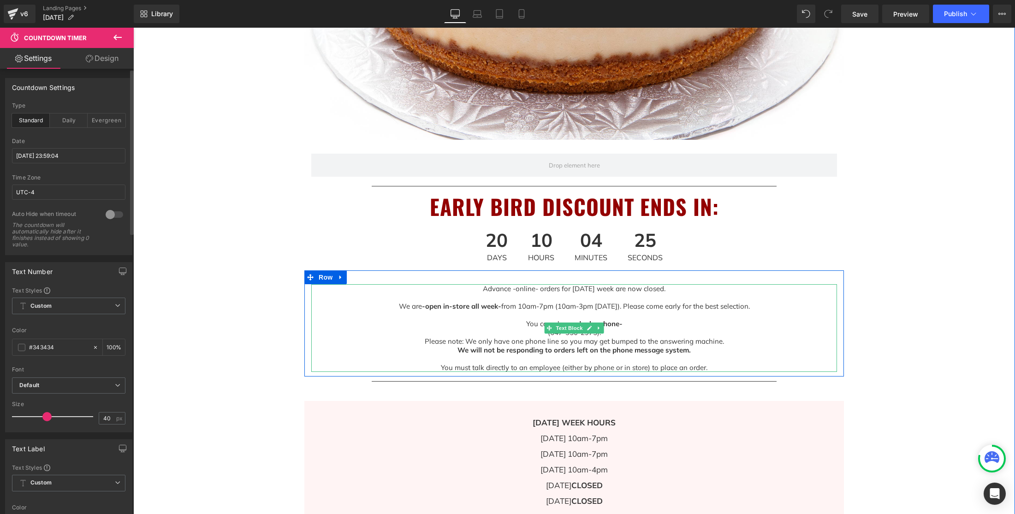
click at [663, 288] on p "Advance -online- orders for [DATE] week are now closed." at bounding box center [574, 293] width 526 height 18
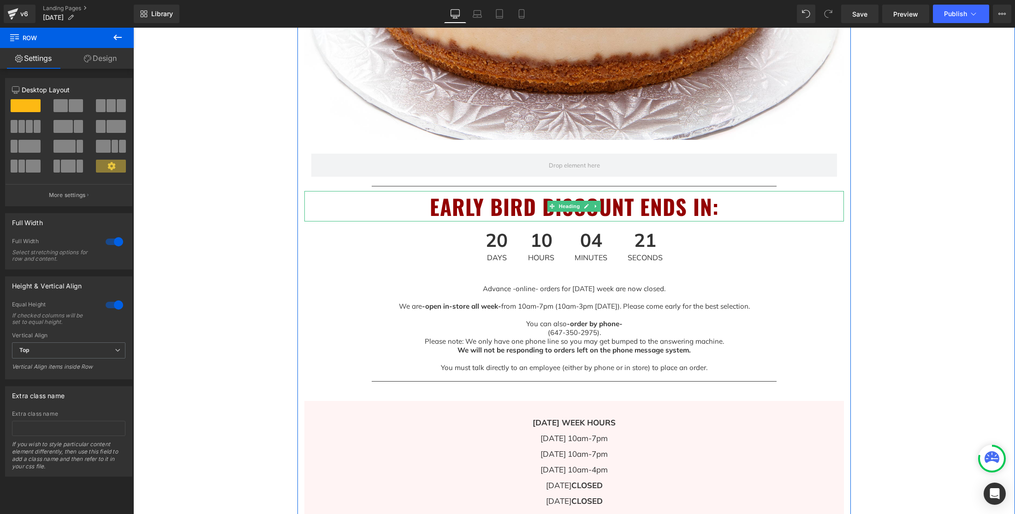
click at [431, 207] on h1 "EARLY BIRD DISCOUNT ENDS IN:" at bounding box center [574, 206] width 540 height 31
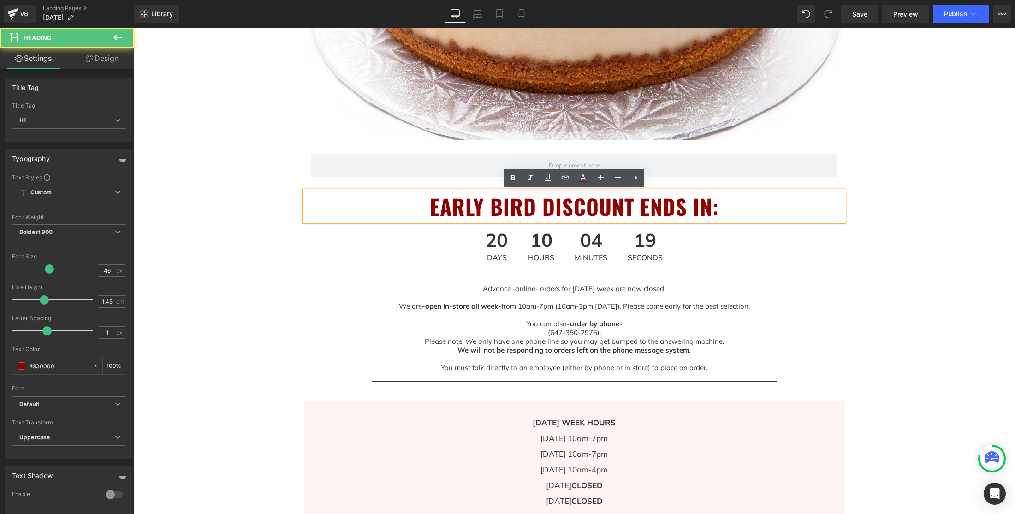
click at [490, 206] on h1 "EARLY BIRD DISCOUNT ENDS IN:" at bounding box center [574, 206] width 540 height 31
click at [428, 206] on h1 "EARLY BIRD DISCOUNT ENDS IN:" at bounding box center [574, 206] width 540 height 31
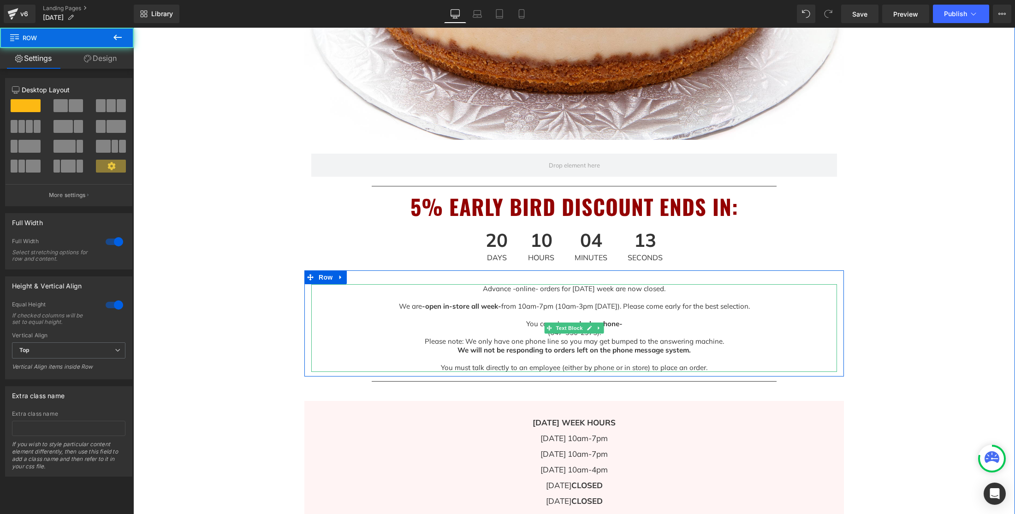
click at [549, 289] on p "Advance -online- orders for [DATE] week are now closed." at bounding box center [574, 293] width 526 height 18
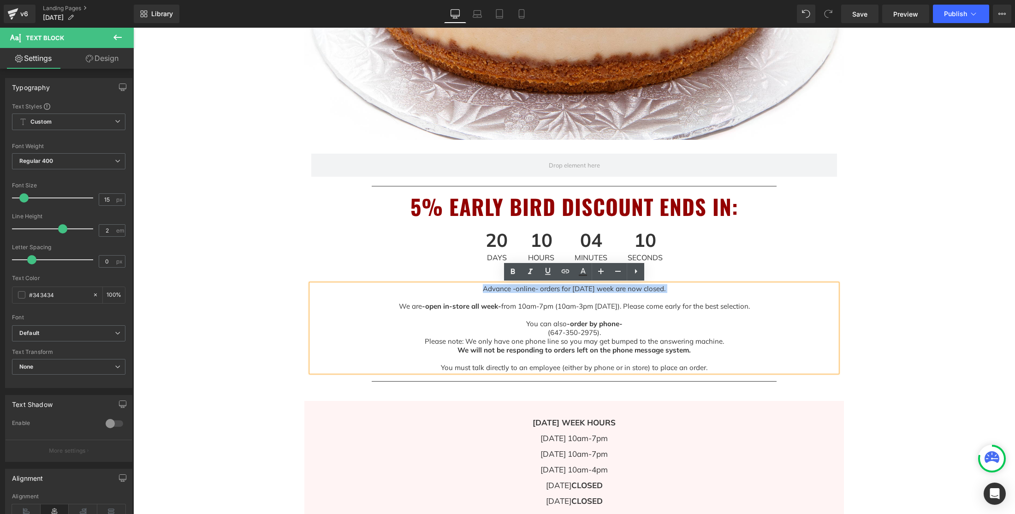
drag, startPoint x: 467, startPoint y: 287, endPoint x: 702, endPoint y: 297, distance: 235.0
click at [702, 297] on p "Advance -online- orders for [DATE] week are now closed." at bounding box center [574, 293] width 526 height 18
click at [718, 368] on p "You must talk directly to an employee (either by phone or in store) to place an…" at bounding box center [574, 367] width 526 height 9
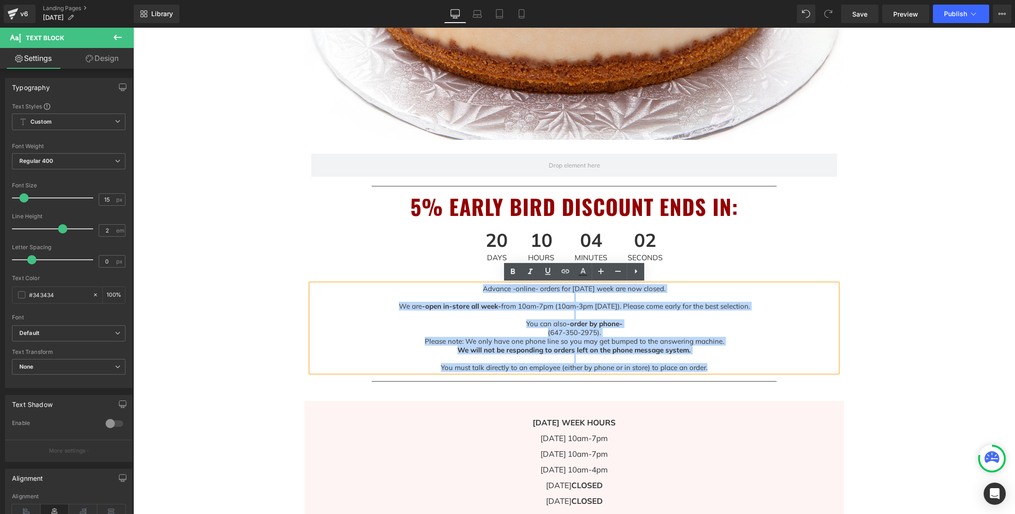
drag, startPoint x: 713, startPoint y: 367, endPoint x: 511, endPoint y: 298, distance: 213.1
click at [476, 292] on div "Advance -online- orders for [DATE] week are now closed. We are -open in-store a…" at bounding box center [574, 328] width 526 height 88
copy div "dvance -online- orders for [DATE] week are now closed. We are -open in-store al…"
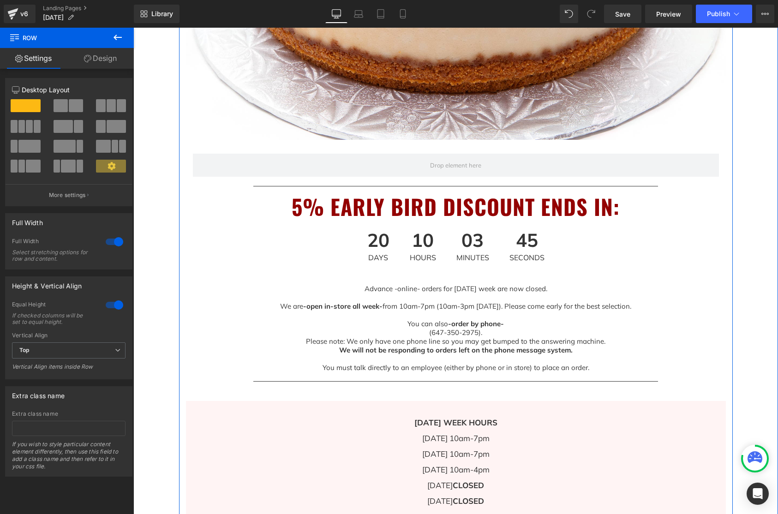
click at [726, 364] on div "Image Row Separator 5% EARLY BIRD DISCOUNT ENDS IN: Heading 20 Days 10 Hours 03…" at bounding box center [456, 144] width 554 height 755
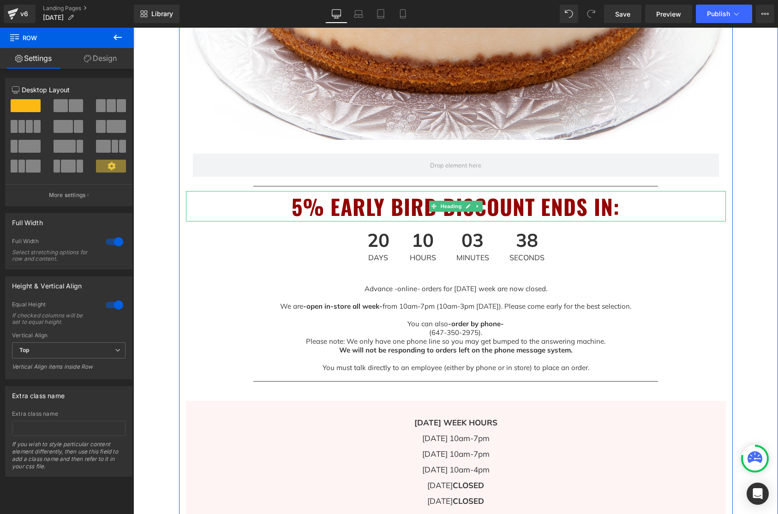
click at [501, 209] on h1 "5% EARLY BIRD DISCOUNT ENDS IN:" at bounding box center [456, 206] width 540 height 31
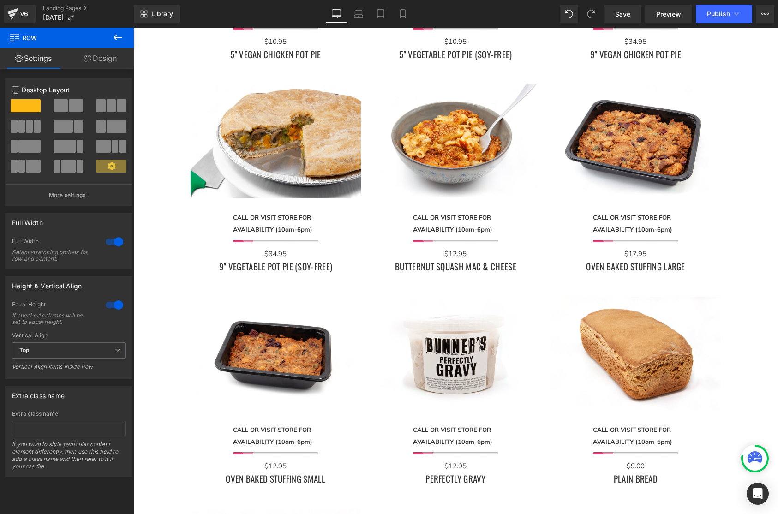
scroll to position [2231, 0]
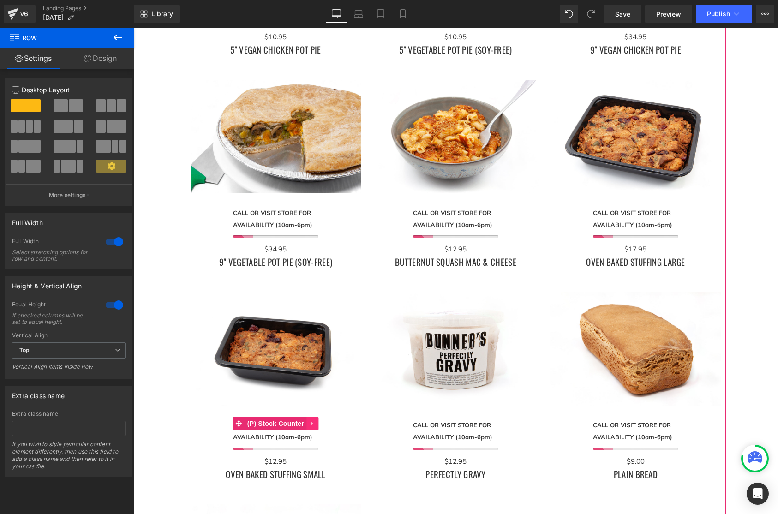
click at [316, 425] on icon at bounding box center [312, 423] width 6 height 7
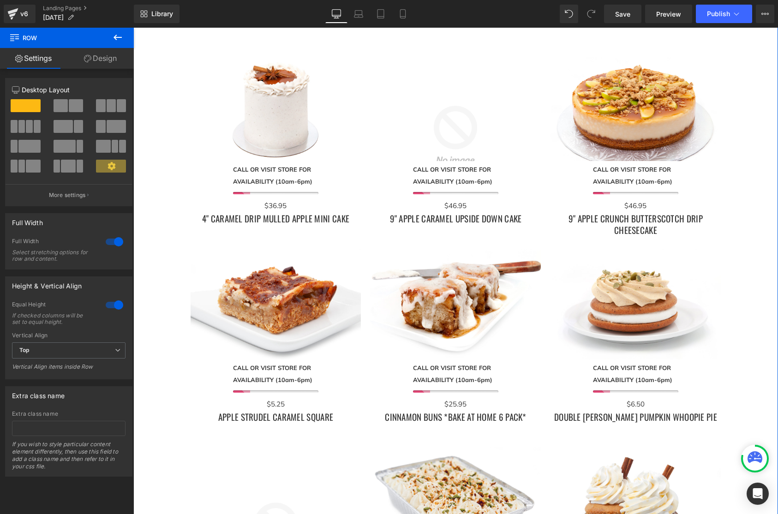
scroll to position [976, 0]
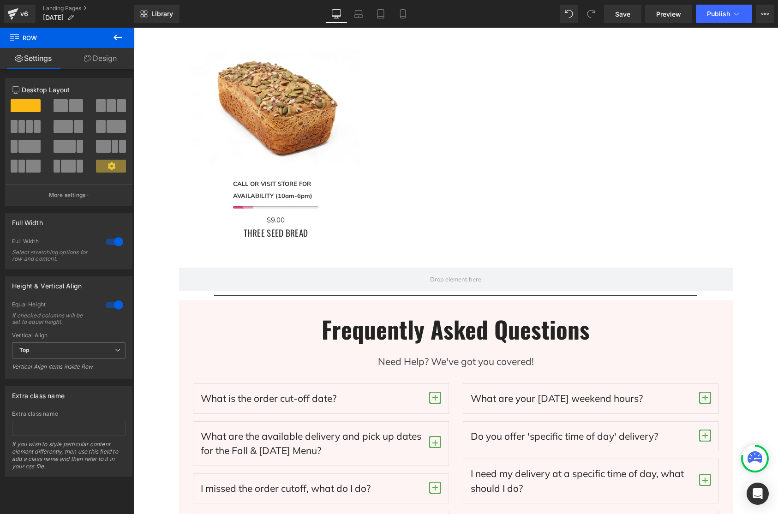
scroll to position [2736, 0]
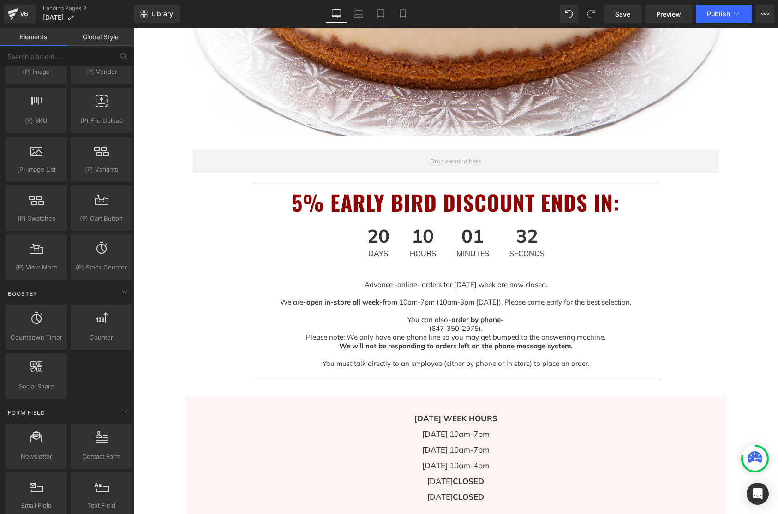
scroll to position [439, 0]
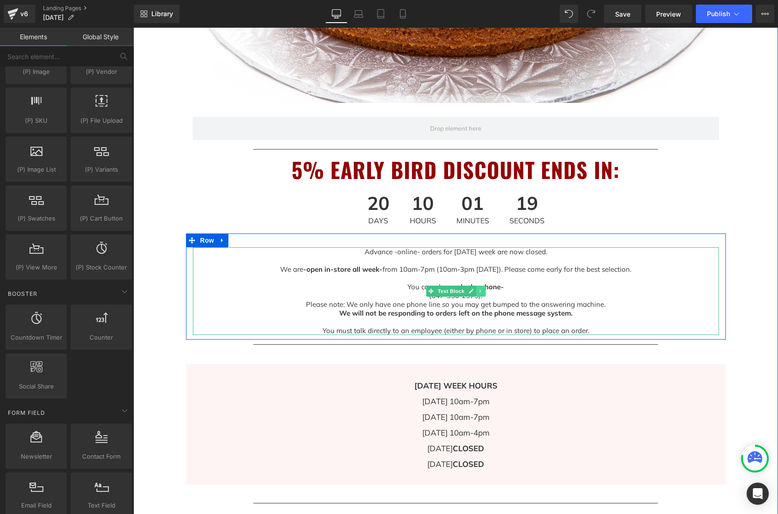
click at [481, 292] on icon at bounding box center [480, 291] width 5 height 6
click at [484, 291] on icon at bounding box center [485, 291] width 5 height 6
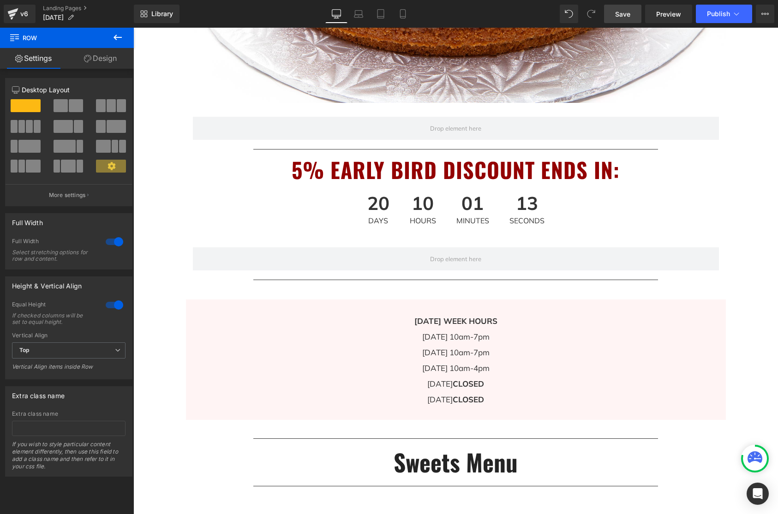
click at [611, 15] on link "Save" at bounding box center [622, 14] width 37 height 18
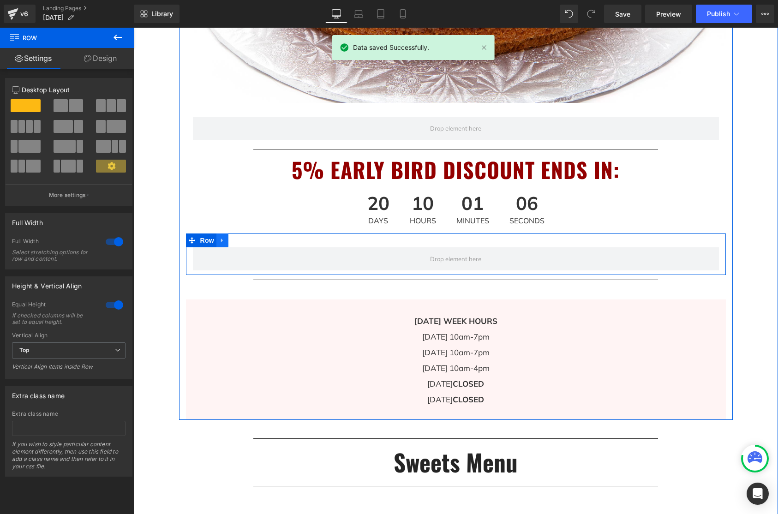
click at [222, 240] on icon at bounding box center [222, 241] width 2 height 4
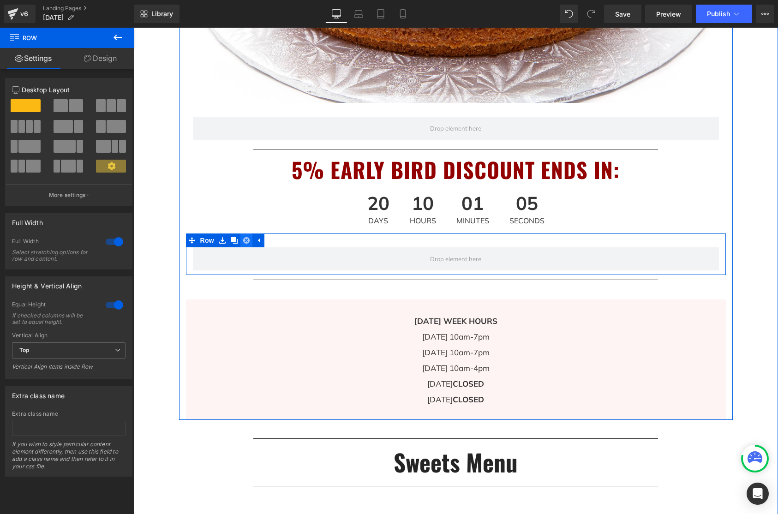
click at [246, 240] on icon at bounding box center [246, 240] width 6 height 7
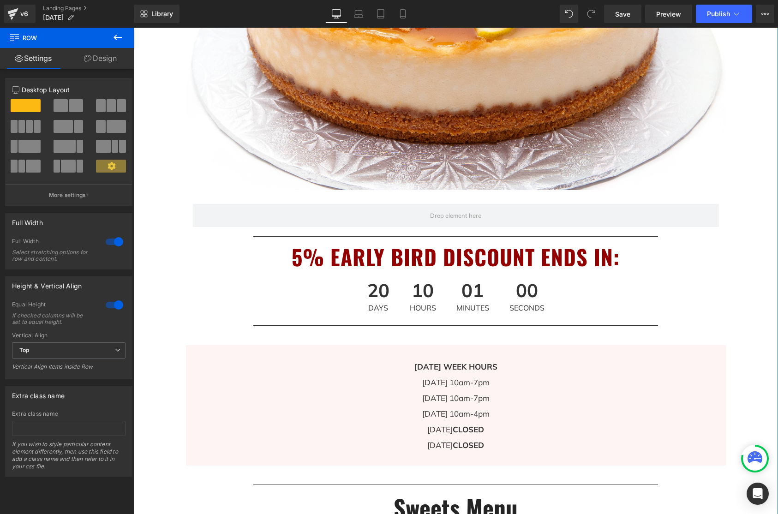
scroll to position [321, 0]
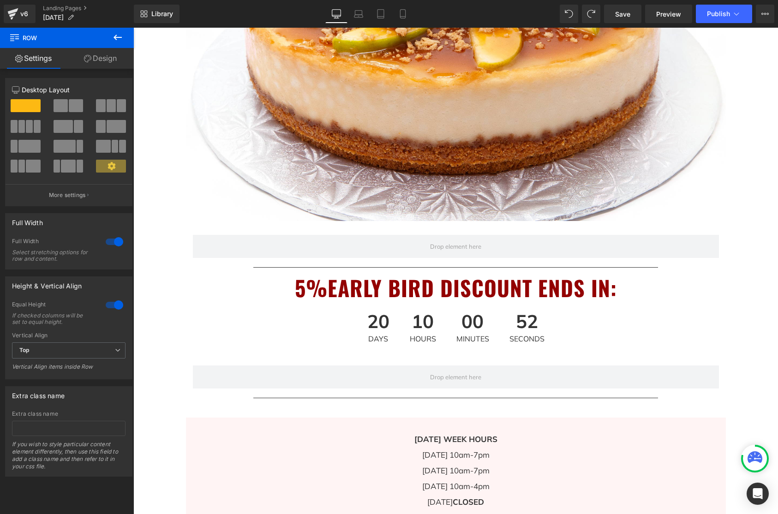
click at [119, 35] on icon at bounding box center [117, 37] width 11 height 11
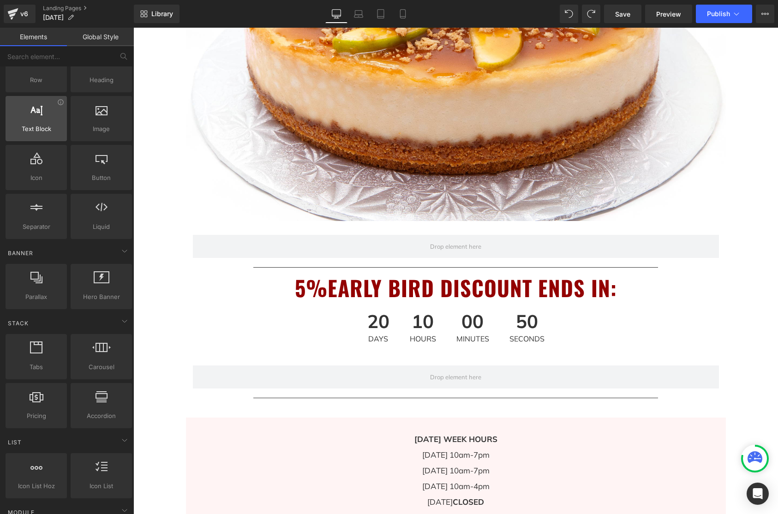
scroll to position [0, 0]
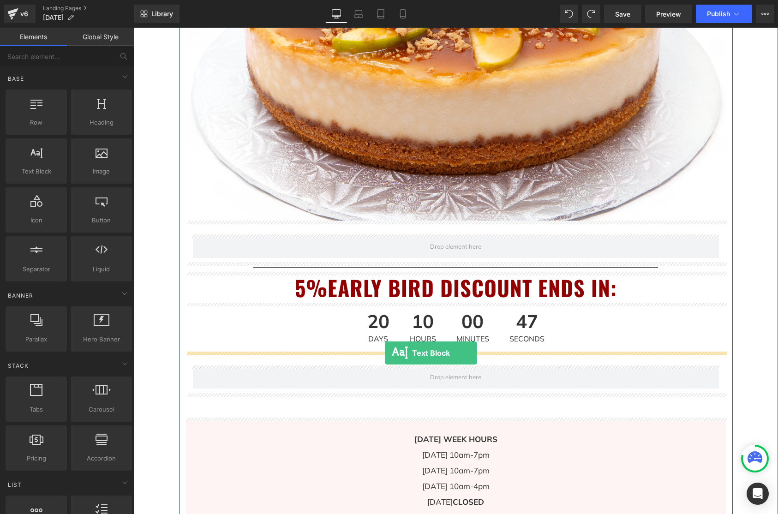
drag, startPoint x: 166, startPoint y: 180, endPoint x: 385, endPoint y: 353, distance: 278.9
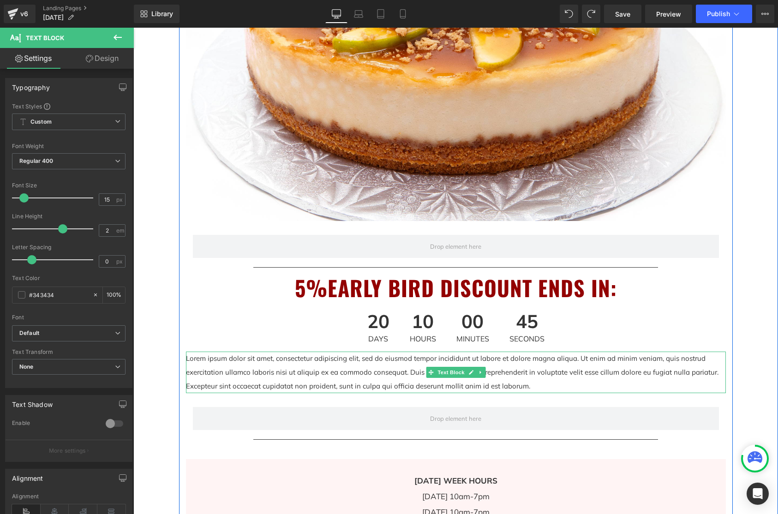
click at [532, 388] on p "Lorem ipsum dolor sit amet, consectetur adipiscing elit, sed do eiusmod tempor …" at bounding box center [456, 373] width 540 height 42
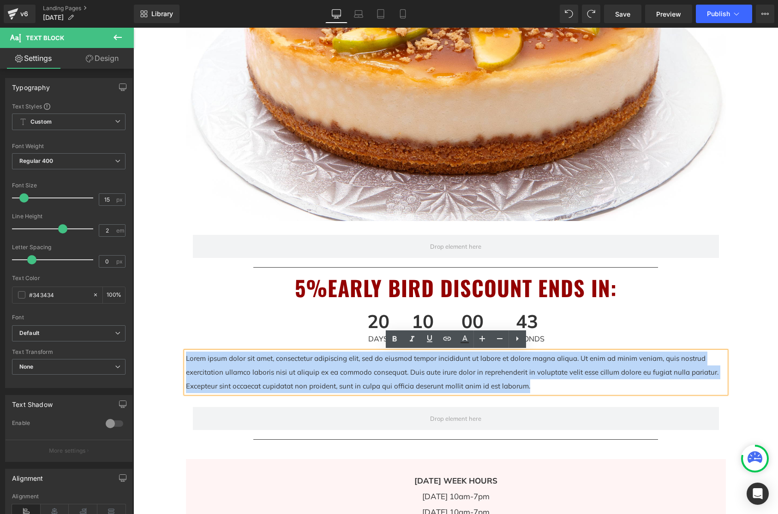
drag, startPoint x: 527, startPoint y: 387, endPoint x: 187, endPoint y: 359, distance: 340.7
click at [187, 359] on p "Lorem ipsum dolor sit amet, consectetur adipiscing elit, sed do eiusmod tempor …" at bounding box center [456, 373] width 540 height 42
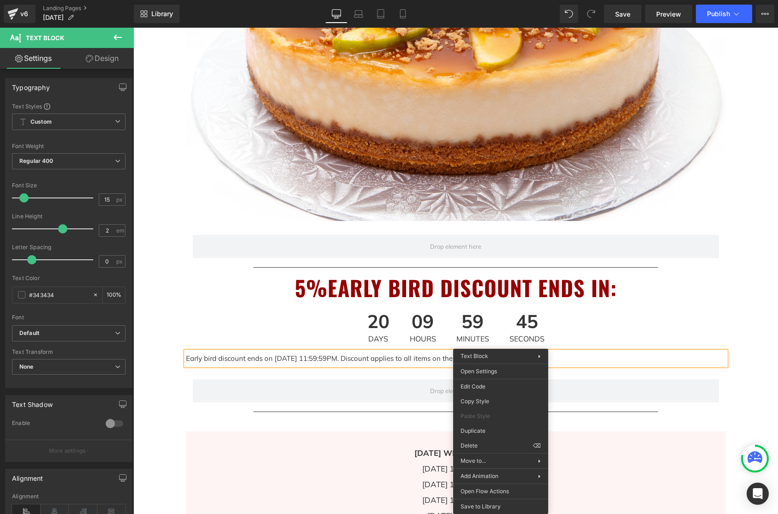
click at [660, 357] on p "Early bird discount ends on [DATE] 11:59:59PM. Discount applies to all items on…" at bounding box center [456, 359] width 540 height 14
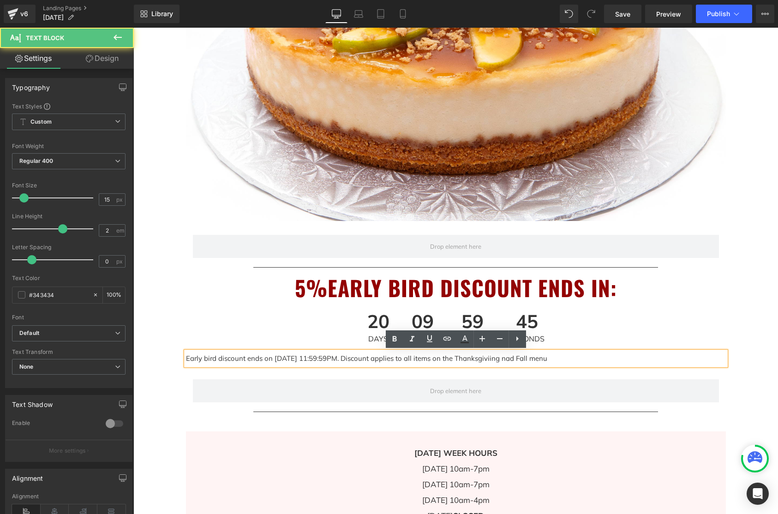
click at [502, 359] on p "Early bird discount ends on [DATE] 11:59:59PM. Discount applies to all items on…" at bounding box center [456, 359] width 540 height 14
click at [506, 359] on p "Early bird discount ends on [DATE] 11:59:59PM. Discount applies to all items on…" at bounding box center [456, 359] width 540 height 14
click at [505, 360] on p "Early bird discount ends on [DATE] 11:59:59PM. Discount applies to all items on…" at bounding box center [456, 359] width 540 height 14
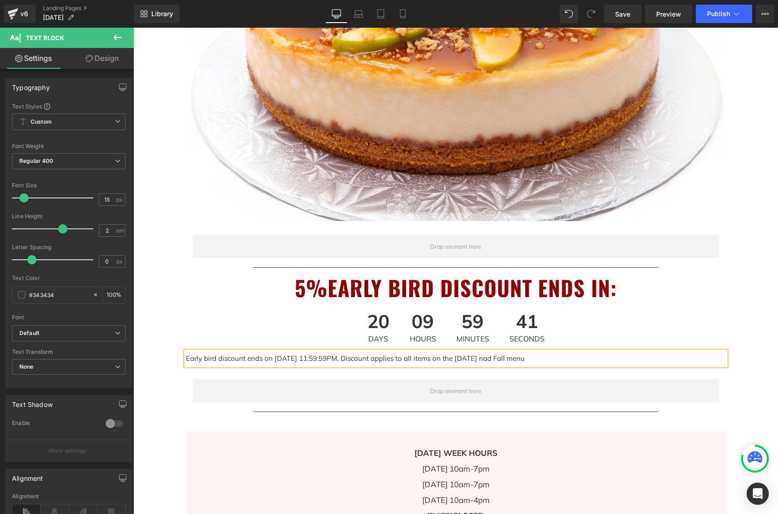
drag, startPoint x: 524, startPoint y: 360, endPoint x: 528, endPoint y: 362, distance: 4.7
click at [524, 360] on p "Early bird discount ends on [DATE] 11:59:59PM. Discount applies to all items on…" at bounding box center [456, 359] width 540 height 14
click at [593, 362] on p "Early bird discount ends on [DATE] 11:59:59PM. Discount applies to all items on…" at bounding box center [456, 359] width 540 height 14
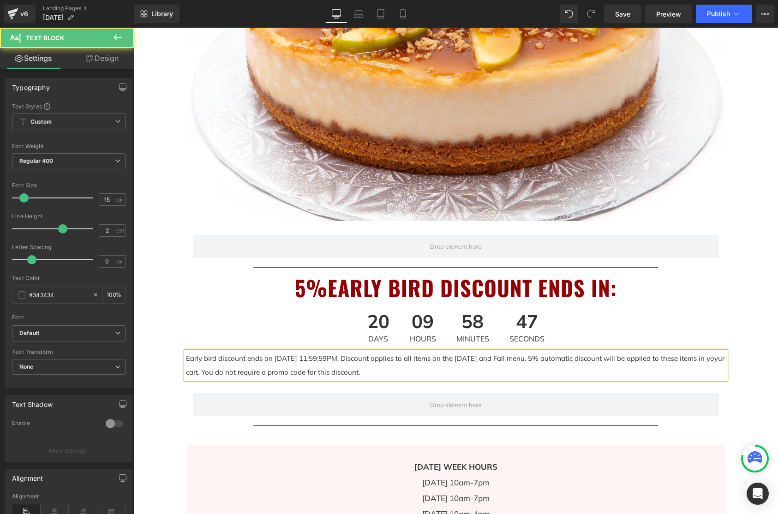
drag, startPoint x: 334, startPoint y: 373, endPoint x: 368, endPoint y: 372, distance: 33.2
click at [334, 373] on p "Early bird discount ends on [DATE] 11:59:59PM. Discount applies to all items on…" at bounding box center [456, 366] width 540 height 28
click at [440, 365] on p "Early bird discount ends on [DATE] 11:59:59PM. Discount applies to all items on…" at bounding box center [456, 366] width 540 height 28
click at [453, 371] on p "Early bird discount ends on [DATE] 11:59:59PM. Discount applies to all items on…" at bounding box center [456, 366] width 540 height 28
click at [451, 374] on p "Early bird discount ends on [DATE] 11:59:59PM. Discount applies to all items on…" at bounding box center [456, 366] width 540 height 28
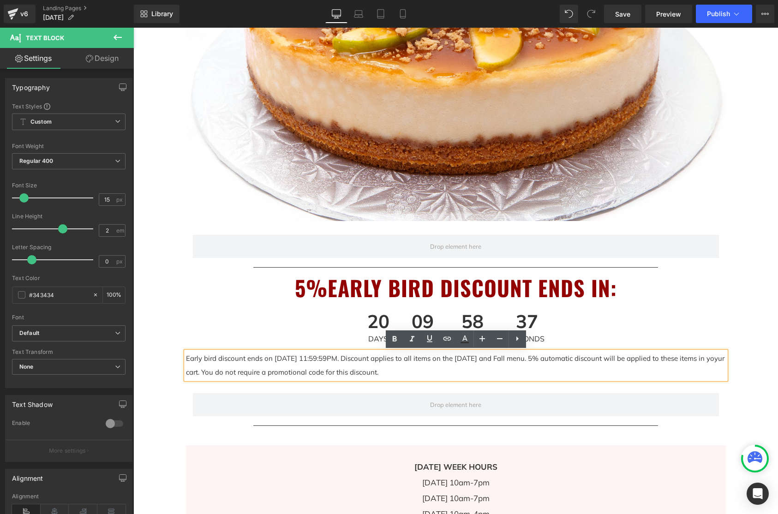
drag, startPoint x: 424, startPoint y: 372, endPoint x: 191, endPoint y: 358, distance: 232.9
click at [186, 357] on p "Early bird discount ends on [DATE] 11:59:59PM. Discount applies to all items on…" at bounding box center [456, 366] width 540 height 28
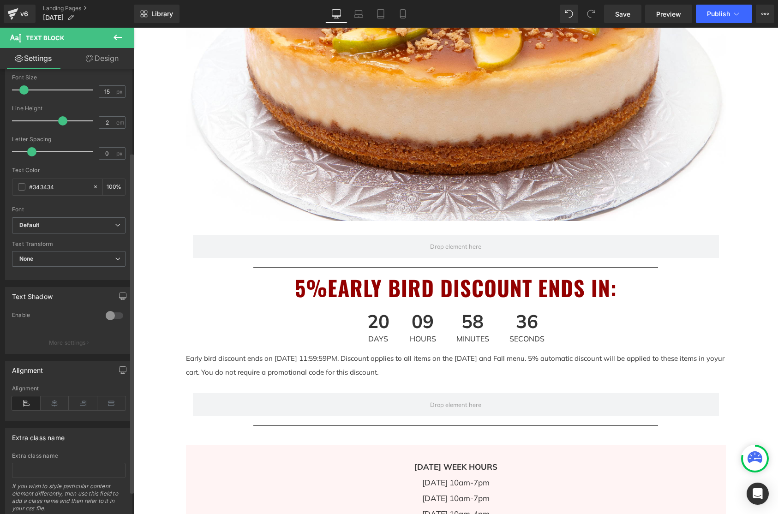
scroll to position [109, 0]
drag, startPoint x: 423, startPoint y: 305, endPoint x: 49, endPoint y: 403, distance: 387.2
click at [49, 403] on icon at bounding box center [55, 402] width 29 height 14
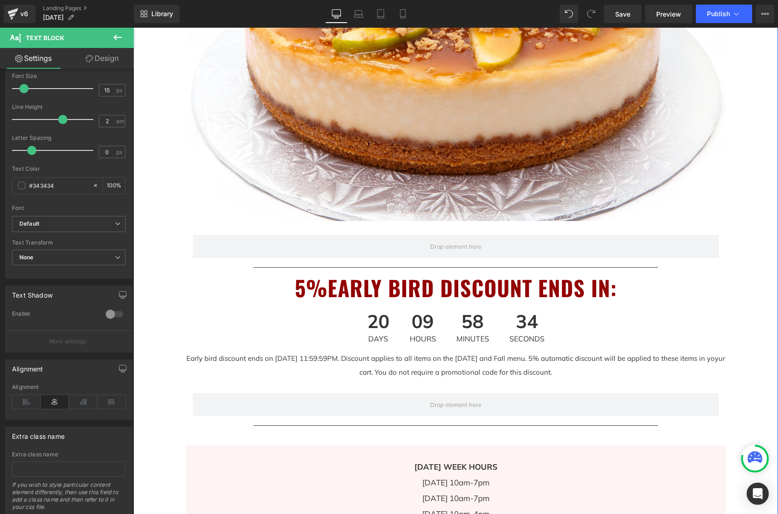
drag, startPoint x: 745, startPoint y: 282, endPoint x: 751, endPoint y: 373, distance: 91.5
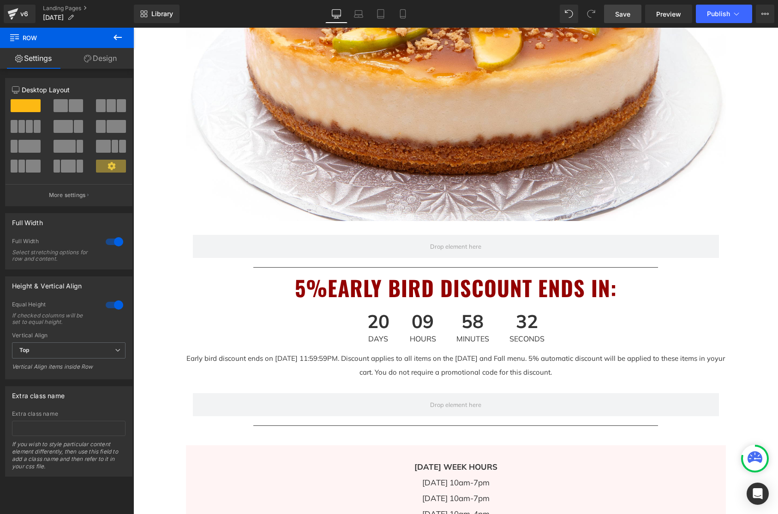
click at [633, 13] on link "Save" at bounding box center [622, 14] width 37 height 18
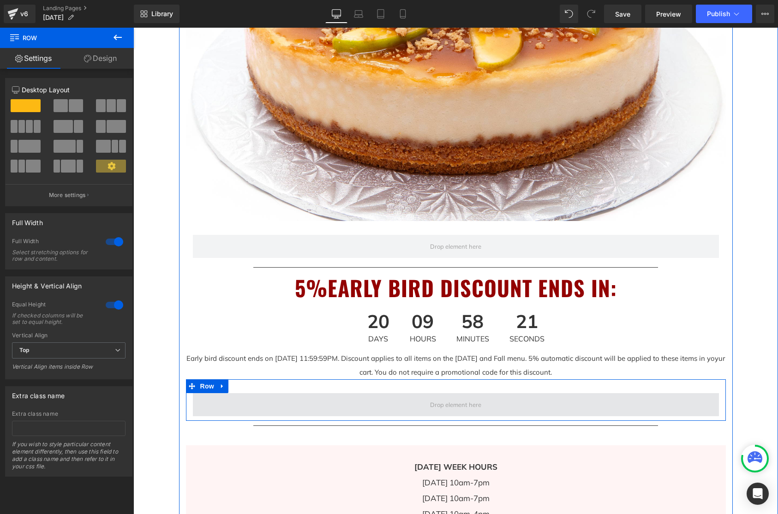
click at [584, 414] on span at bounding box center [456, 404] width 526 height 23
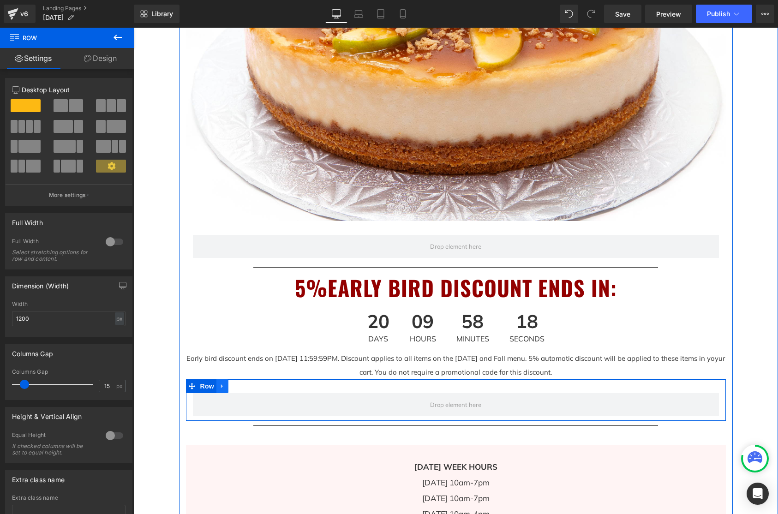
click at [222, 384] on icon at bounding box center [222, 386] width 6 height 7
drag, startPoint x: 249, startPoint y: 384, endPoint x: 306, endPoint y: 387, distance: 57.3
click at [252, 385] on ul "Row" at bounding box center [225, 386] width 78 height 14
click at [249, 383] on icon at bounding box center [246, 386] width 6 height 7
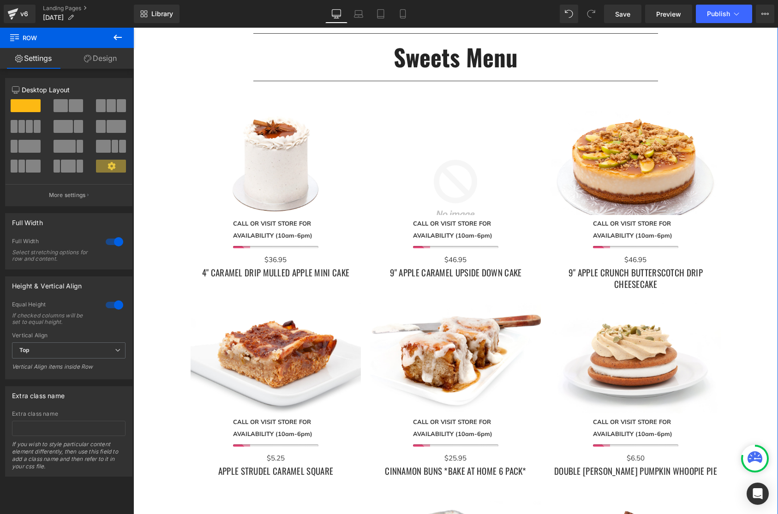
scroll to position [865, 0]
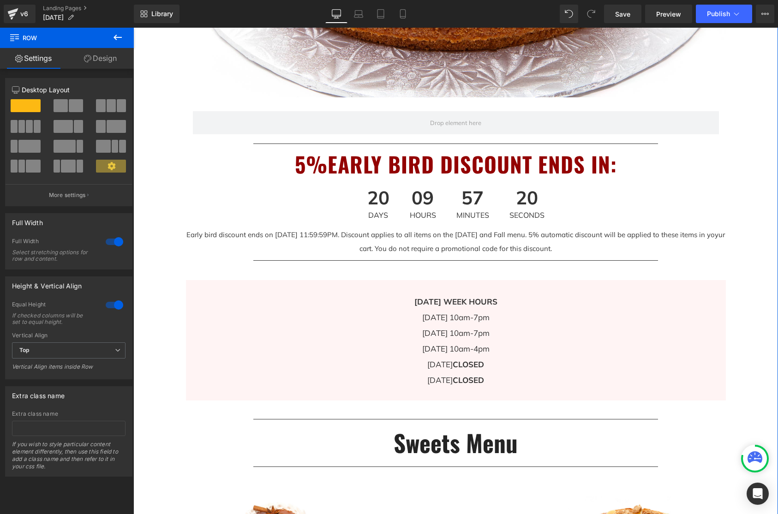
scroll to position [483, 0]
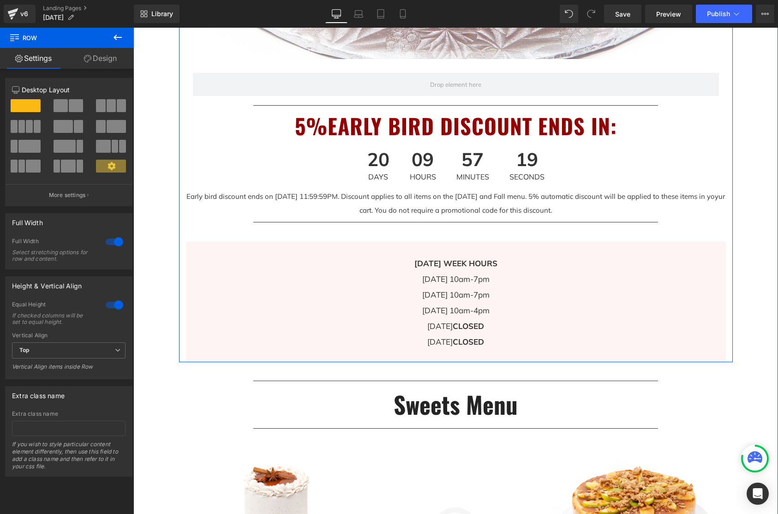
click at [602, 208] on p "Early bird discount ends on [DATE] 11:59:59PM. Discount applies to all items on…" at bounding box center [456, 204] width 540 height 28
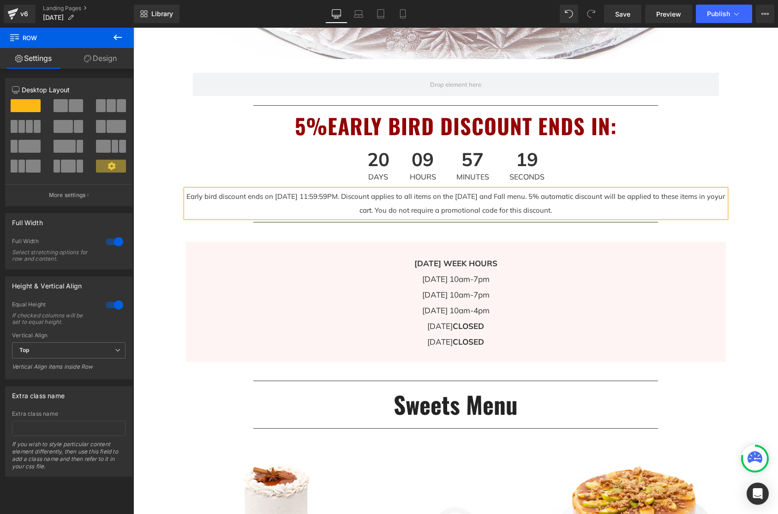
click at [602, 213] on p "Early bird discount ends on [DATE] 11:59:59PM. Discount applies to all items on…" at bounding box center [456, 204] width 540 height 28
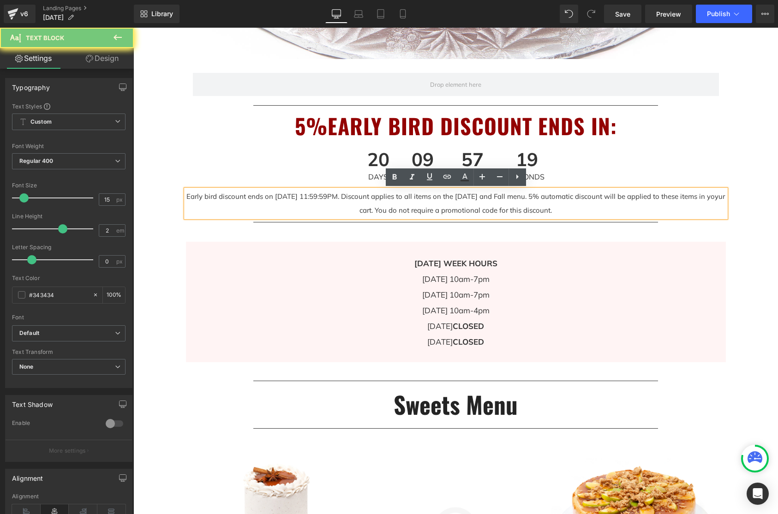
click at [602, 213] on p "Early bird discount ends on [DATE] 11:59:59PM. Discount applies to all items on…" at bounding box center [456, 204] width 540 height 28
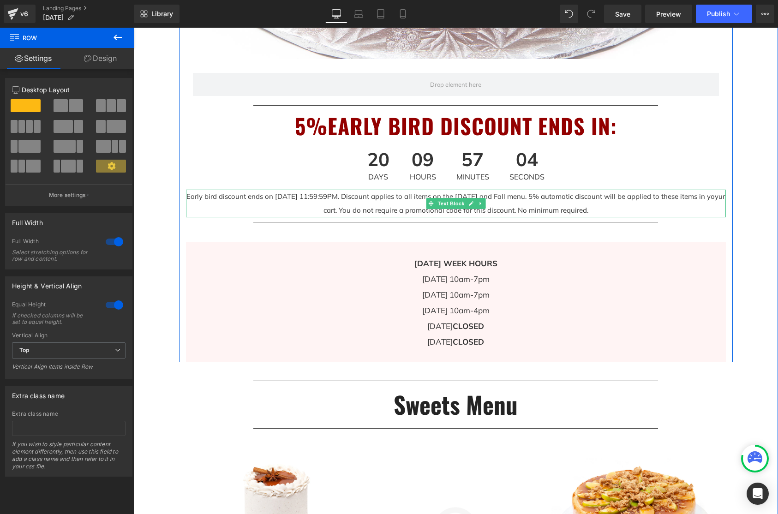
click at [596, 209] on p "Early bird discount ends on [DATE] 11:59:59PM. Discount applies to all items on…" at bounding box center [456, 204] width 540 height 28
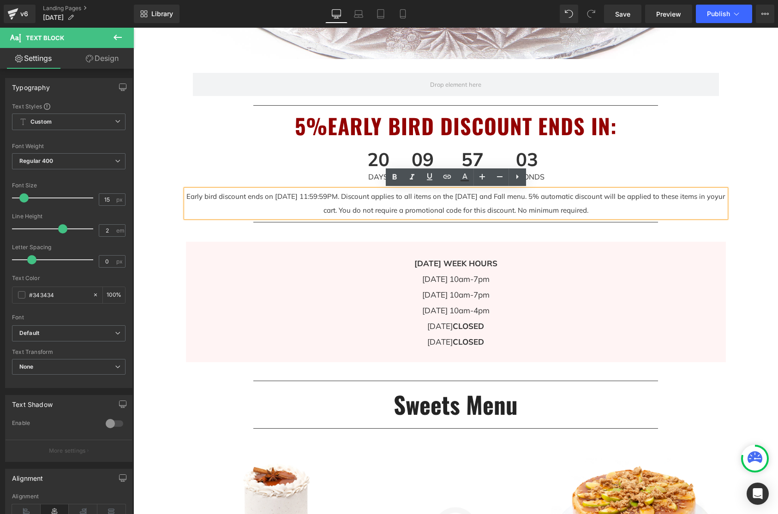
click at [581, 211] on p "Early bird discount ends on [DATE] 11:59:59PM. Discount applies to all items on…" at bounding box center [456, 204] width 540 height 28
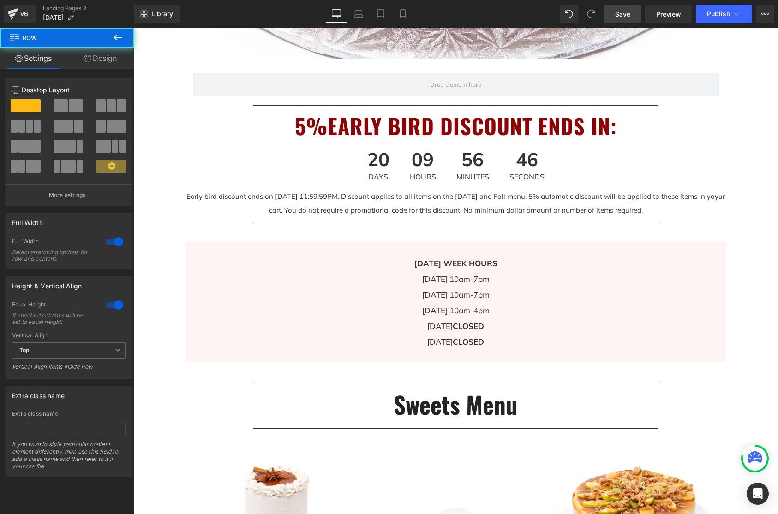
click at [616, 18] on span "Save" at bounding box center [622, 14] width 15 height 10
click at [726, 285] on div "Image Row Separator 5%EARLY BIRD DISCOUNT ENDS IN: Heading 20 Days 09 Hours 56 …" at bounding box center [456, 24] width 554 height 676
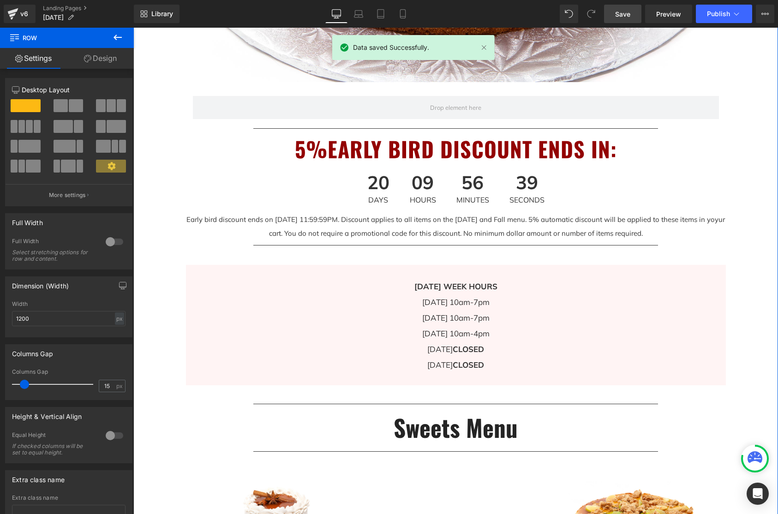
scroll to position [467, 0]
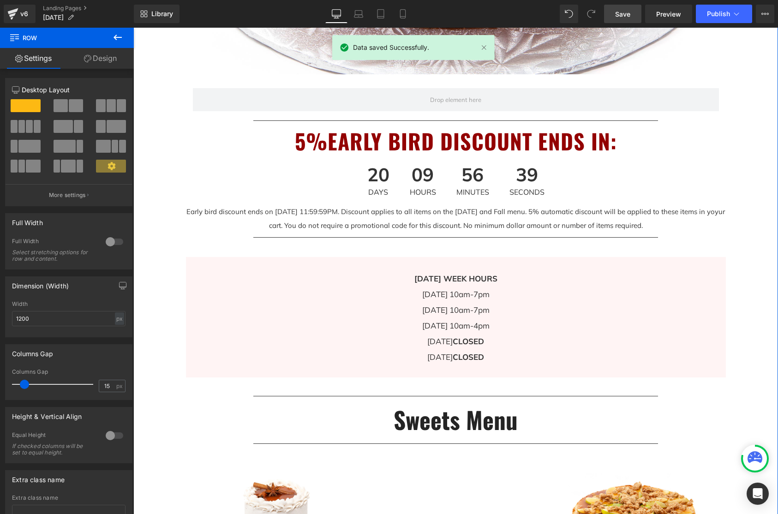
click at [716, 284] on p "[DATE] WEEK HOURS" at bounding box center [456, 279] width 540 height 16
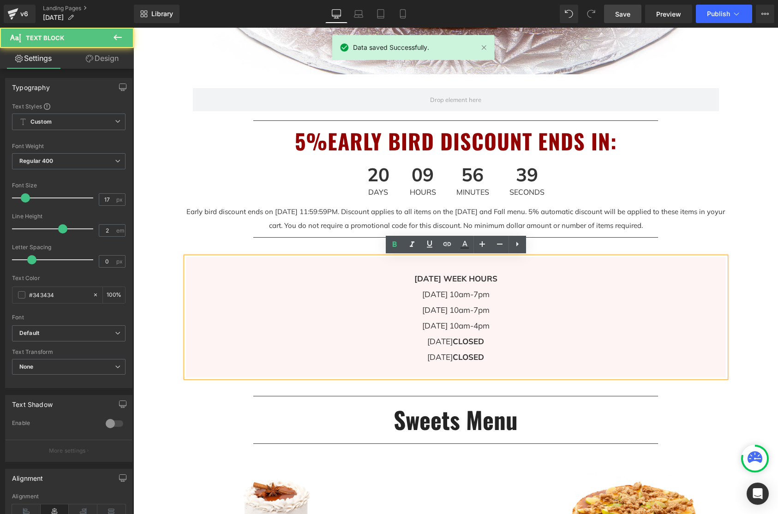
click at [732, 239] on div "Image Row Separator 5%EARLY BIRD DISCOUNT ENDS IN: Heading 20 Days 09 Hours 56 …" at bounding box center [456, 40] width 554 height 676
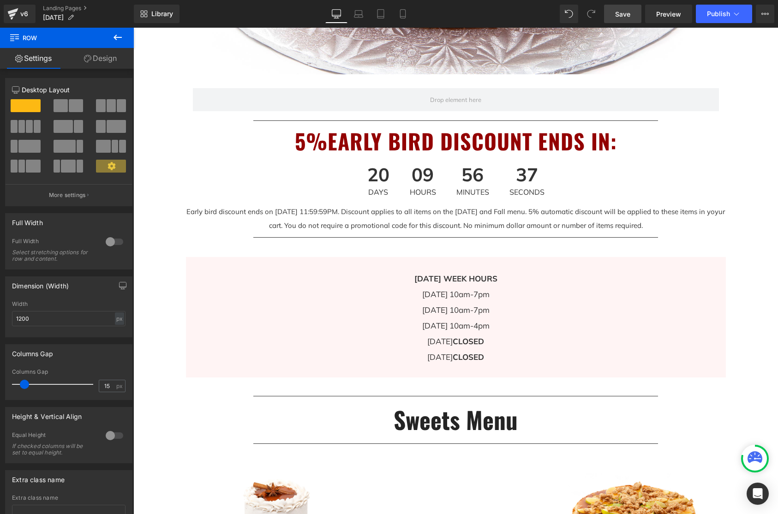
click at [632, 13] on link "Save" at bounding box center [622, 14] width 37 height 18
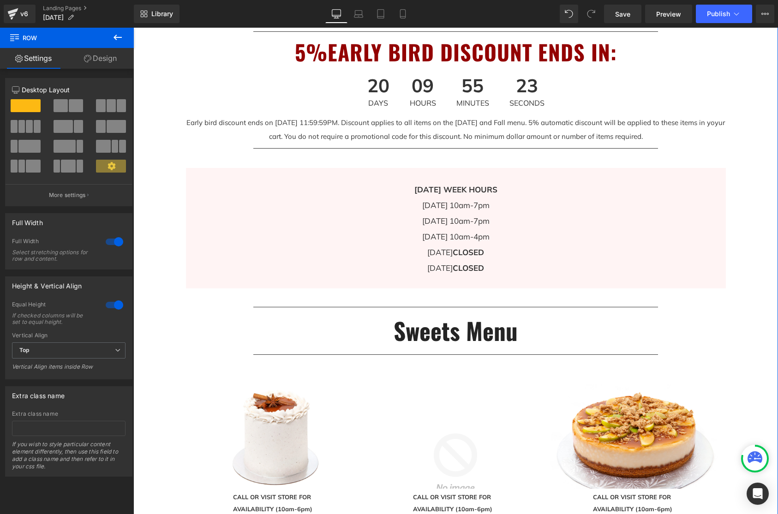
scroll to position [557, 0]
click at [118, 41] on icon at bounding box center [117, 37] width 11 height 11
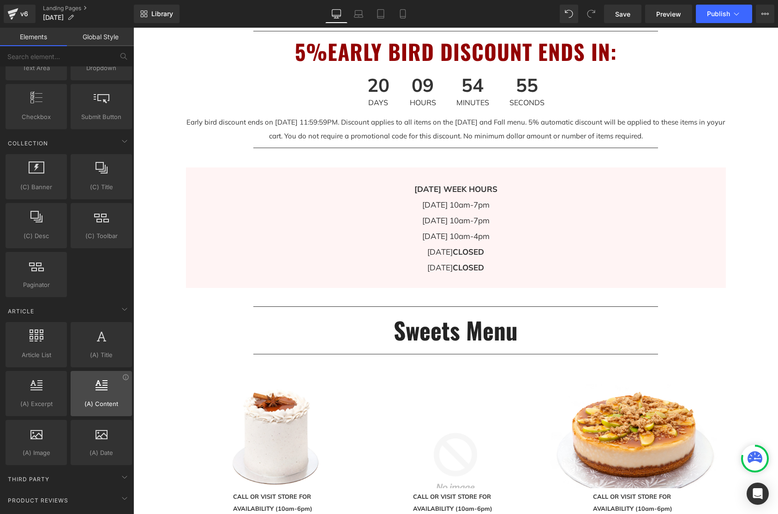
scroll to position [1588, 0]
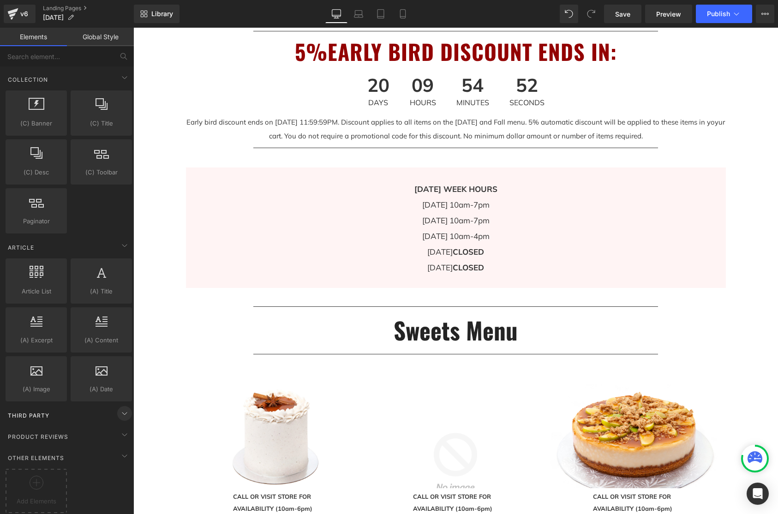
click at [119, 408] on icon at bounding box center [124, 413] width 11 height 11
click at [123, 411] on icon at bounding box center [124, 413] width 2 height 5
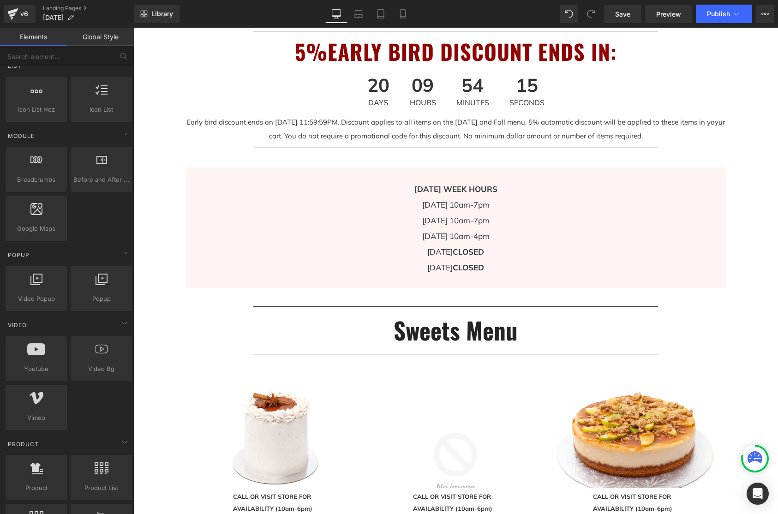
scroll to position [437, 0]
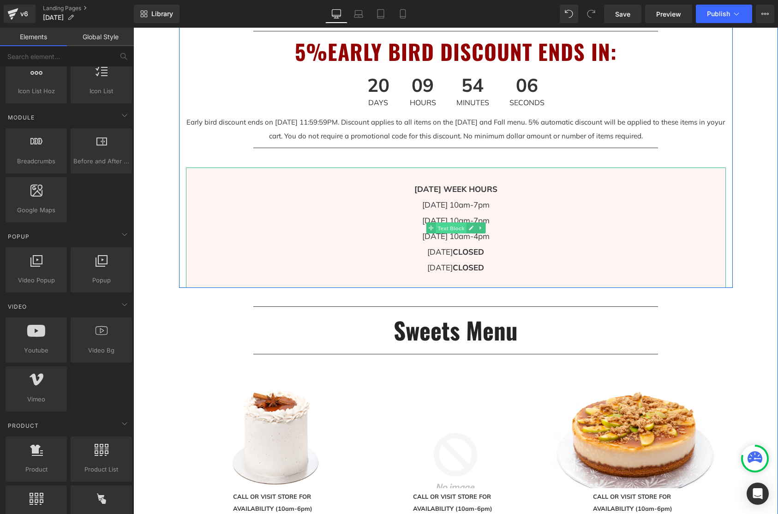
click at [458, 232] on span "Text Block" at bounding box center [450, 228] width 30 height 11
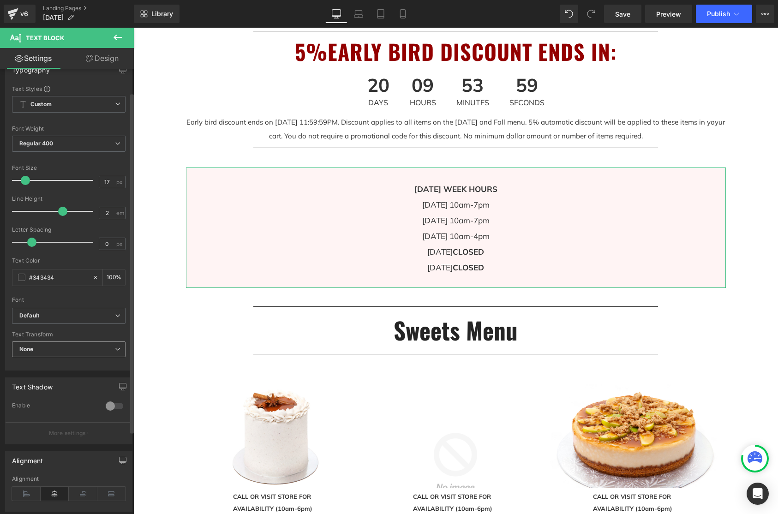
scroll to position [0, 0]
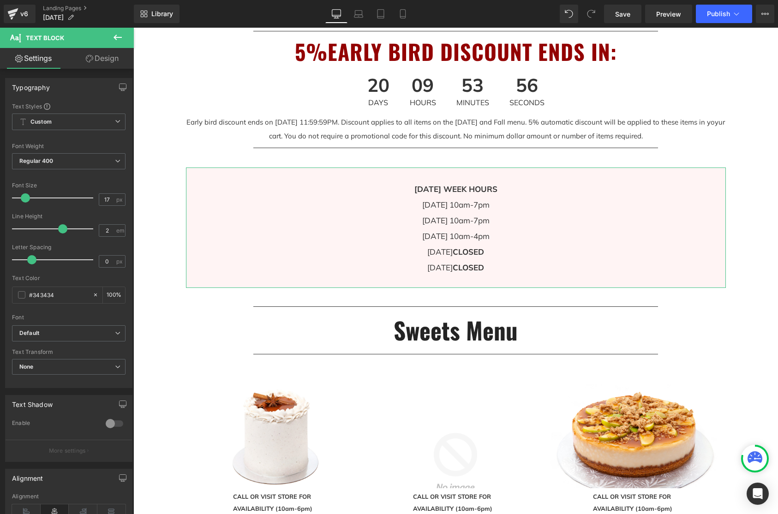
click at [107, 62] on link "Design" at bounding box center [102, 58] width 67 height 21
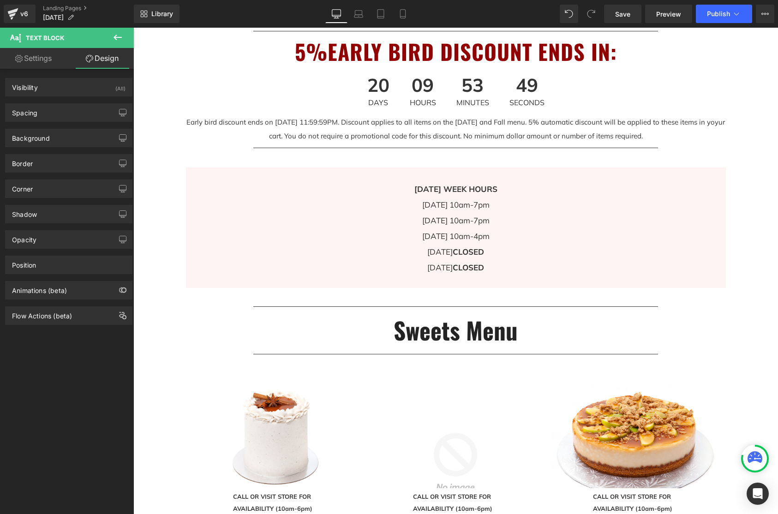
click at [117, 40] on icon at bounding box center [117, 37] width 11 height 11
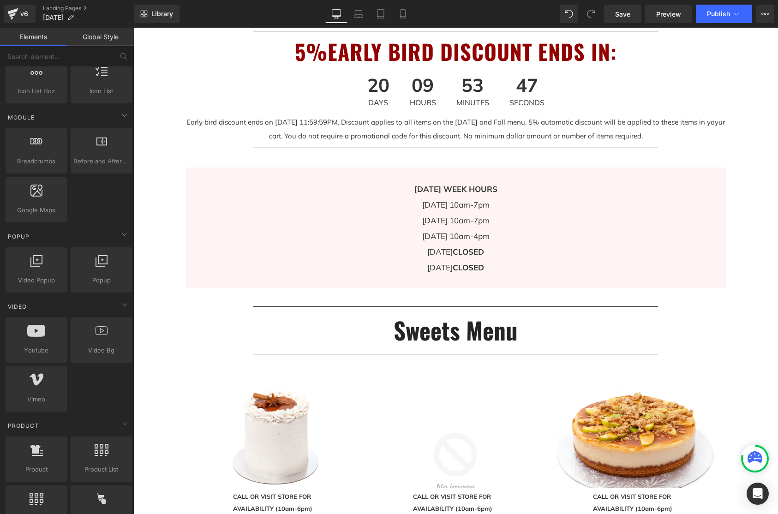
click at [107, 197] on div "Breadcrumbs app Before and After Images image,before,after,compare Google Maps …" at bounding box center [69, 175] width 130 height 98
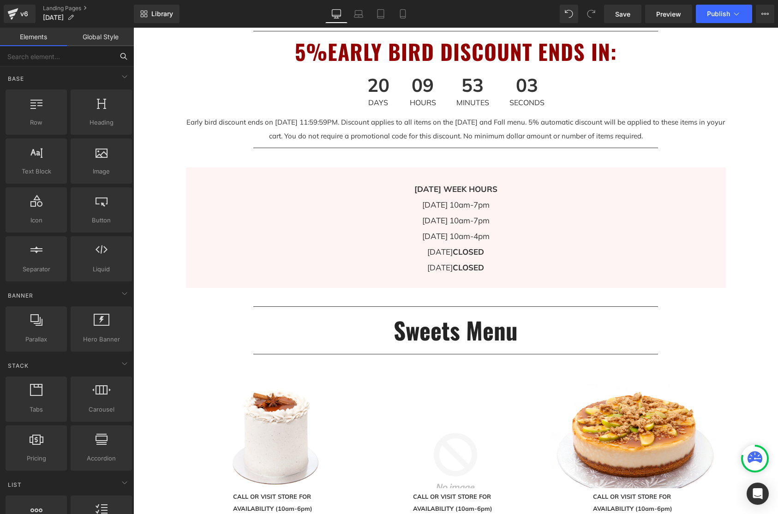
click at [53, 58] on input "text" at bounding box center [56, 56] width 113 height 20
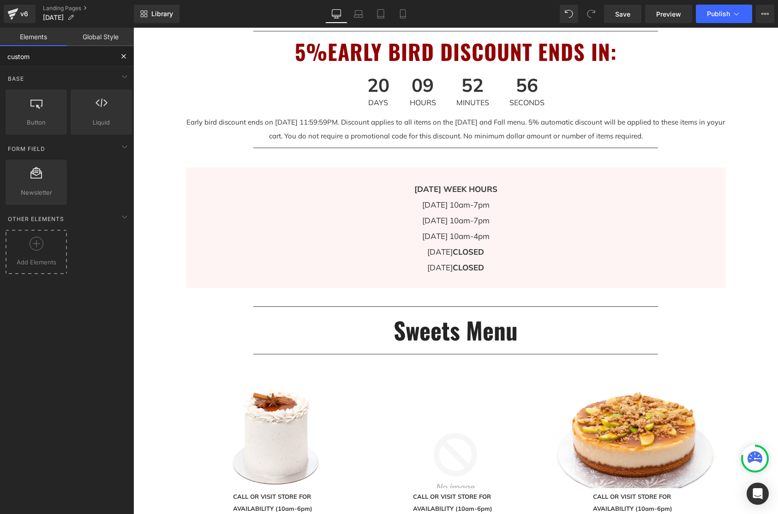
click at [39, 245] on icon at bounding box center [37, 244] width 14 height 14
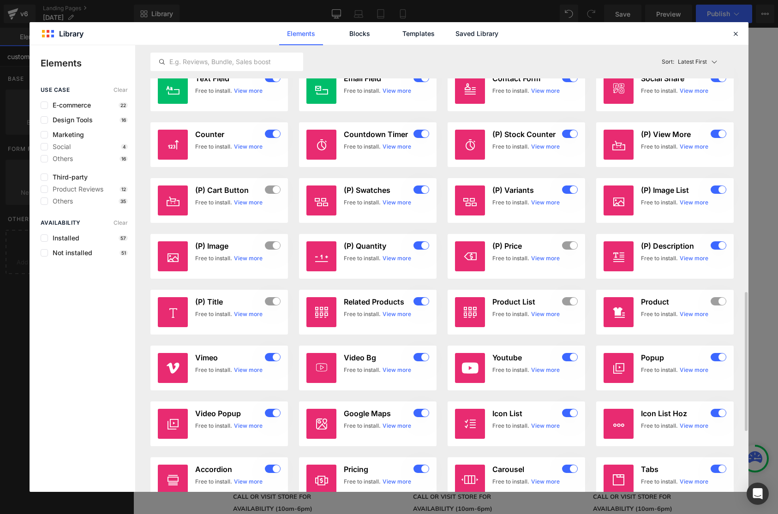
scroll to position [794, 0]
type input "custom"
click at [42, 119] on label at bounding box center [44, 119] width 7 height 7
click at [44, 120] on input "checkbox" at bounding box center [44, 120] width 0 height 0
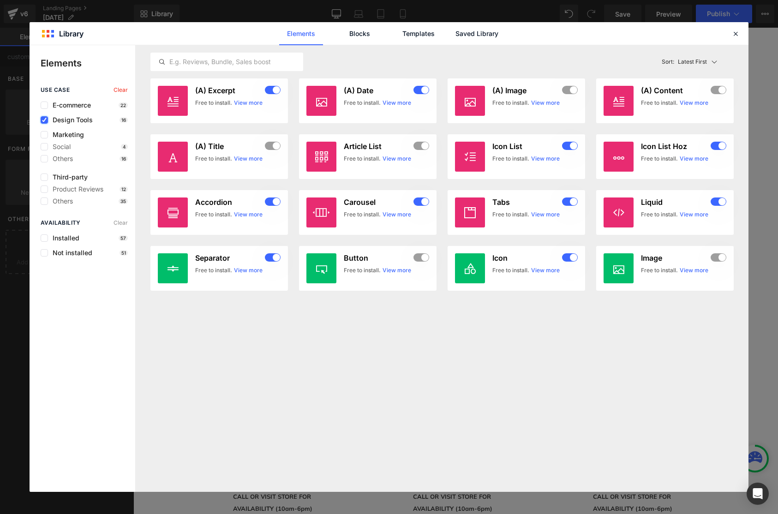
scroll to position [0, 0]
click at [46, 133] on label at bounding box center [44, 134] width 7 height 7
click at [44, 135] on input "checkbox" at bounding box center [44, 135] width 0 height 0
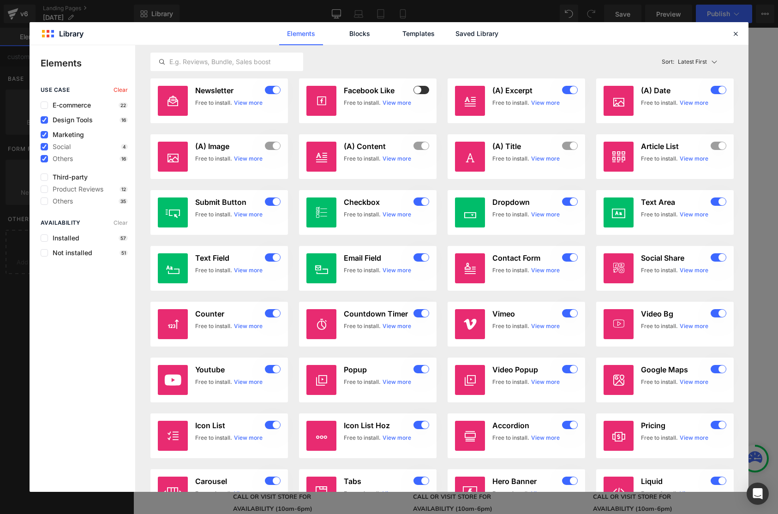
drag, startPoint x: 42, startPoint y: 118, endPoint x: 55, endPoint y: 132, distance: 19.0
click at [43, 120] on icon at bounding box center [44, 120] width 5 height 0
click at [44, 120] on input "checkbox" at bounding box center [44, 120] width 0 height 0
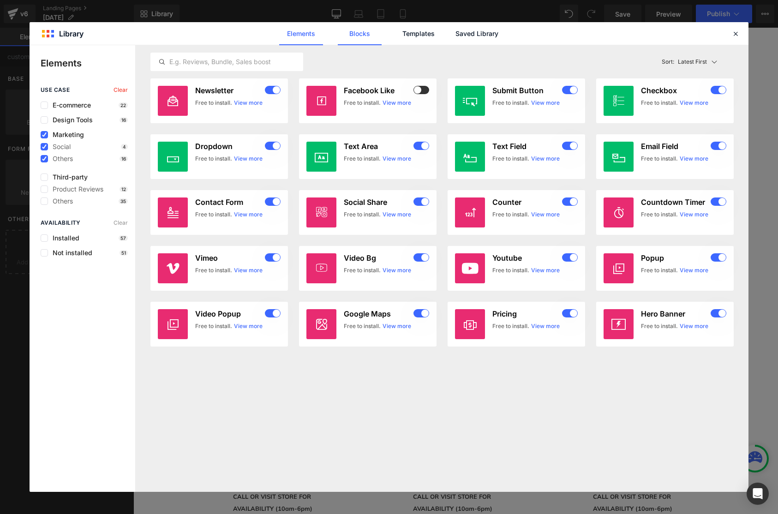
click at [455, 35] on link "Blocks" at bounding box center [477, 33] width 44 height 23
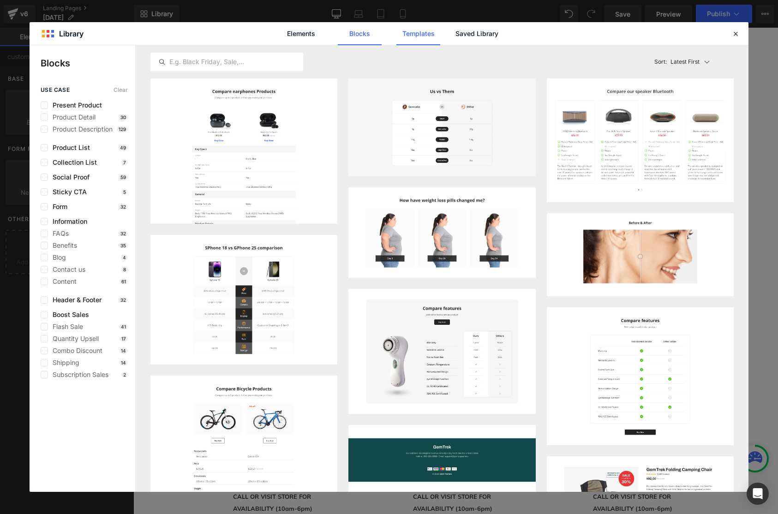
click at [417, 36] on link "Templates" at bounding box center [418, 33] width 44 height 23
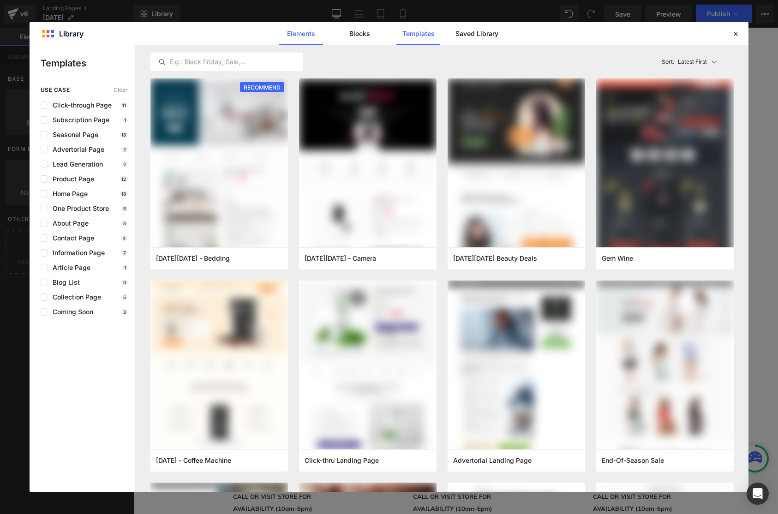
click at [396, 33] on link "Elements" at bounding box center [418, 33] width 44 height 23
